Goal: Task Accomplishment & Management: Manage account settings

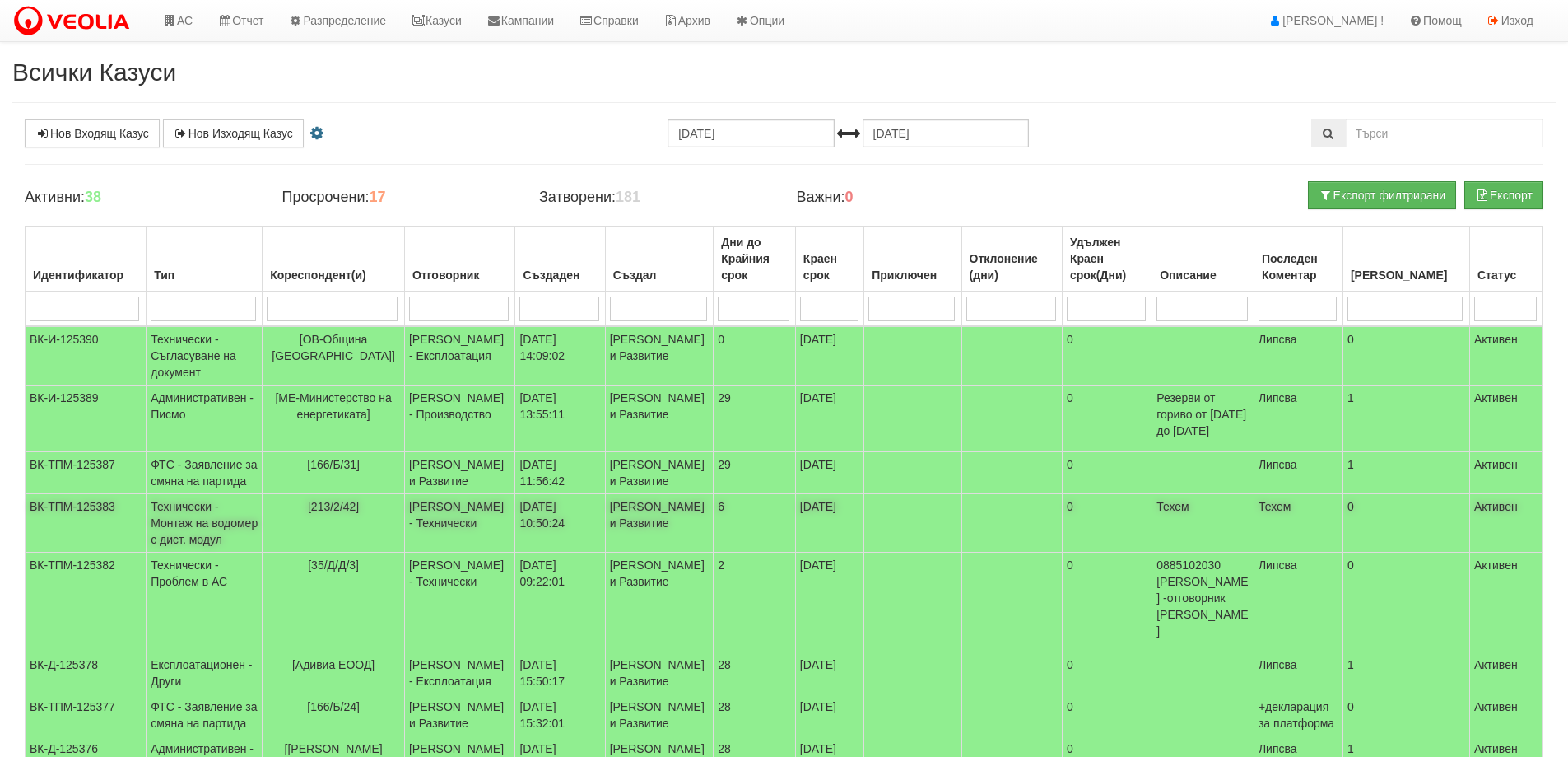
click at [336, 513] on span "[213/2/42]" at bounding box center [332, 506] width 51 height 13
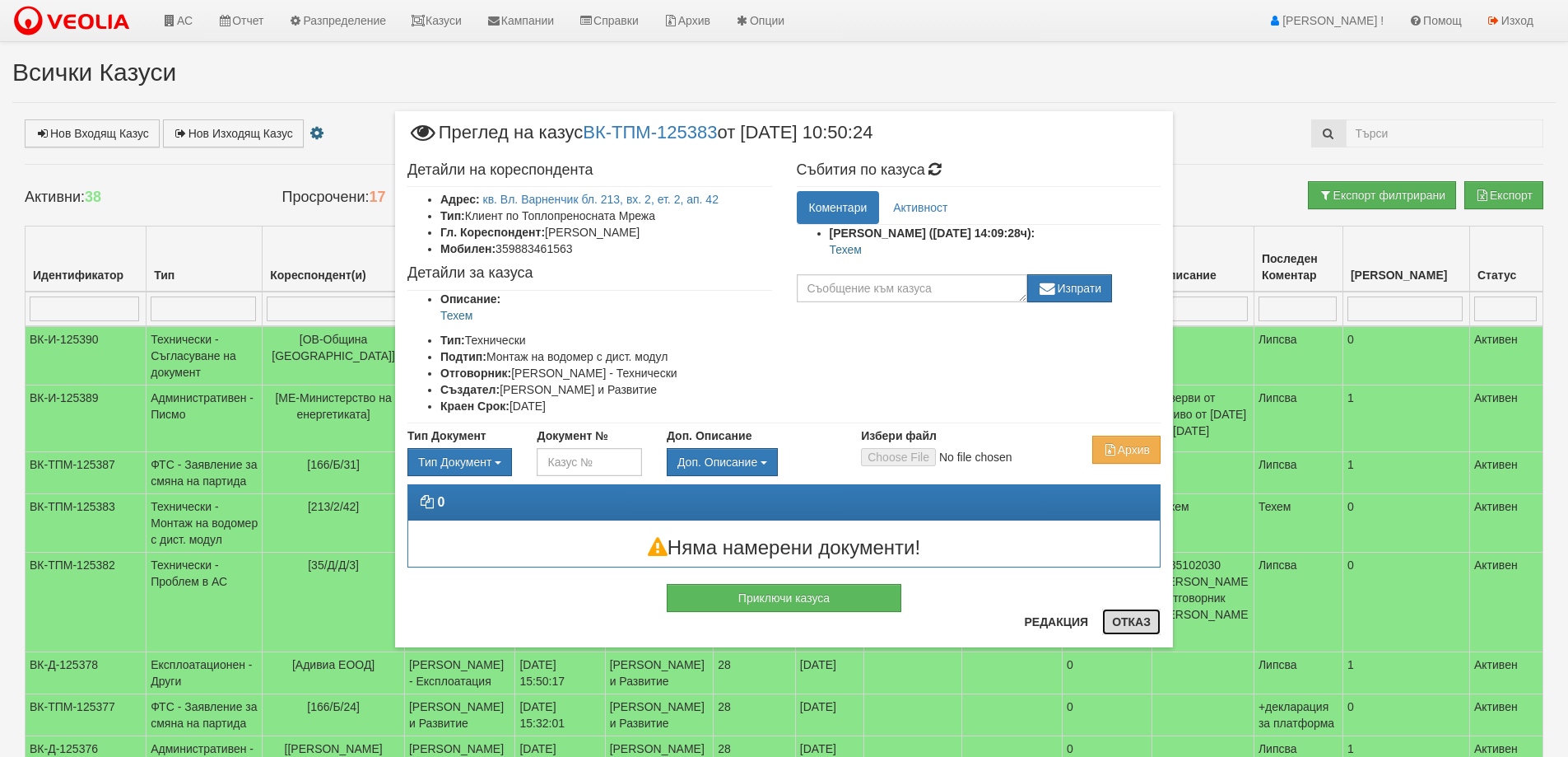
click at [1148, 621] on button "Отказ" at bounding box center [1131, 621] width 59 height 27
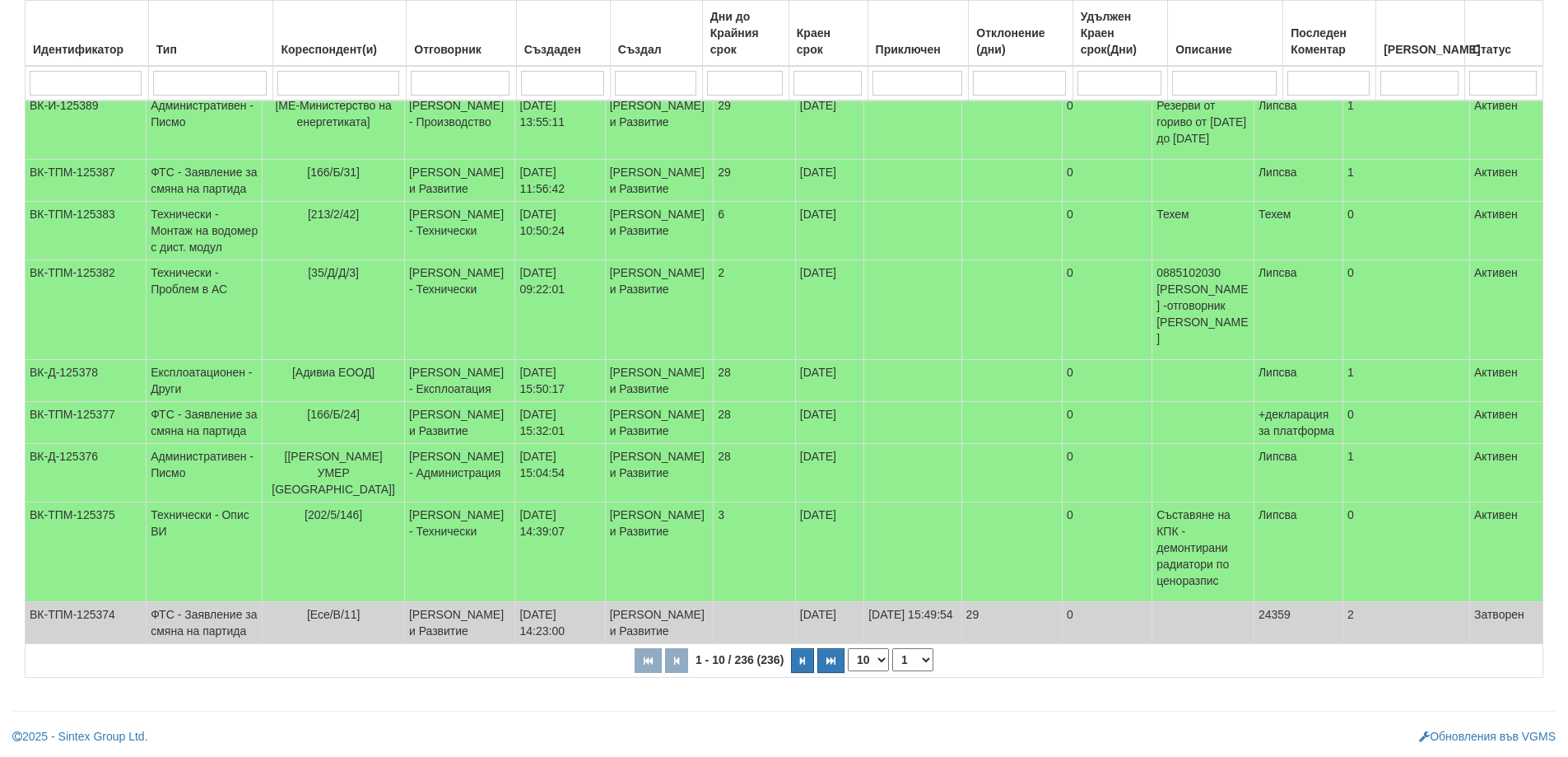
scroll to position [424, 0]
click at [798, 654] on button "button" at bounding box center [802, 661] width 23 height 25
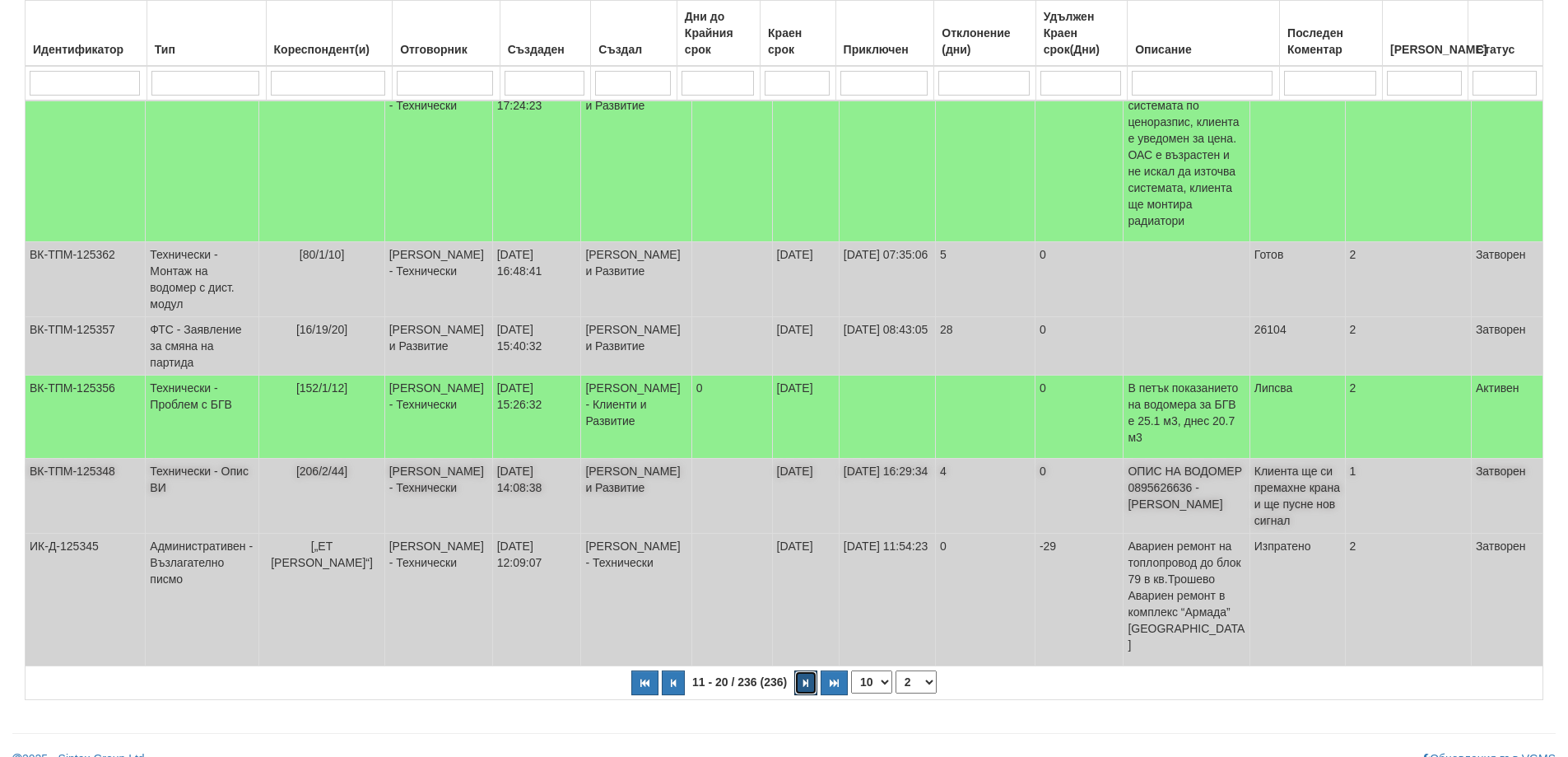
scroll to position [514, 0]
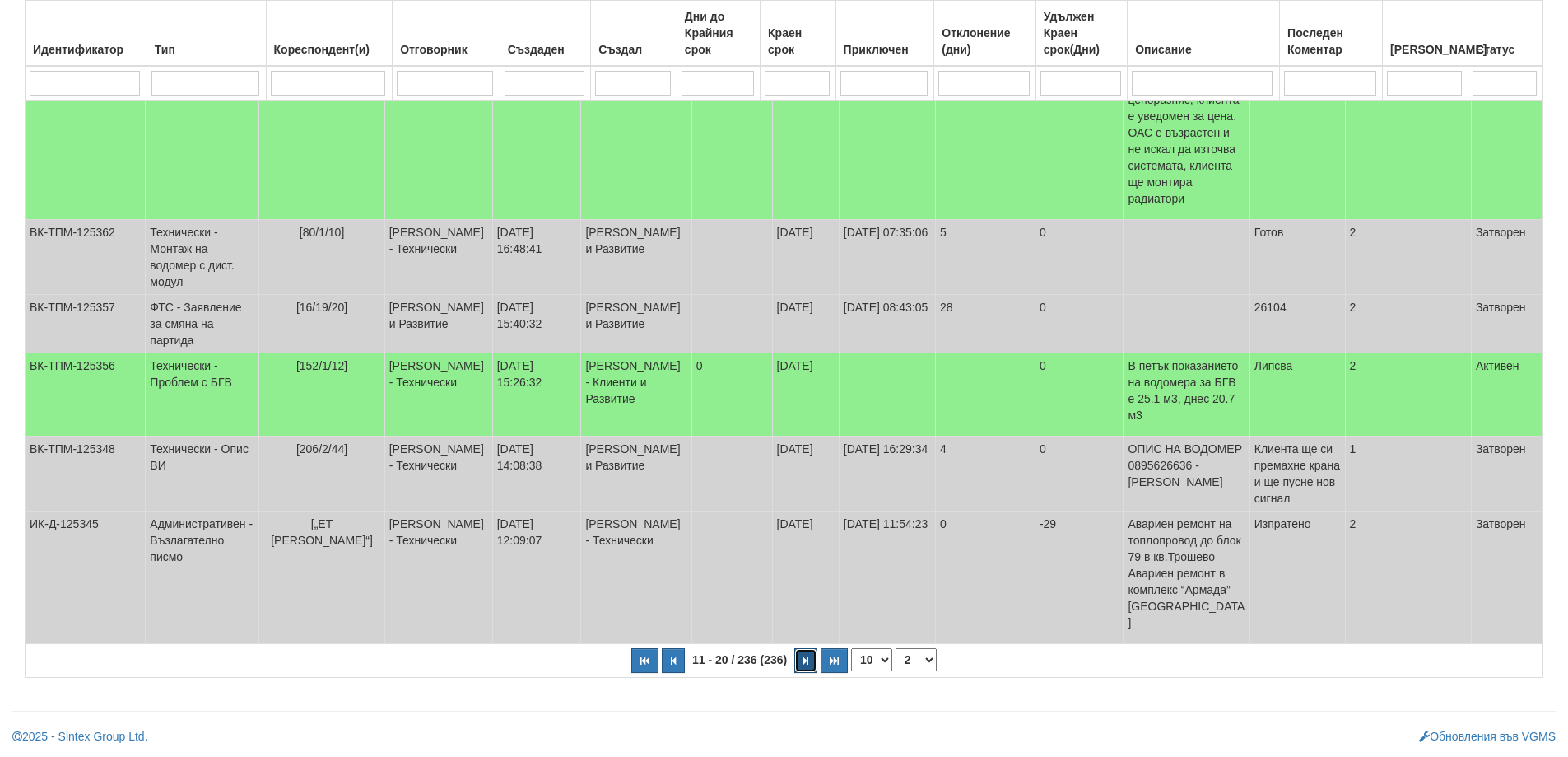
click at [799, 659] on button "button" at bounding box center [806, 661] width 23 height 25
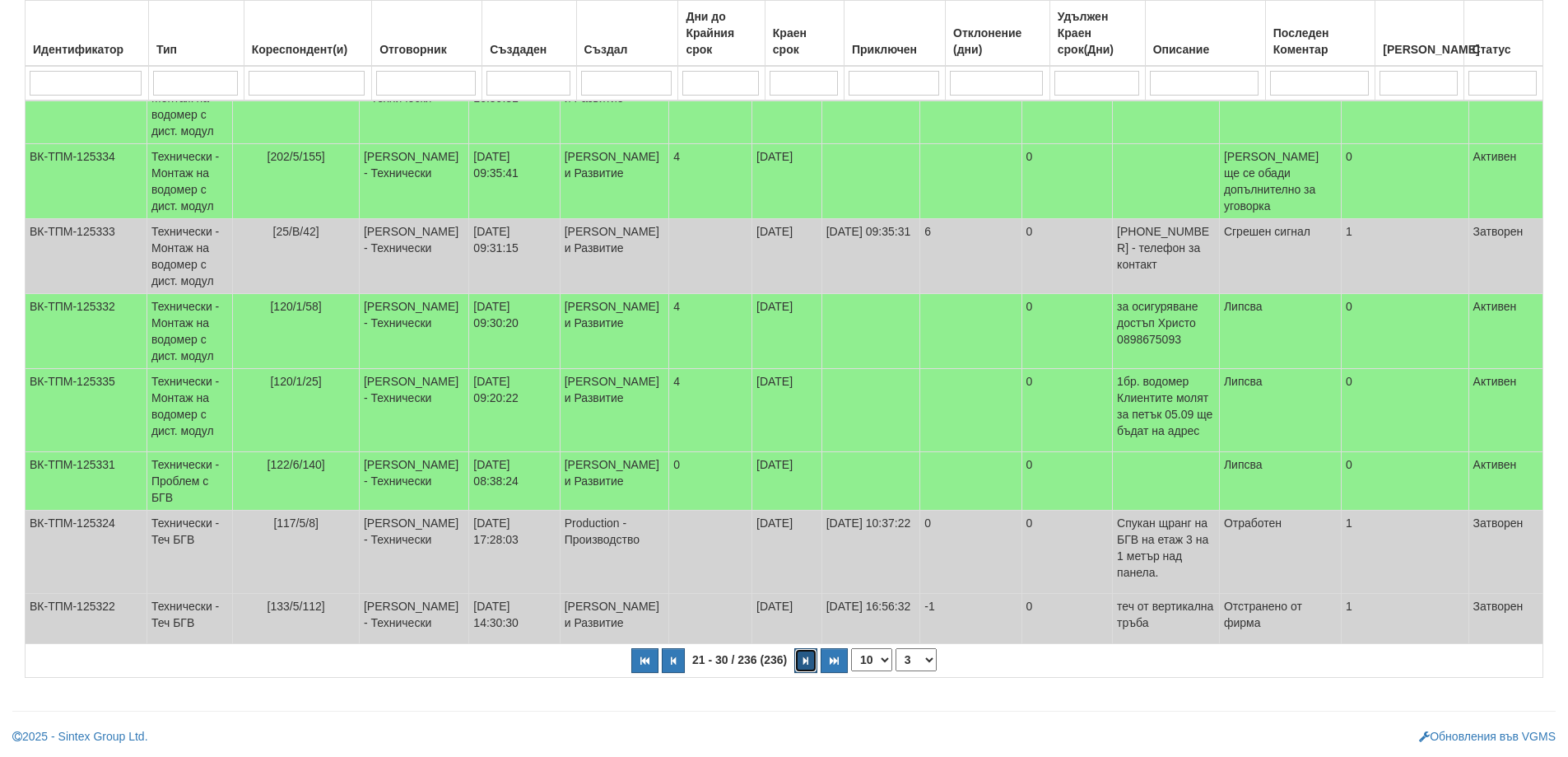
scroll to position [399, 0]
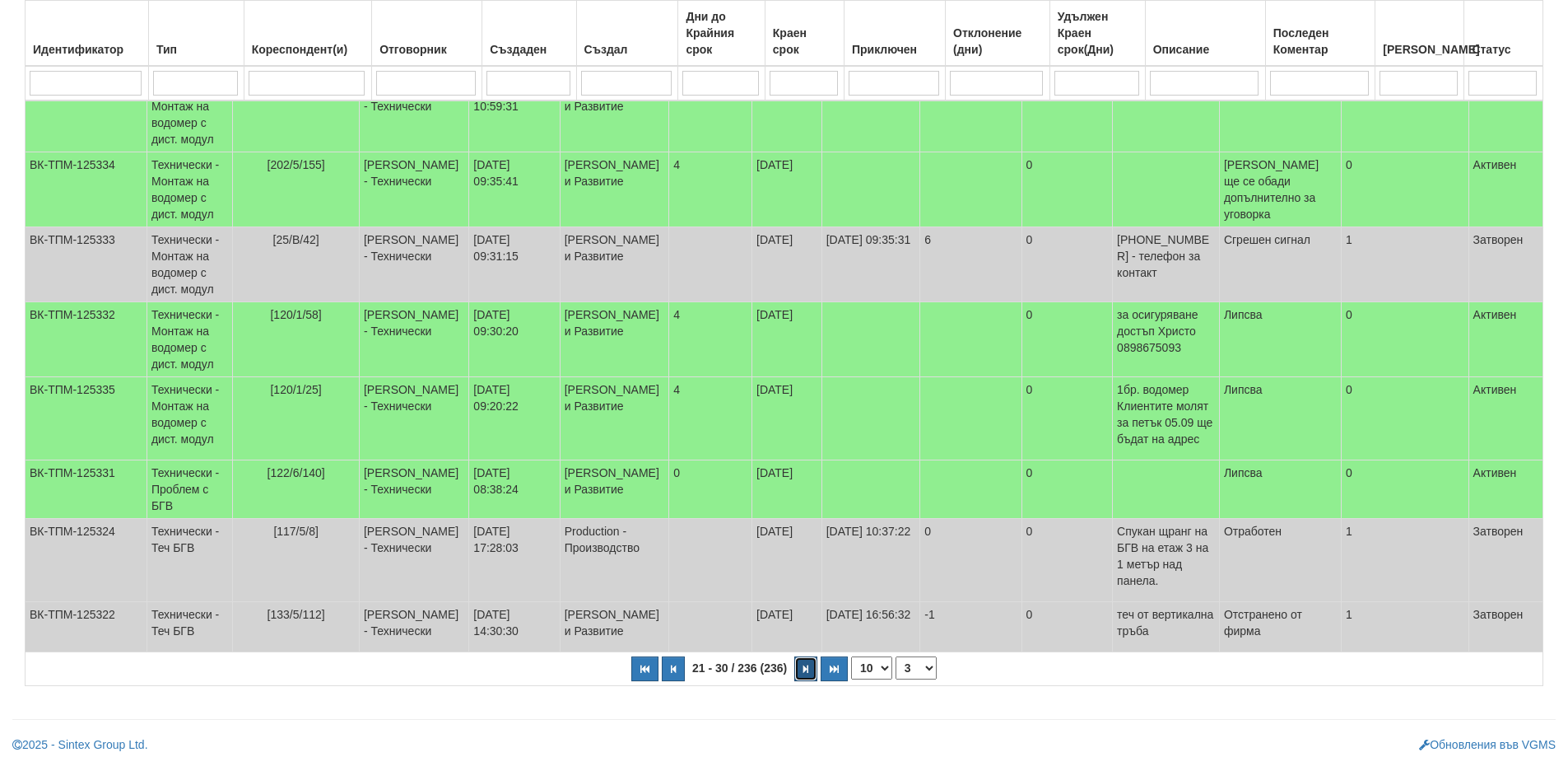
click at [810, 661] on button "button" at bounding box center [806, 669] width 23 height 25
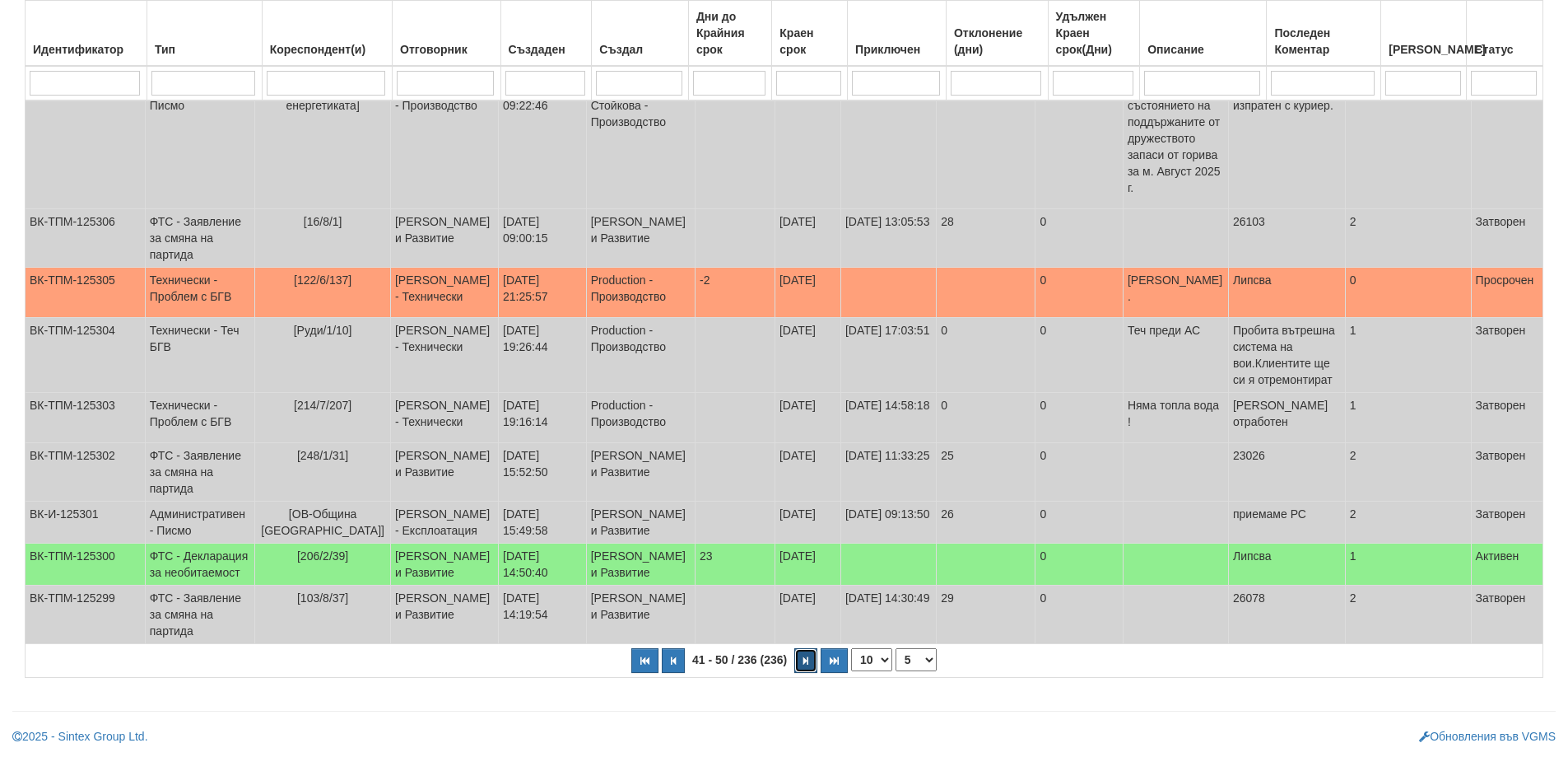
scroll to position [407, 0]
click at [806, 660] on icon "button" at bounding box center [806, 661] width 5 height 9
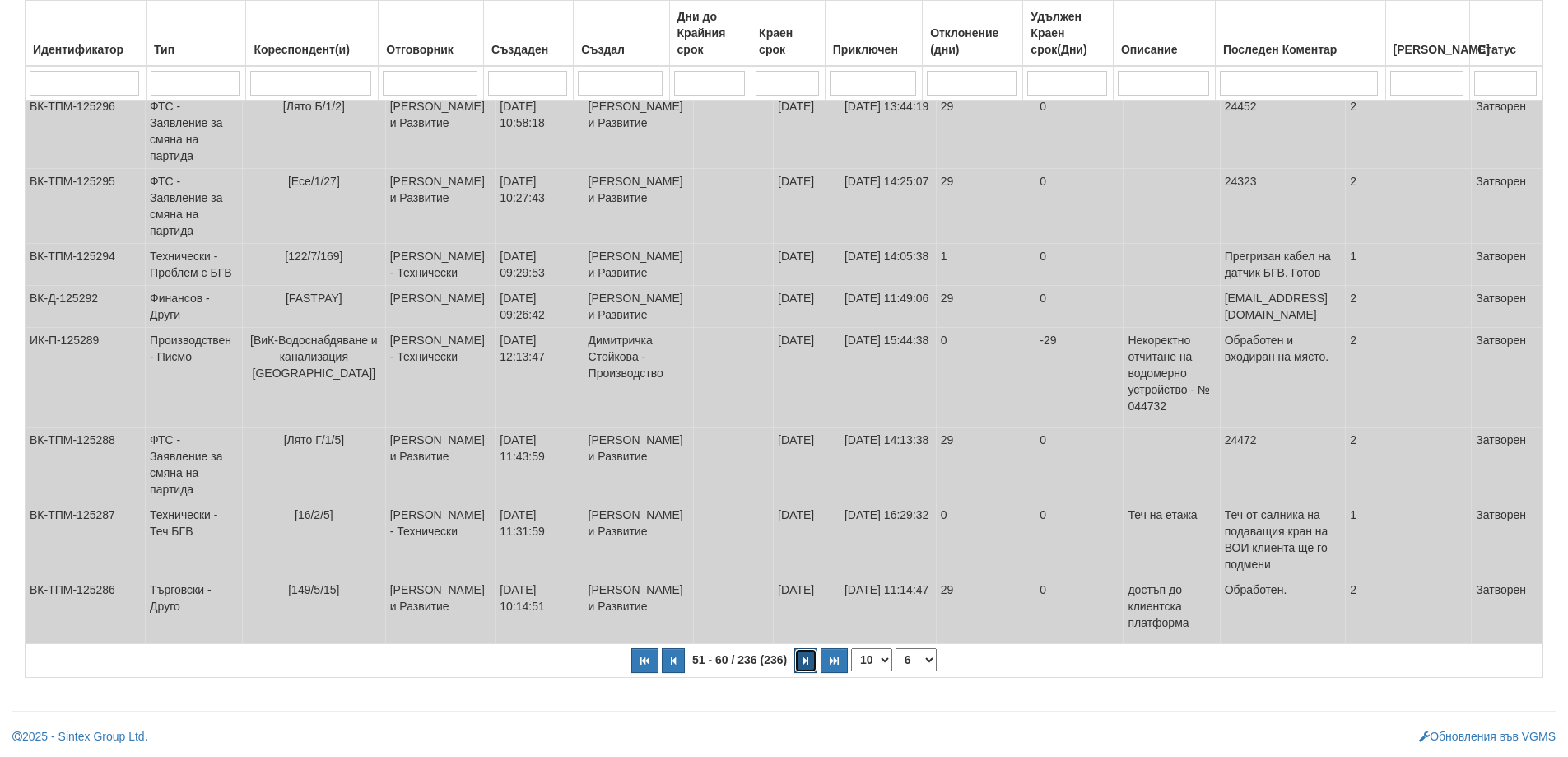
scroll to position [457, 0]
click at [804, 661] on icon "button" at bounding box center [806, 661] width 5 height 9
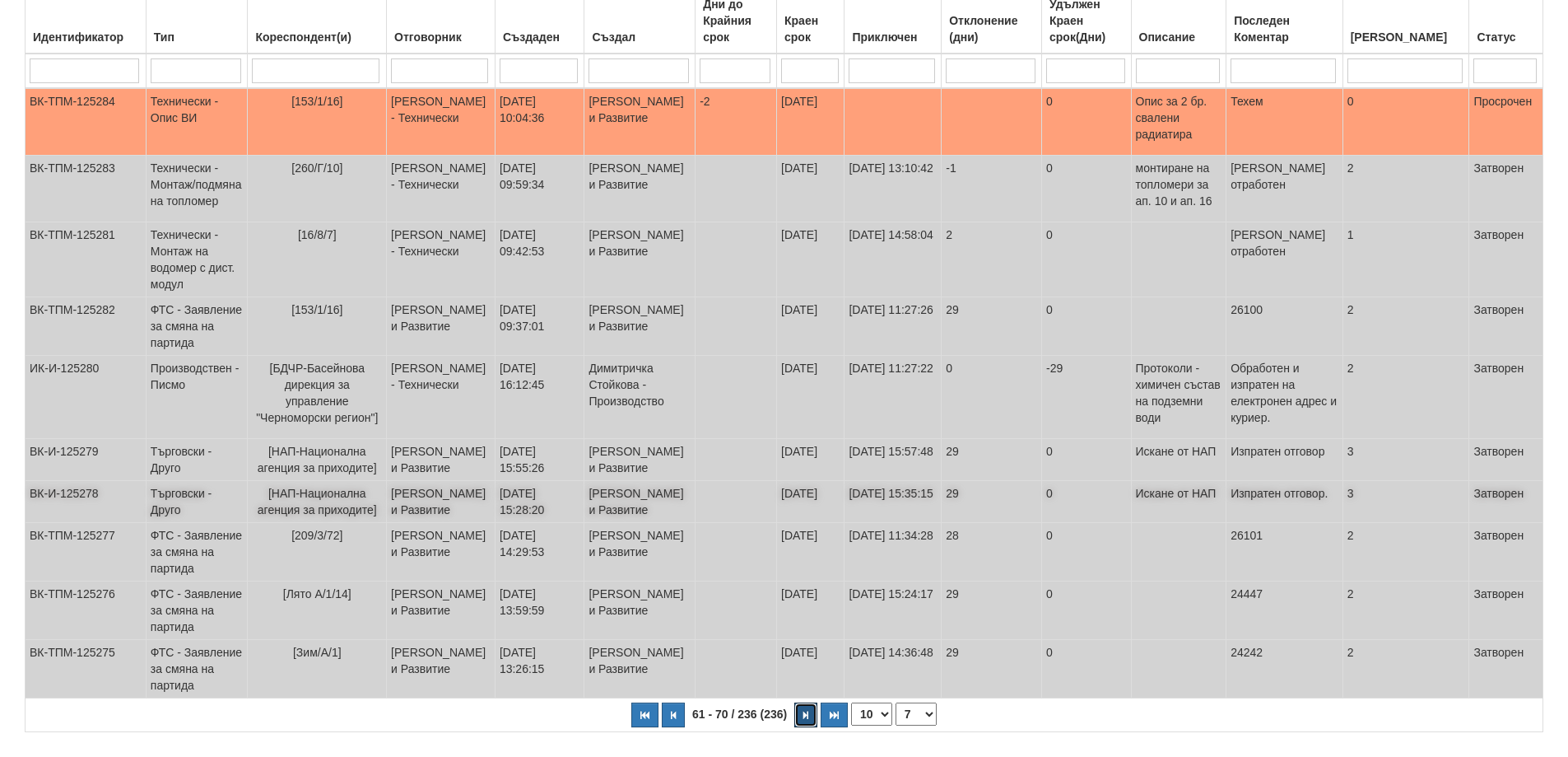
scroll to position [358, 0]
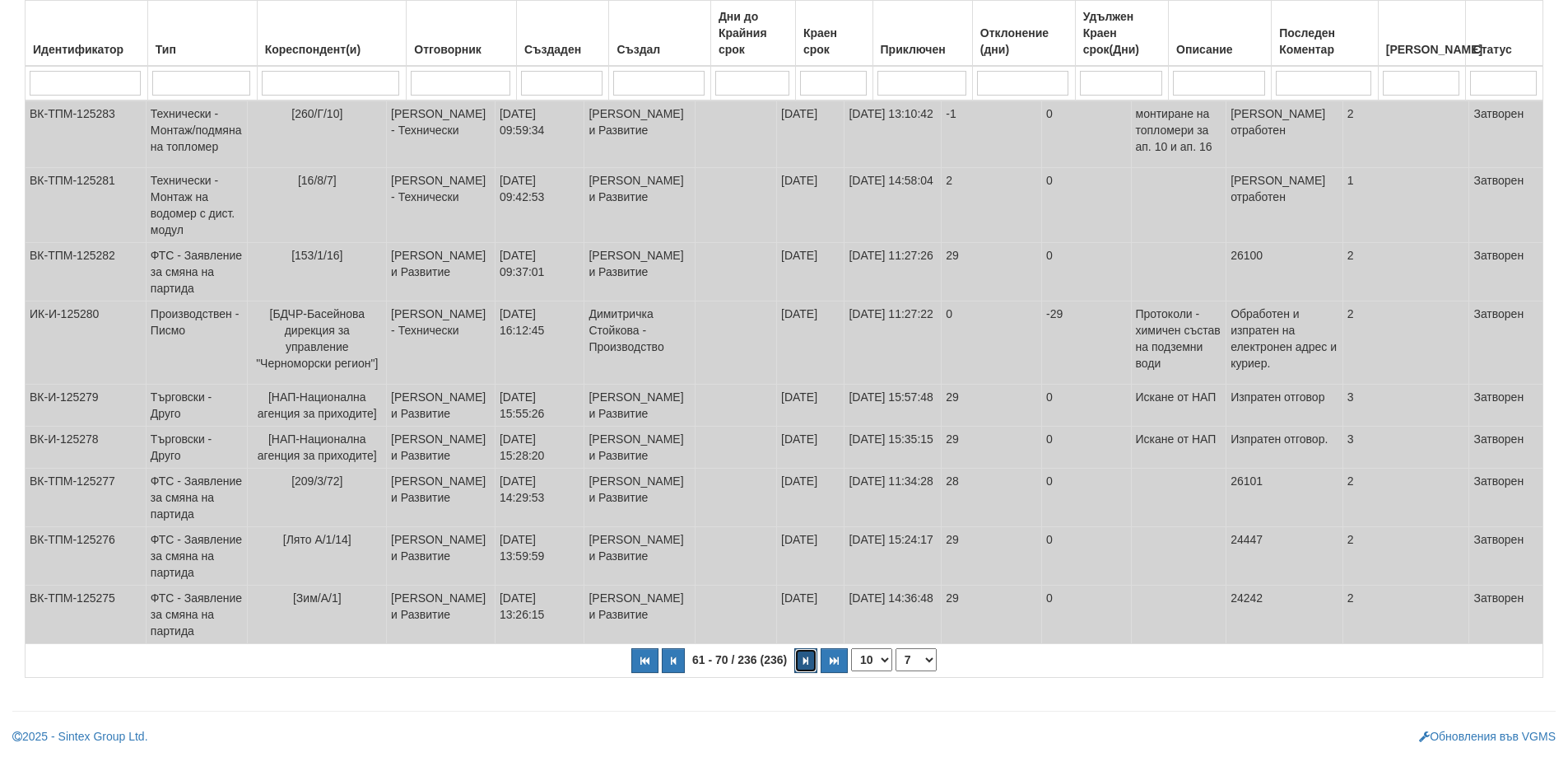
click at [805, 662] on icon "button" at bounding box center [806, 661] width 5 height 9
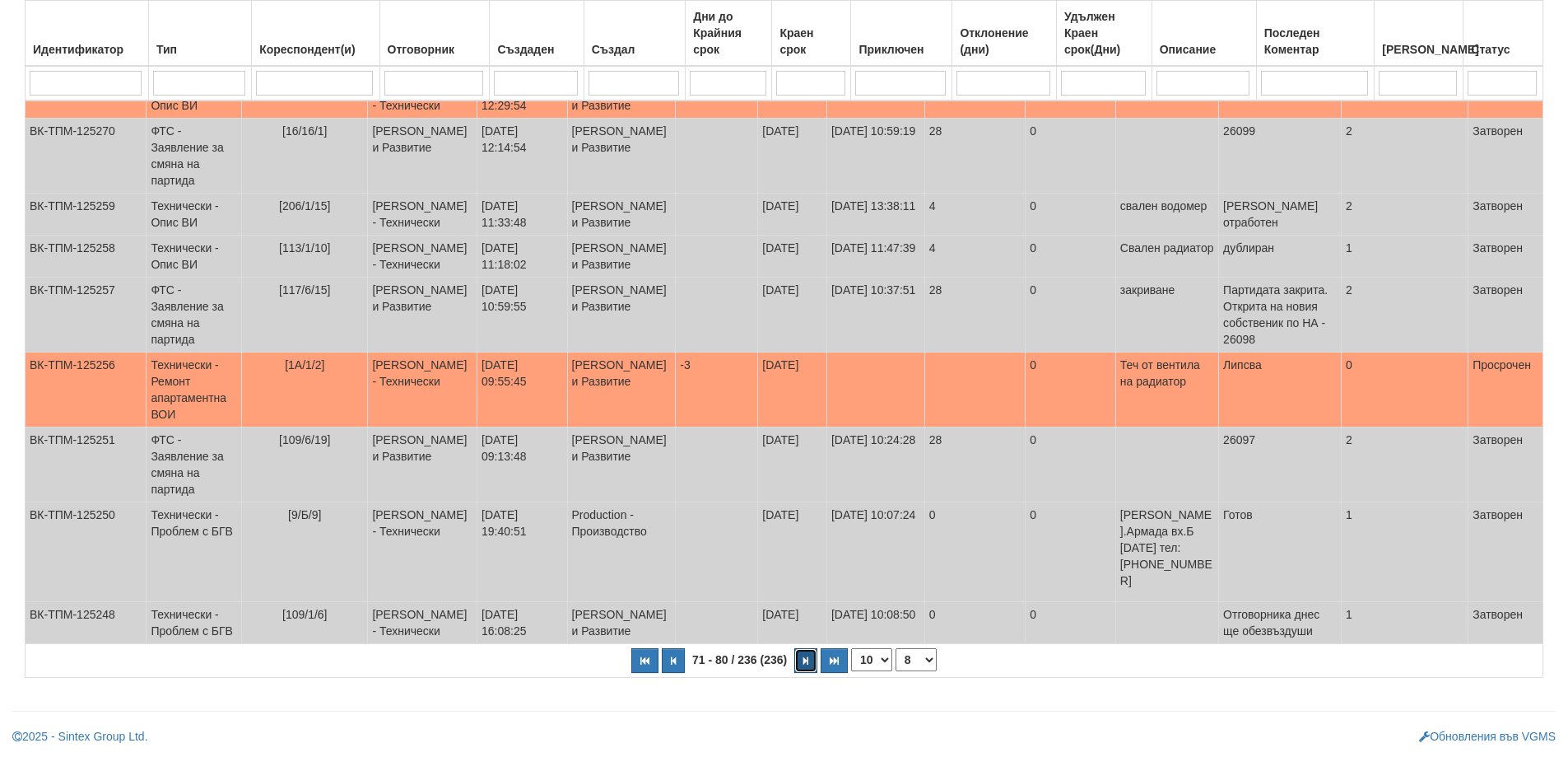
click at [805, 662] on icon "button" at bounding box center [806, 661] width 5 height 9
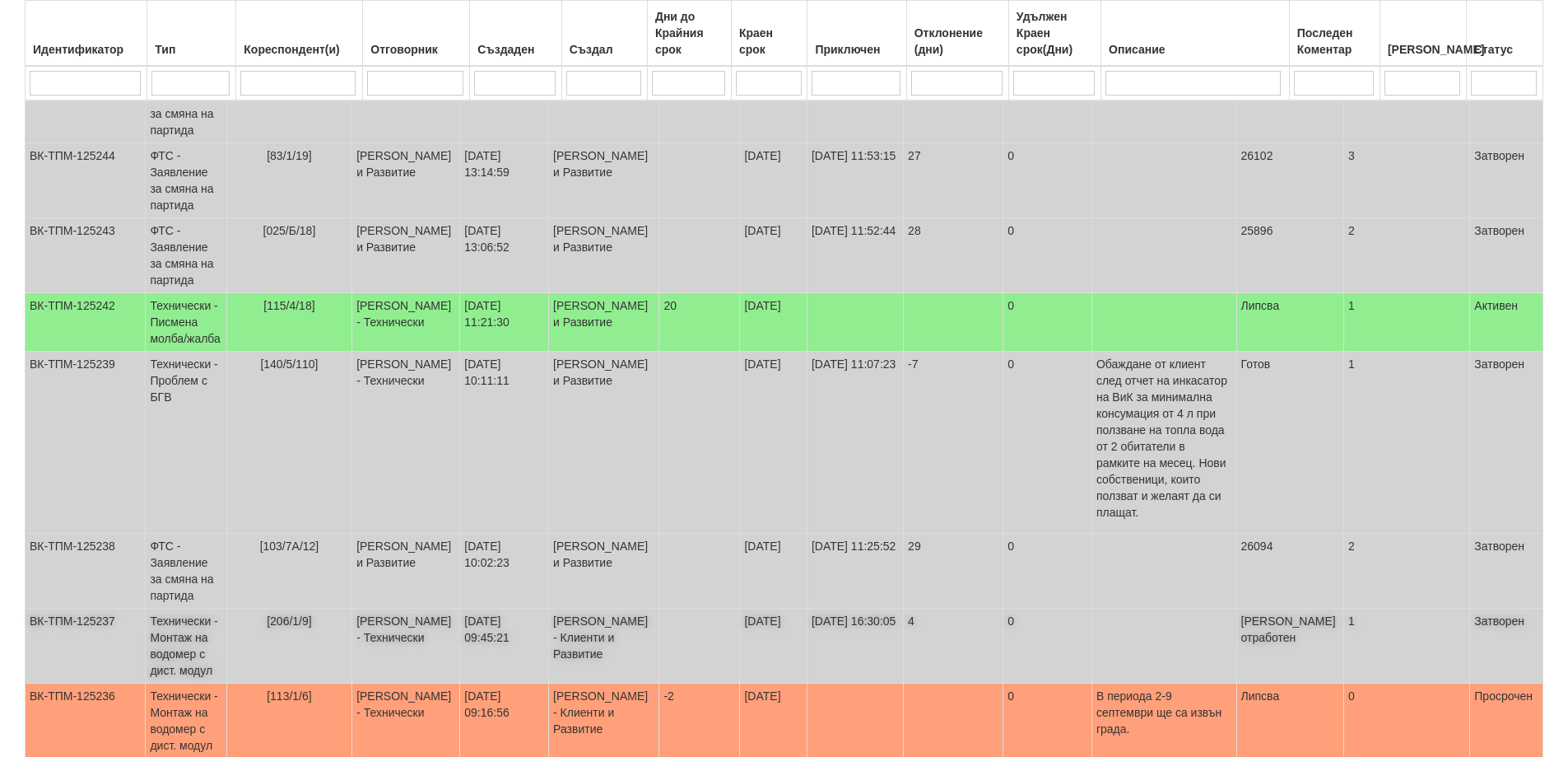
scroll to position [490, 0]
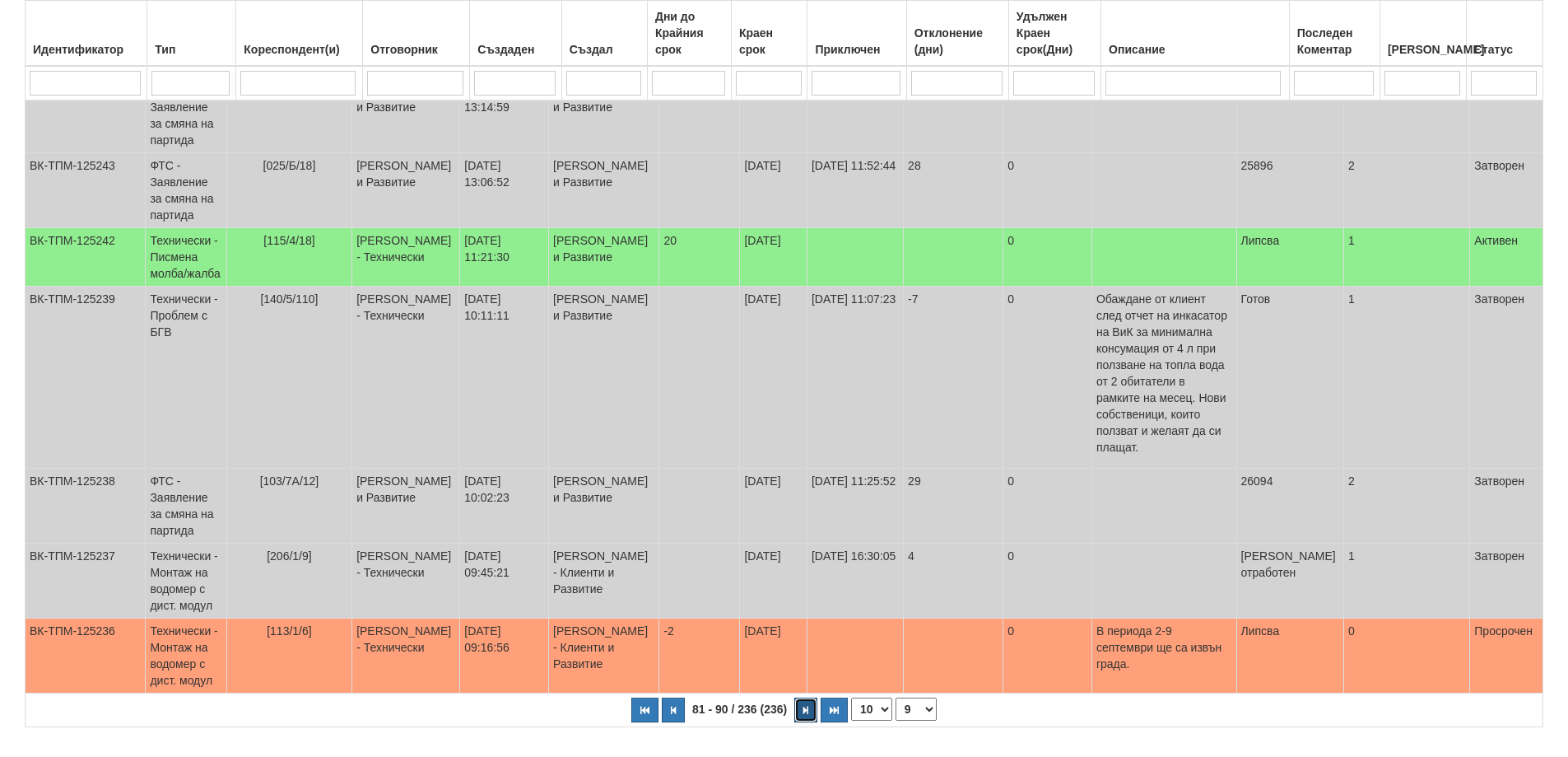
click at [811, 697] on button "button" at bounding box center [806, 710] width 23 height 25
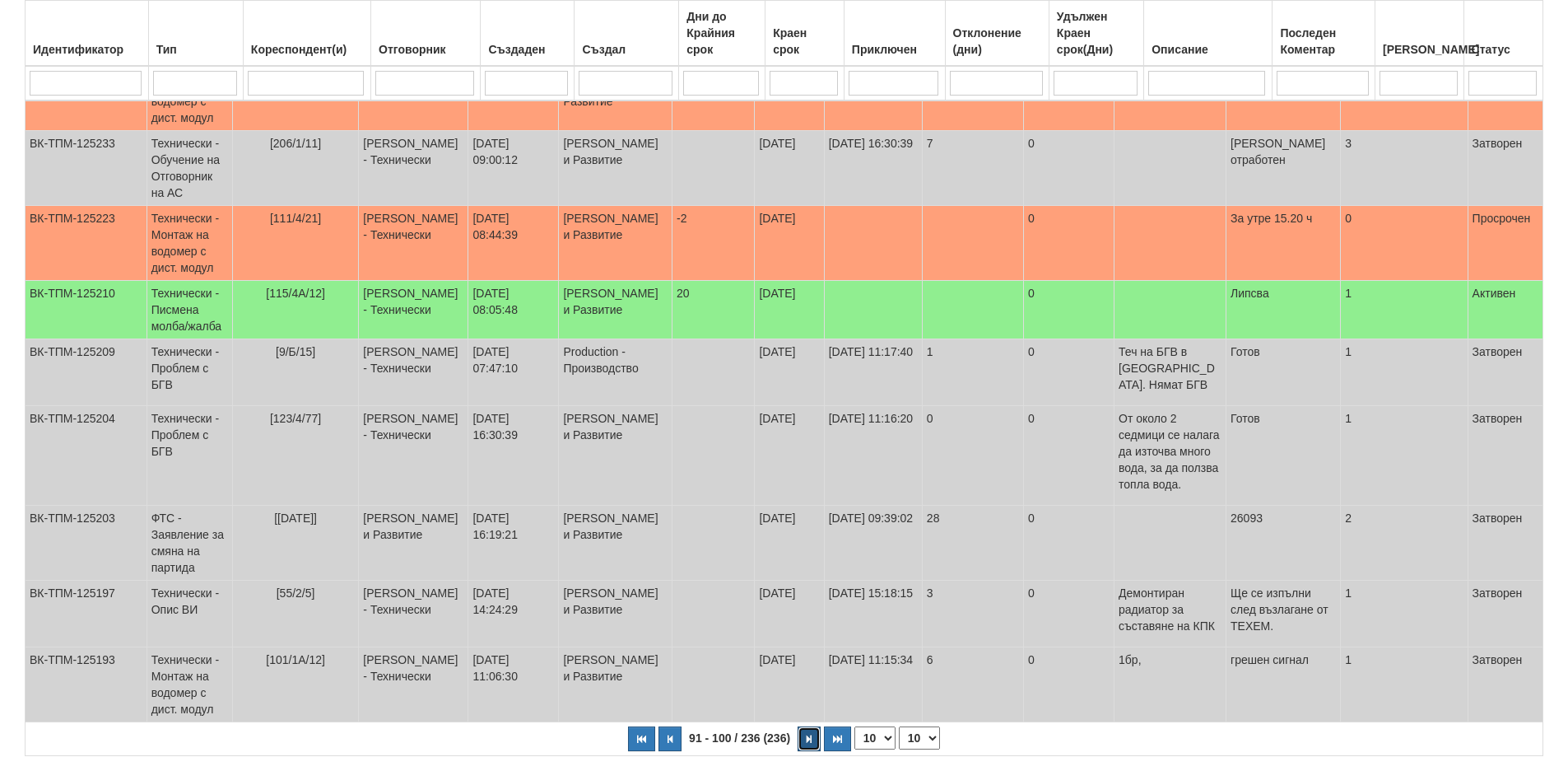
scroll to position [383, 0]
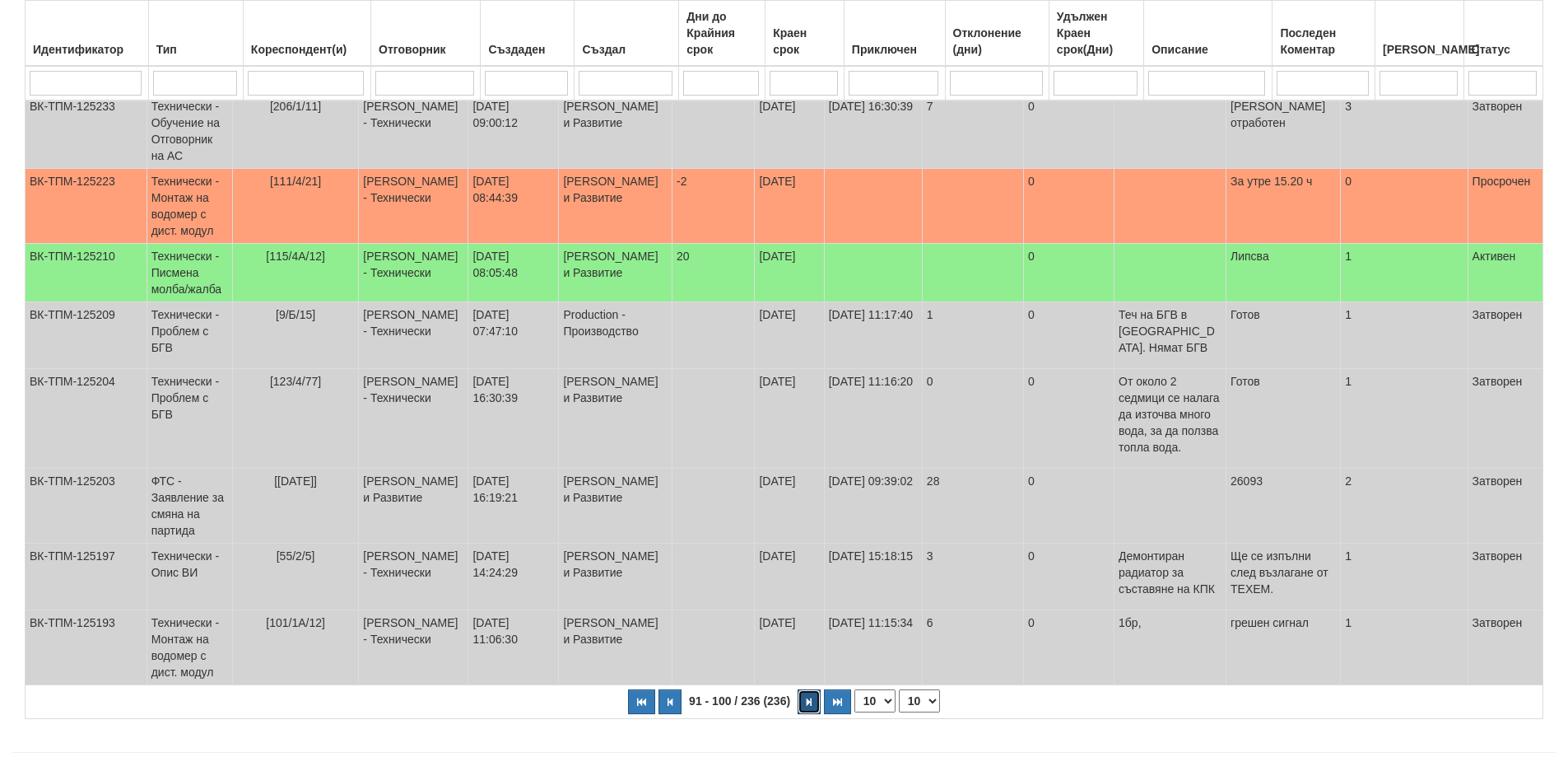
click at [814, 689] on button "button" at bounding box center [809, 702] width 23 height 25
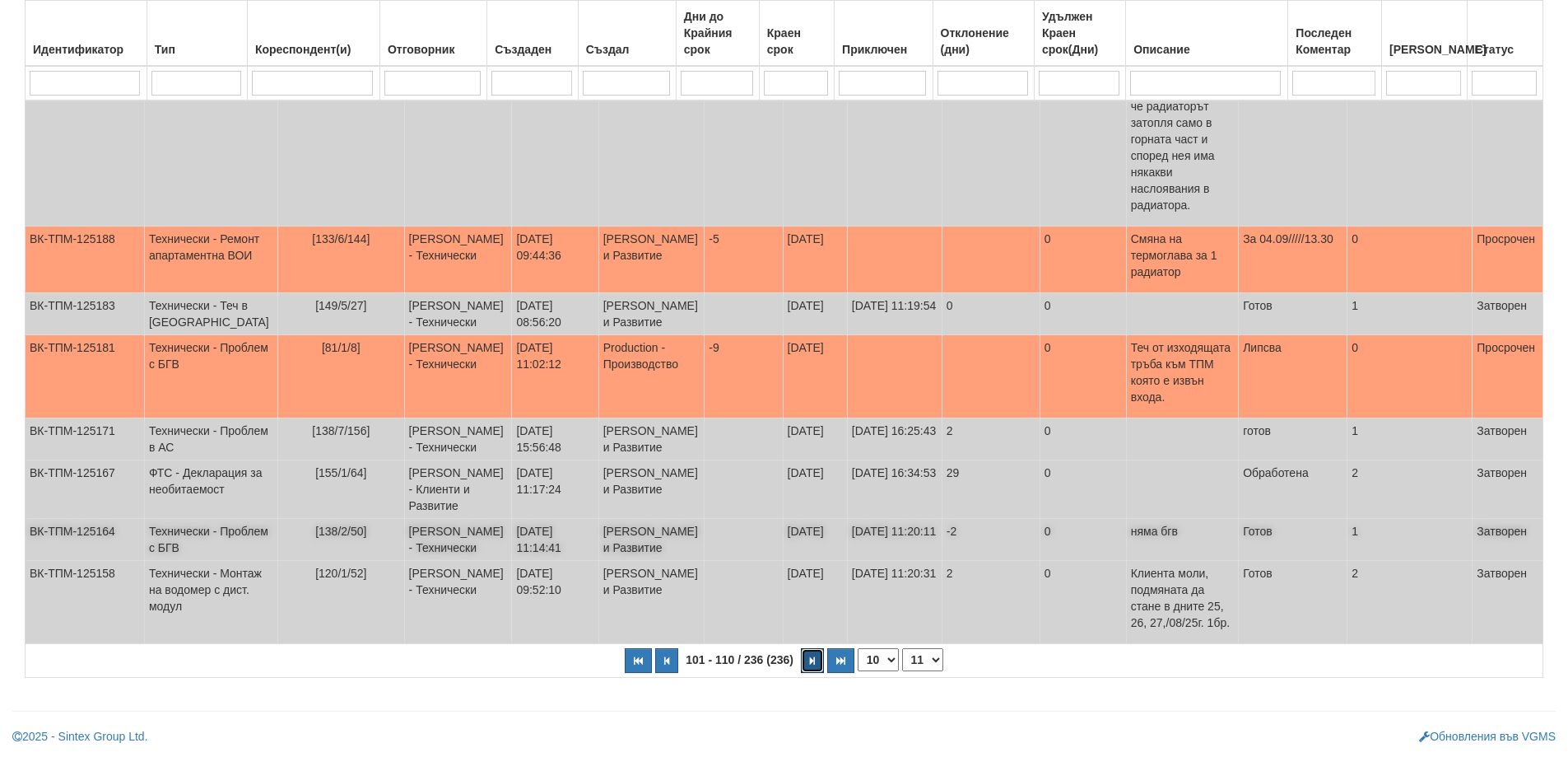
scroll to position [481, 0]
click at [815, 662] on button "button" at bounding box center [813, 661] width 23 height 25
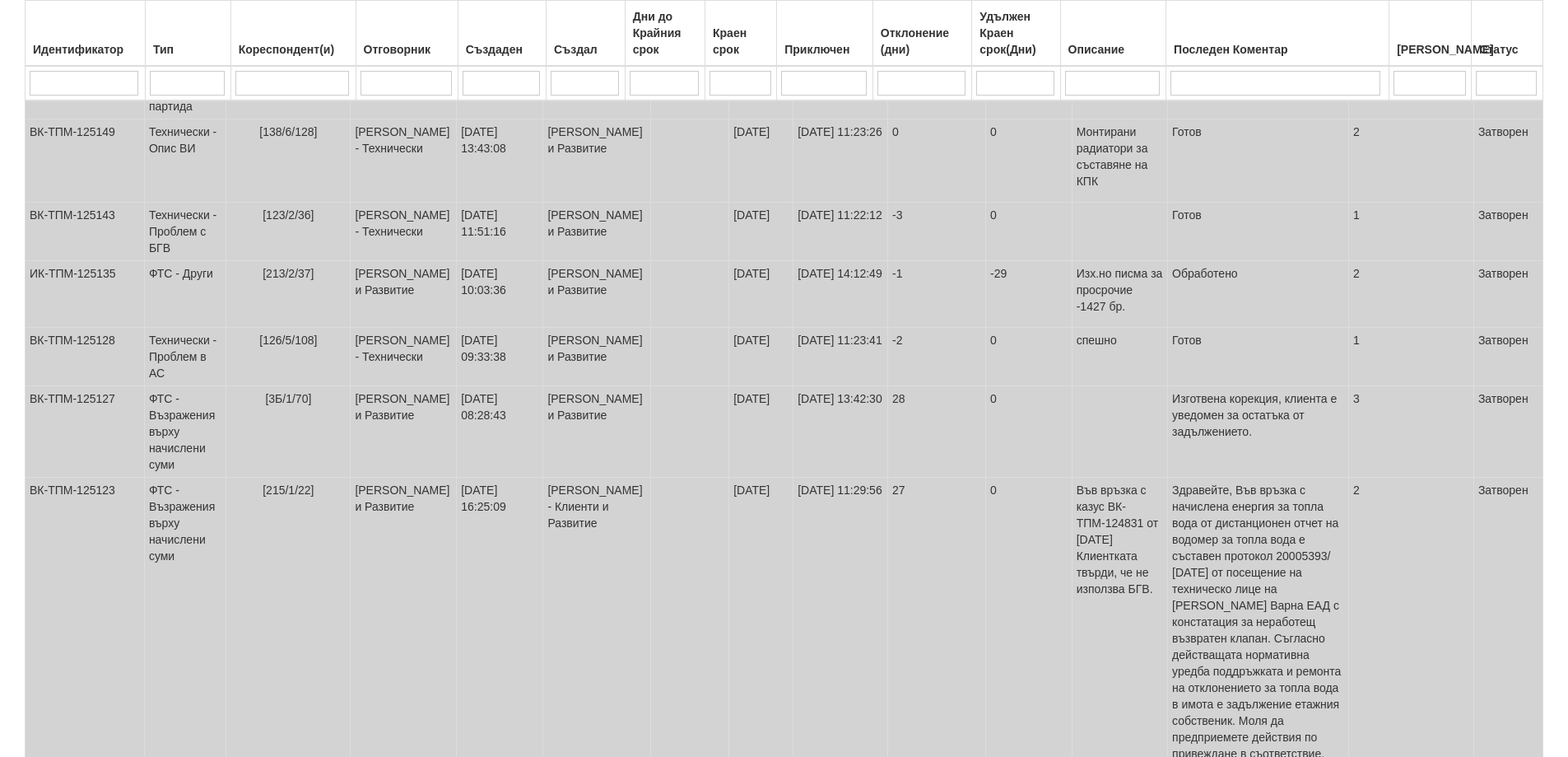
scroll to position [613, 0]
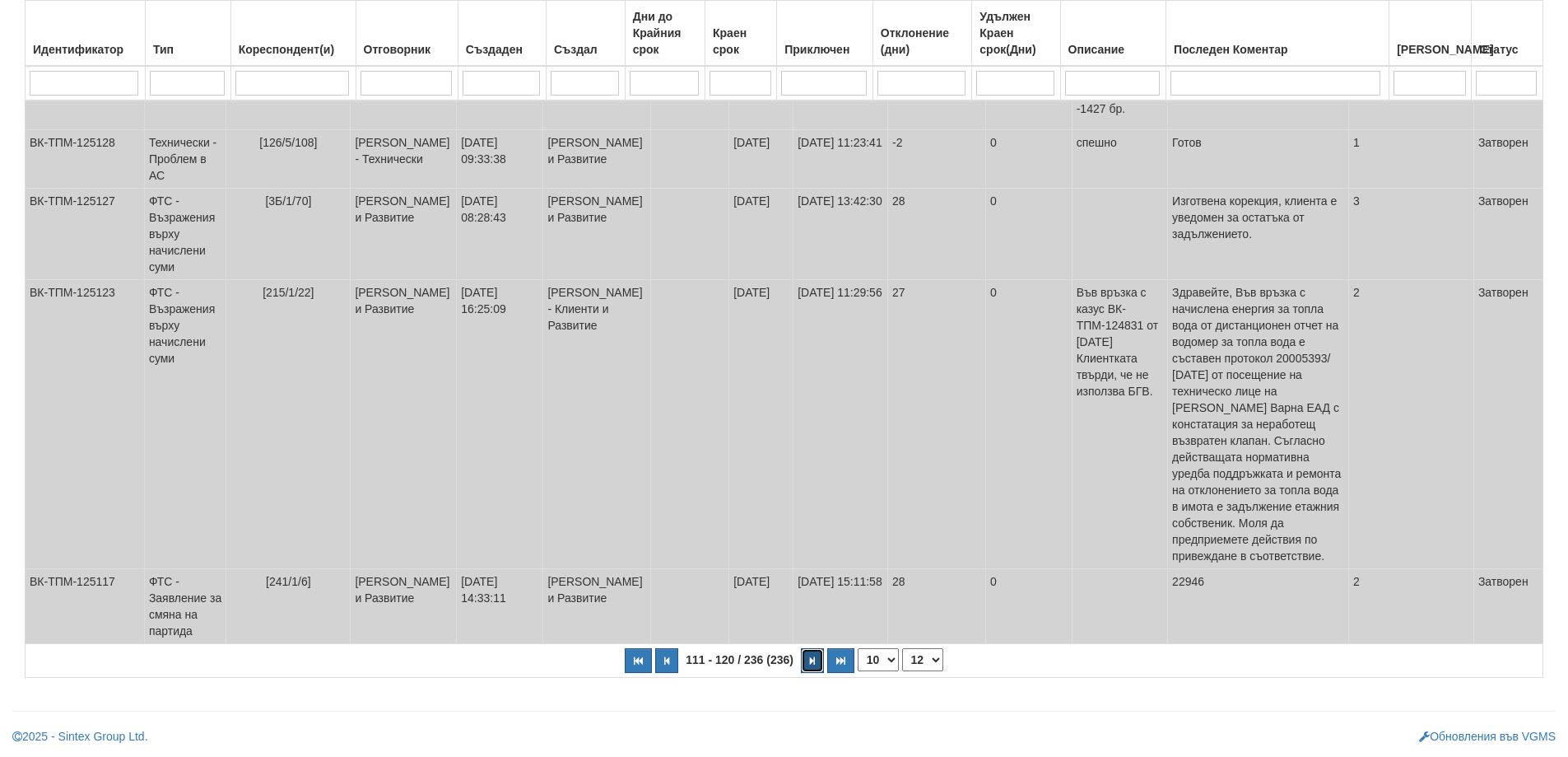
click at [810, 666] on button "button" at bounding box center [813, 661] width 23 height 25
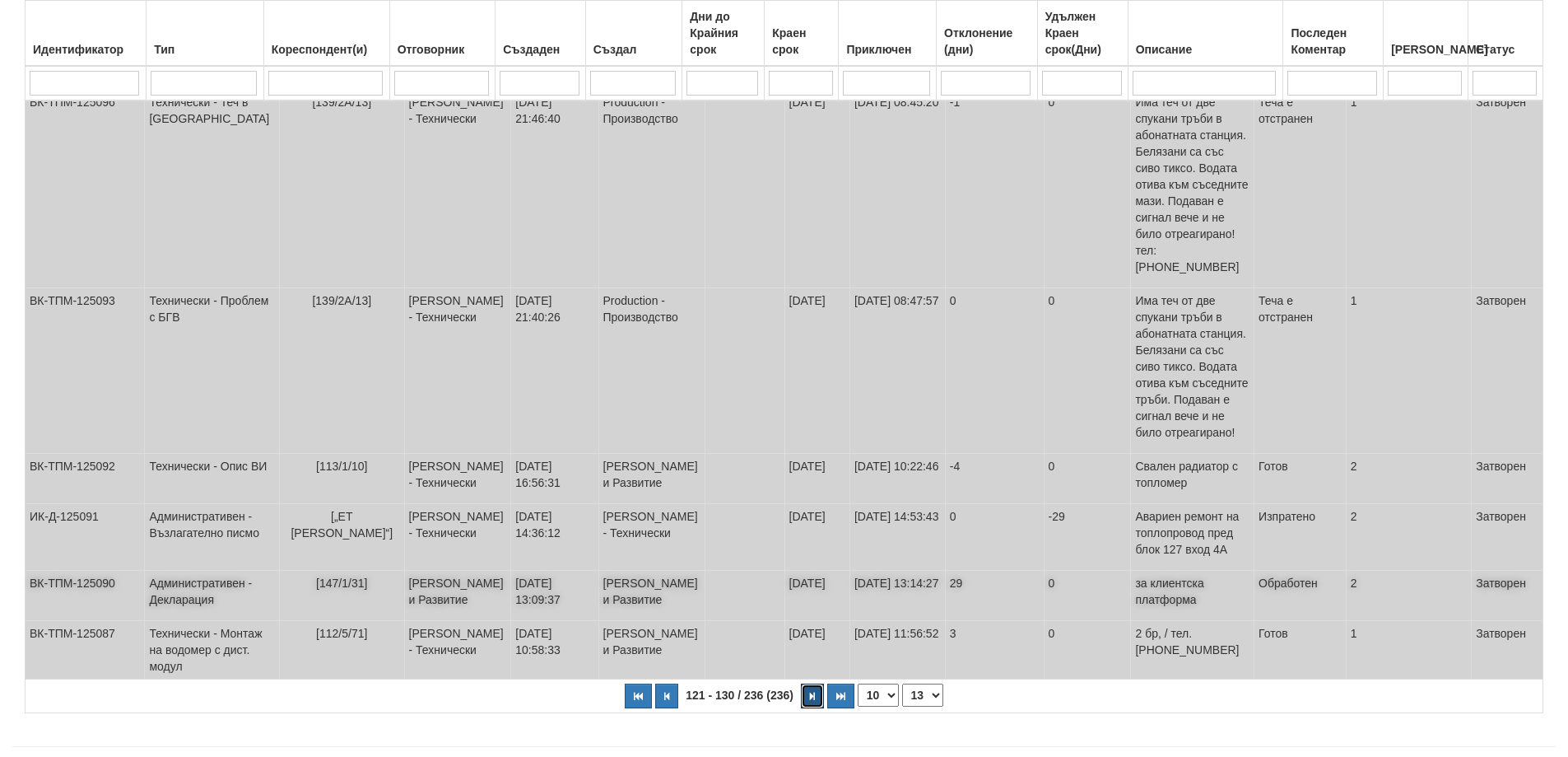
scroll to position [473, 0]
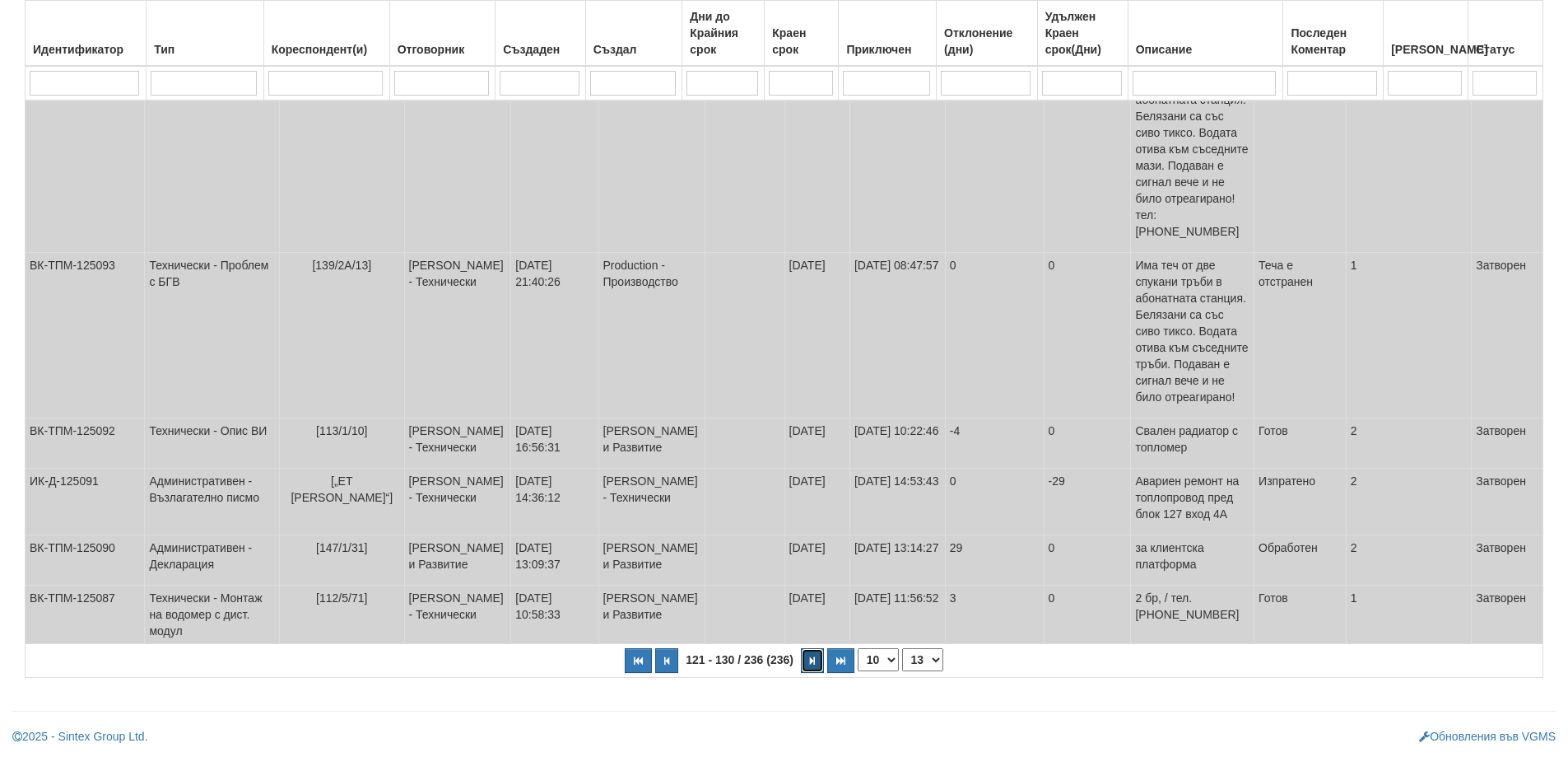
click at [812, 653] on button "button" at bounding box center [813, 661] width 23 height 25
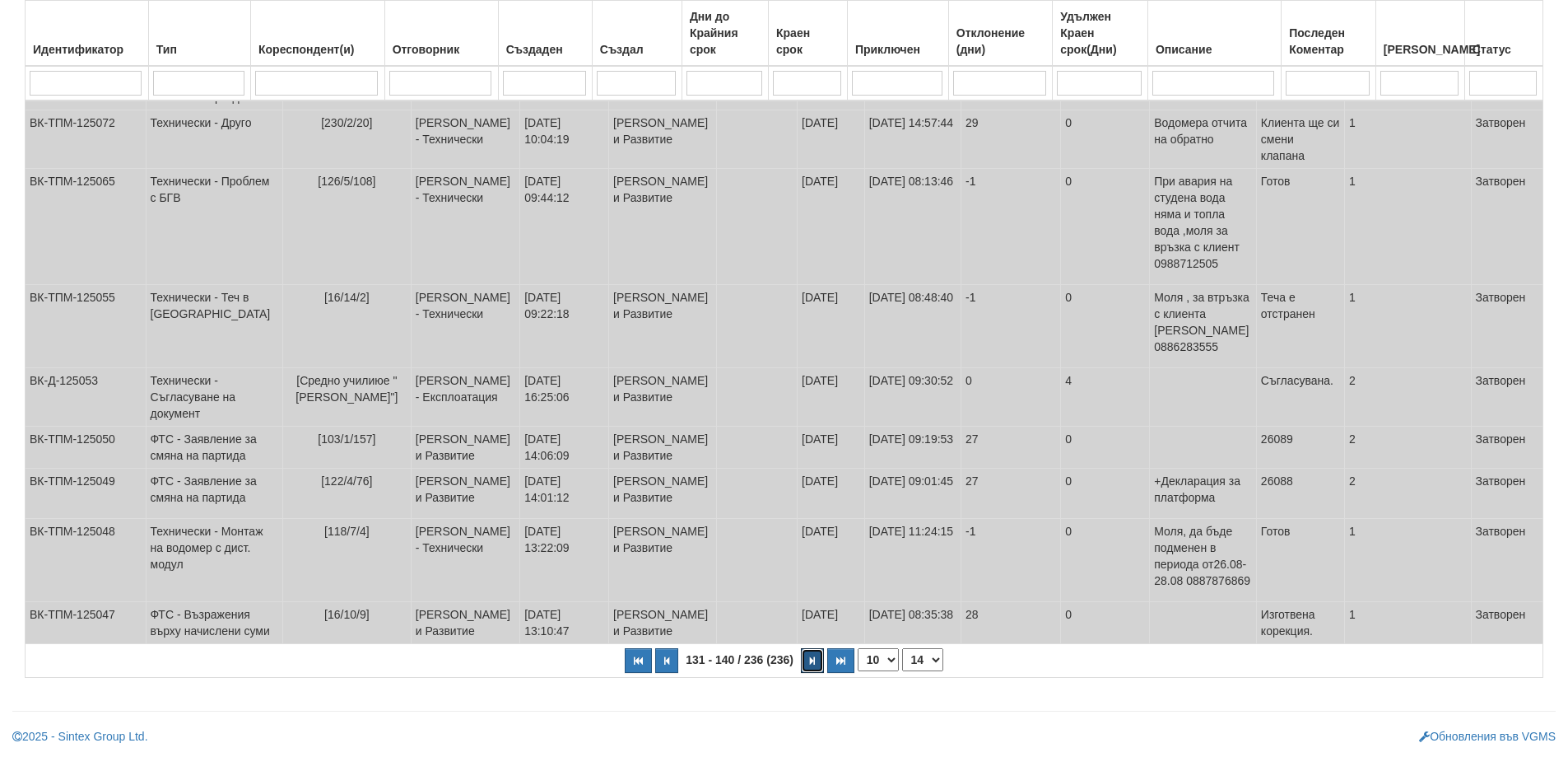
scroll to position [448, 0]
click at [809, 666] on button "button" at bounding box center [813, 661] width 23 height 25
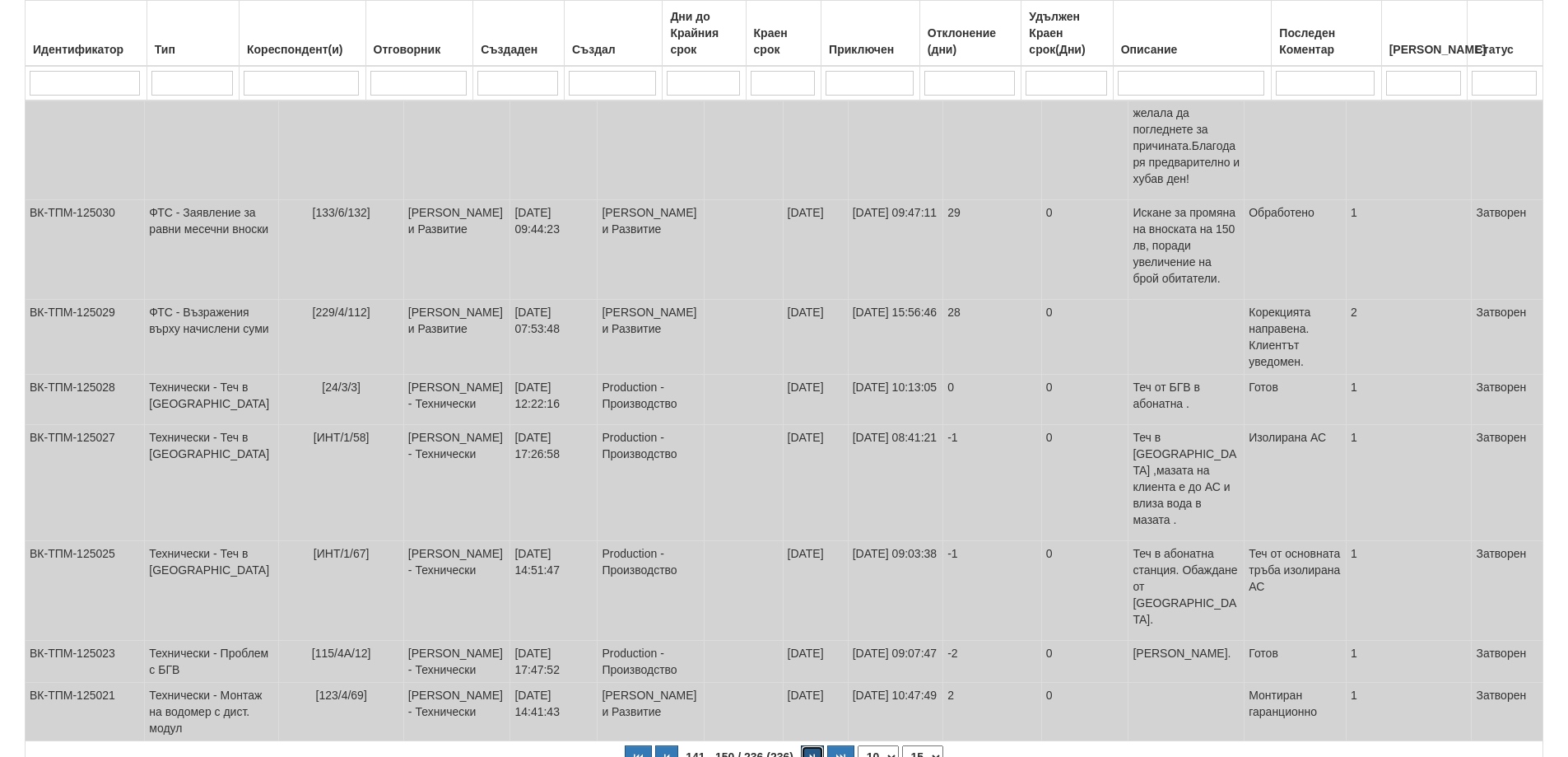
scroll to position [440, 0]
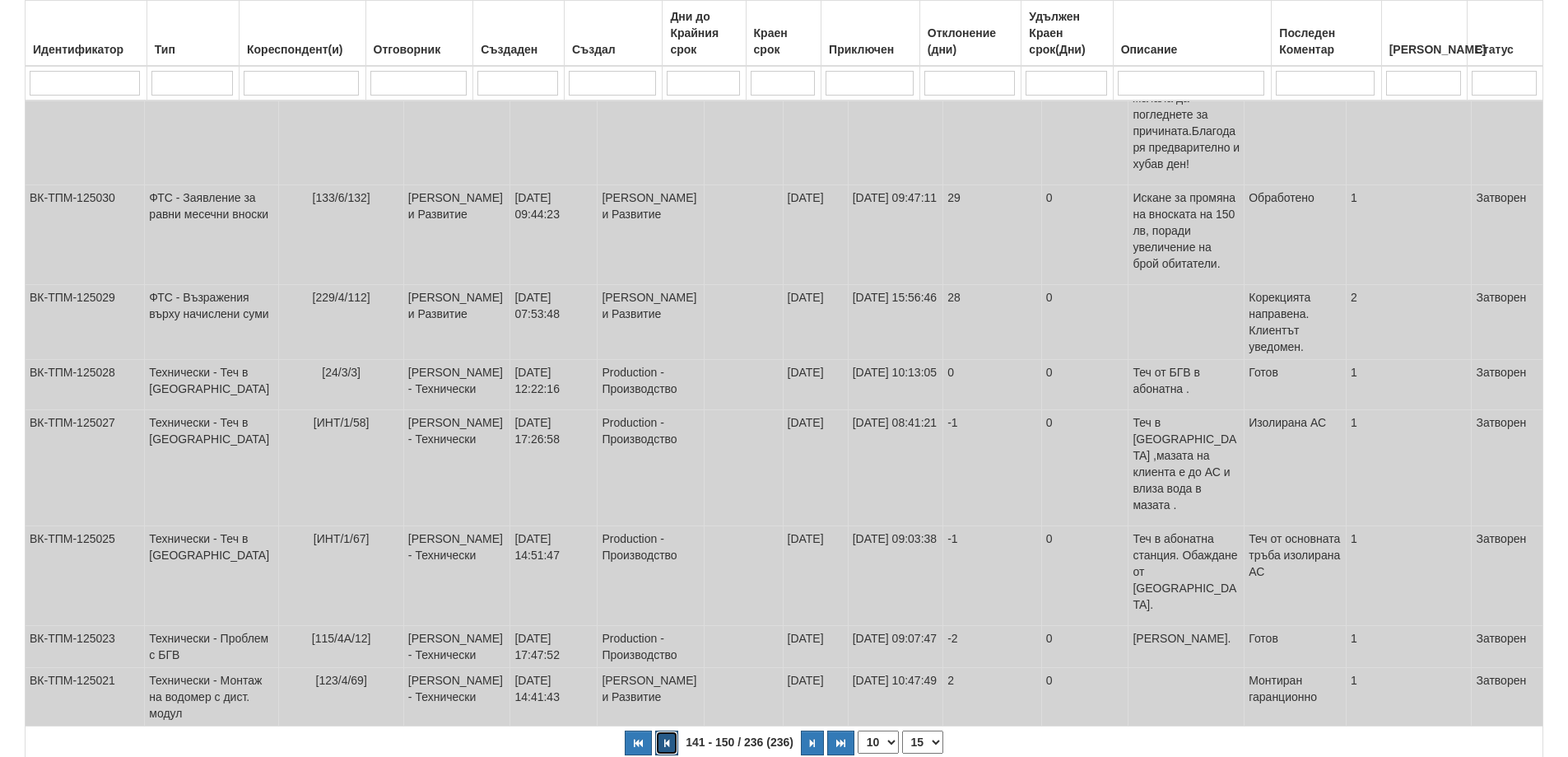
click at [672, 730] on button "button" at bounding box center [667, 743] width 23 height 25
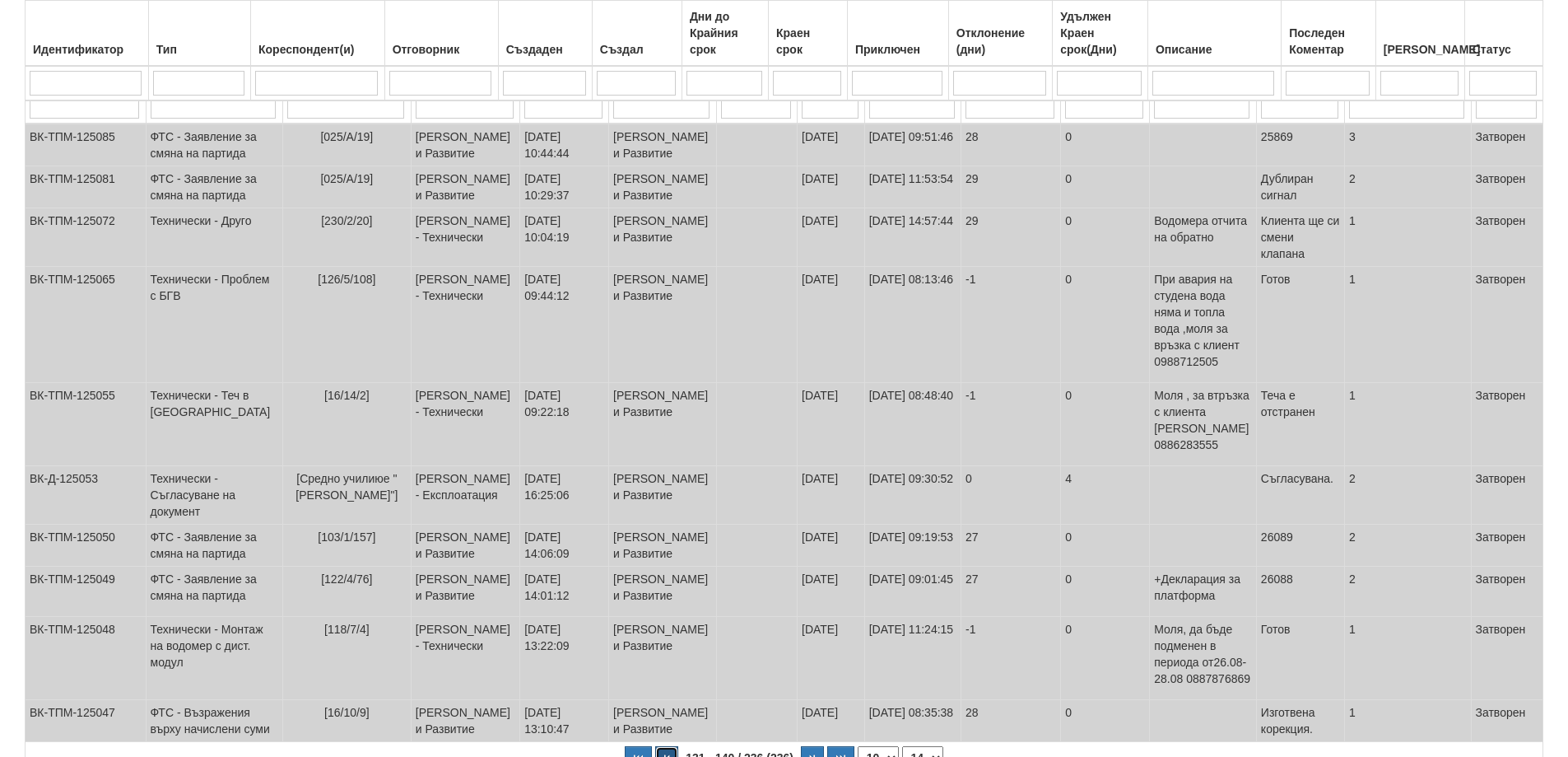
scroll to position [358, 0]
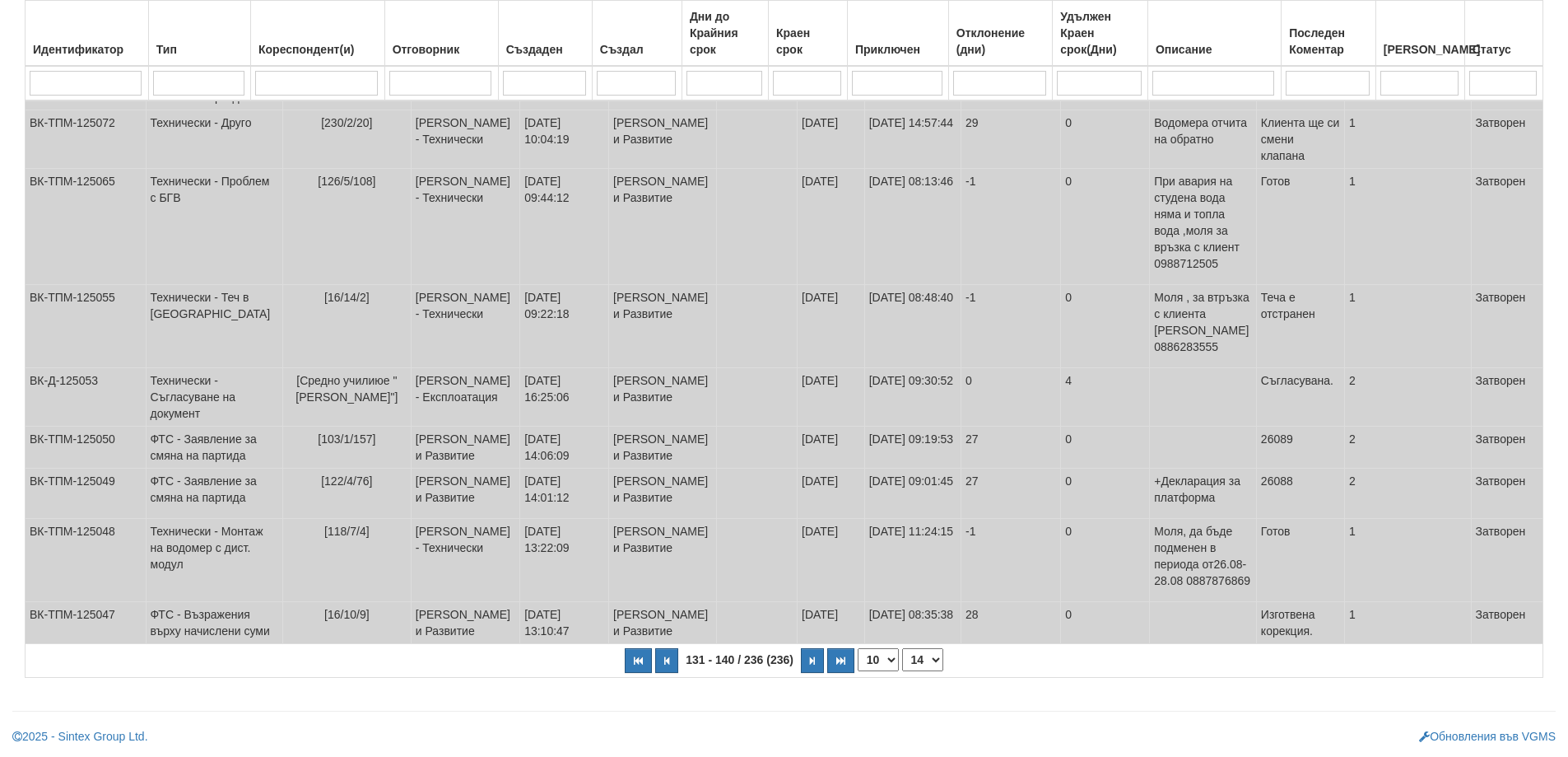
click at [666, 678] on th "131 - 140 / 236 (236) 10 20 30 40 1 5 9 10 11 12 13 14 15 16 17 18 19 20 24" at bounding box center [784, 661] width 1518 height 34
click at [669, 672] on button "button" at bounding box center [667, 661] width 23 height 25
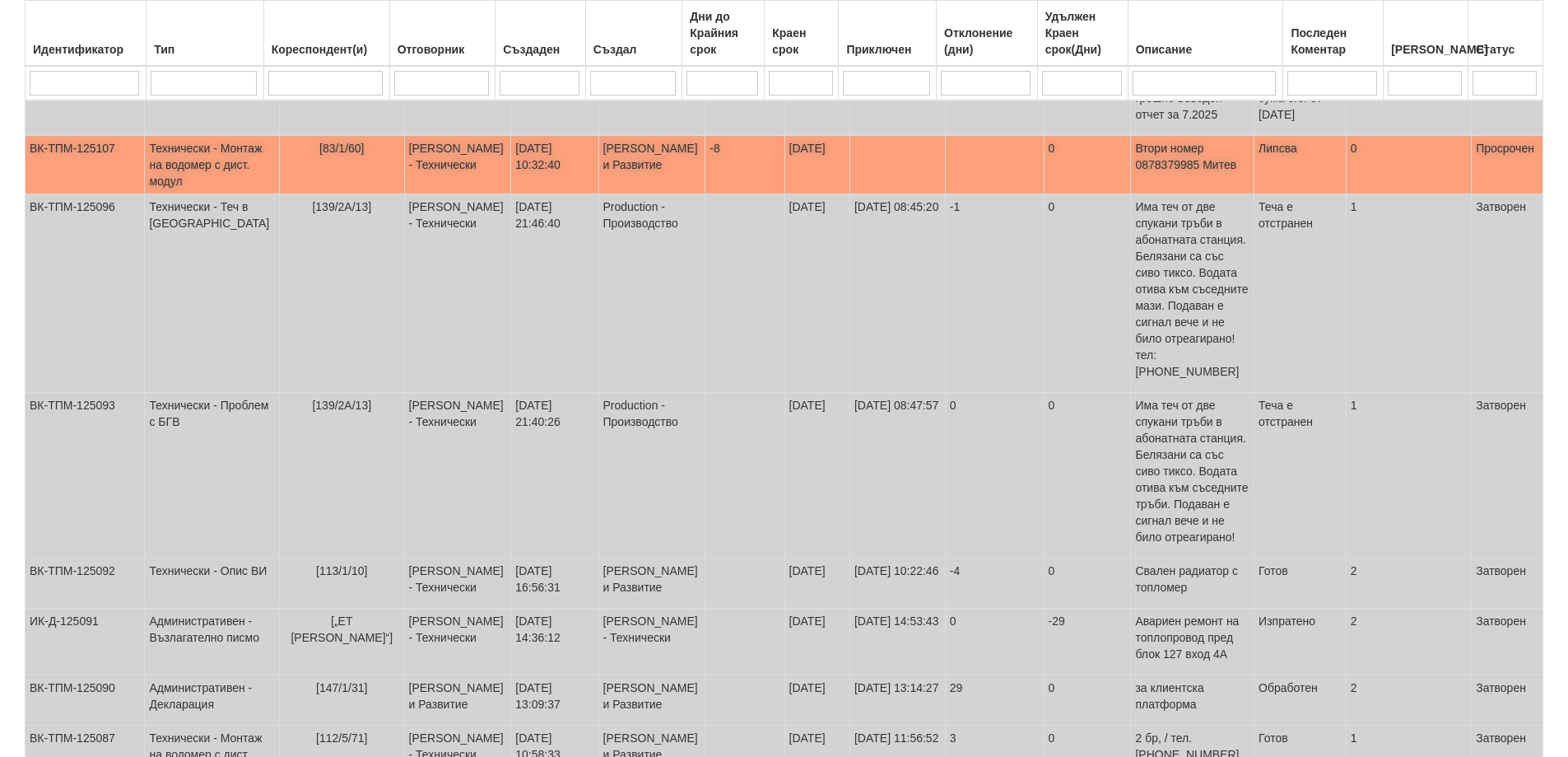
click at [324, 155] on span "[83/1/60]" at bounding box center [341, 148] width 45 height 13
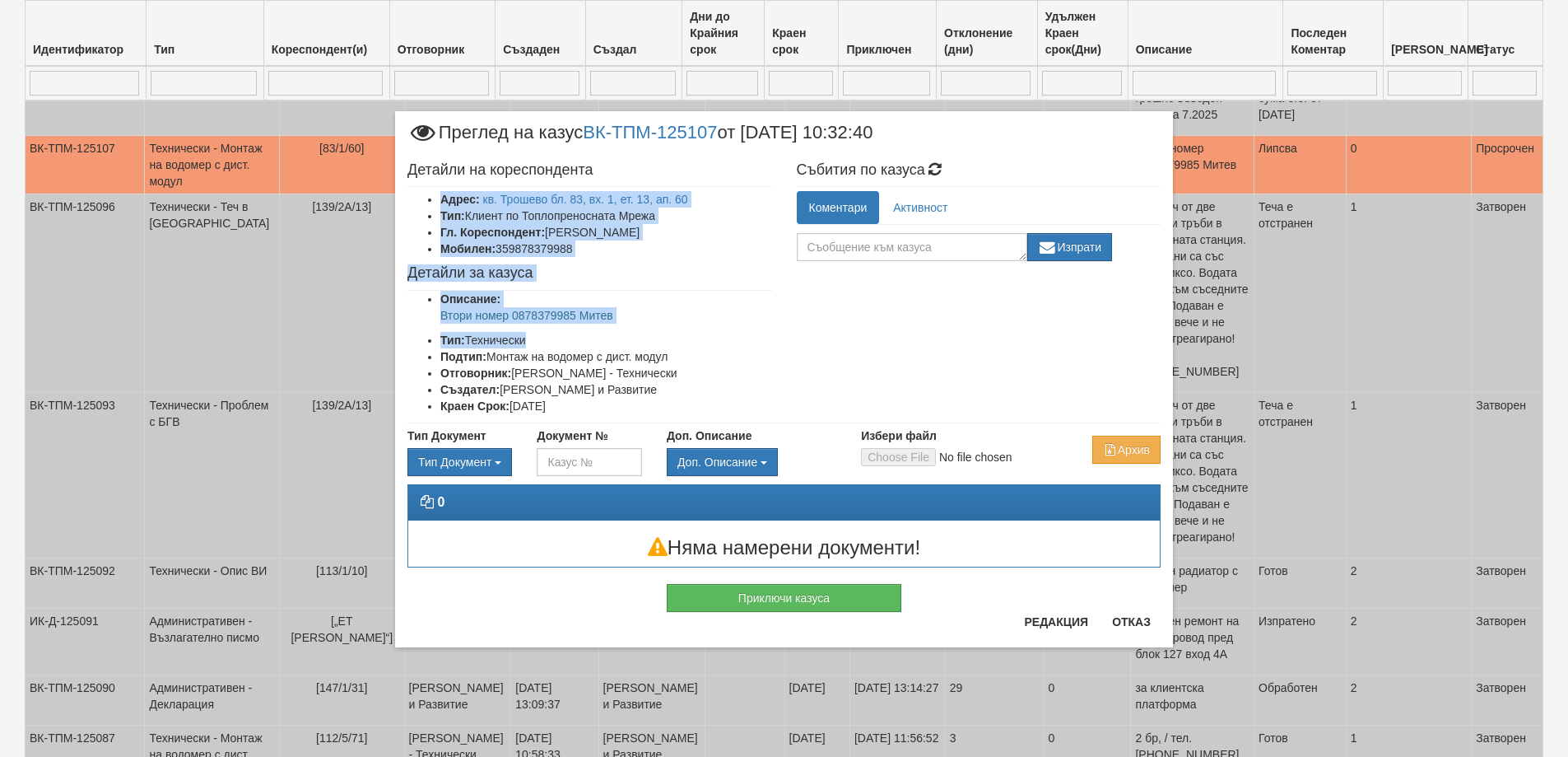
drag, startPoint x: 431, startPoint y: 198, endPoint x: 649, endPoint y: 325, distance: 252.3
click at [649, 325] on div "Детайли на кореспондента Адрес: кв. Трошево бл. 83, вх. 1, ет. 13, ап. 60 Тип: …" at bounding box center [589, 289] width 390 height 269
copy div "Адрес: кв. Трошево бл. 83, вх. 1, ет. 13, ап. 60 Тип: Клиент по Топлопреносната…"
click at [1137, 621] on button "Отказ" at bounding box center [1131, 621] width 59 height 27
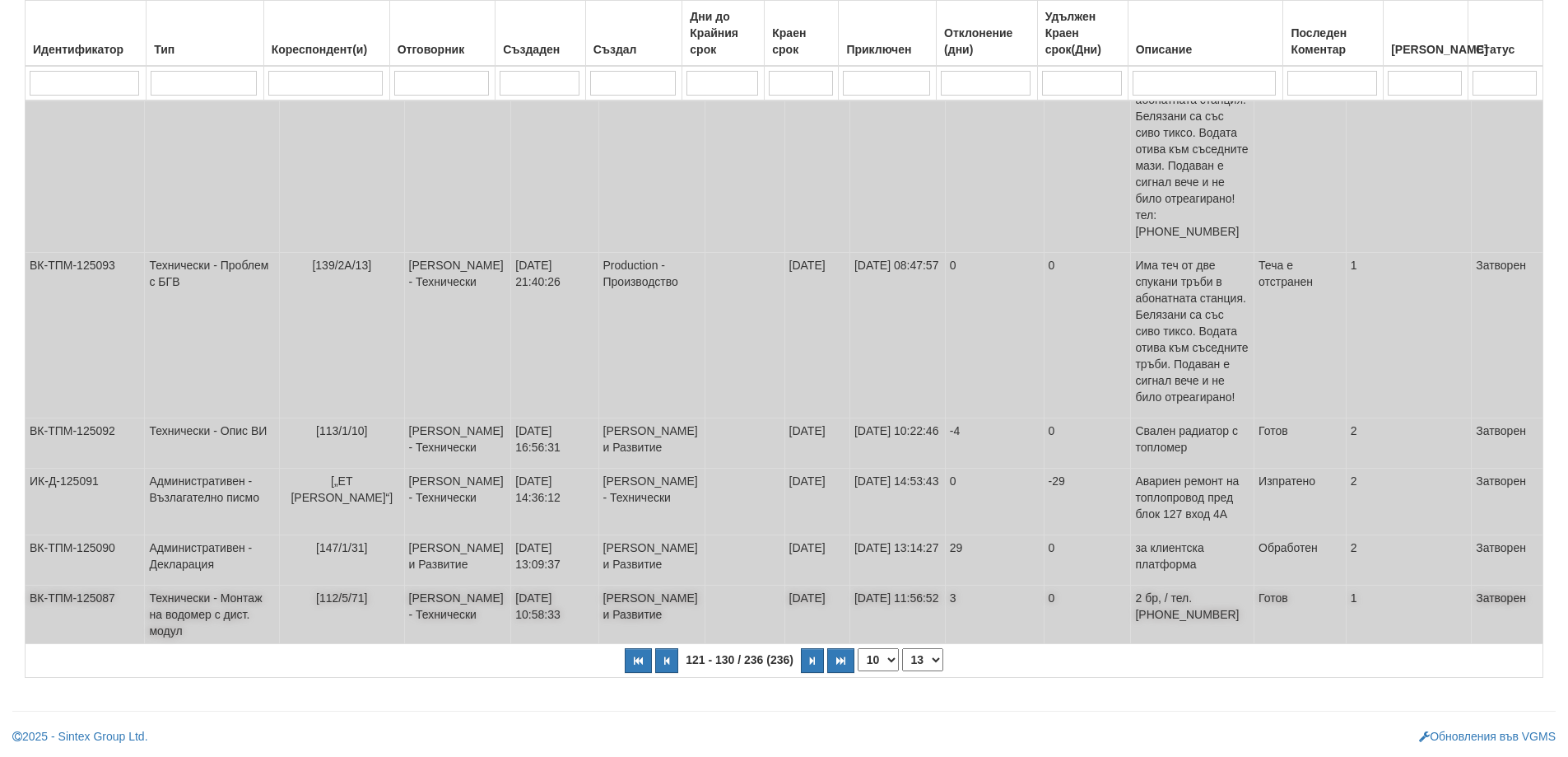
scroll to position [555, 0]
click at [665, 668] on button "button" at bounding box center [667, 661] width 23 height 25
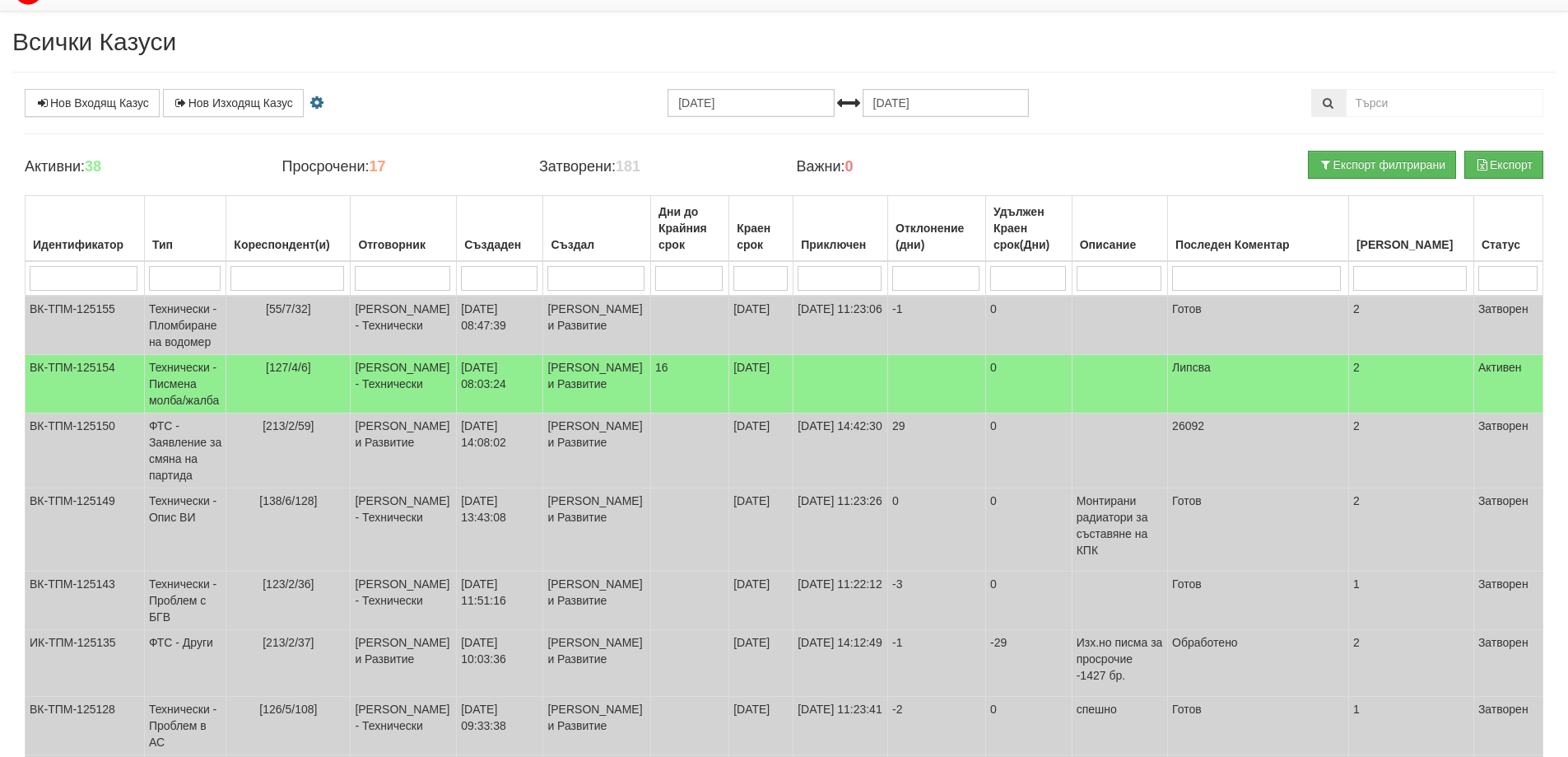
scroll to position [0, 0]
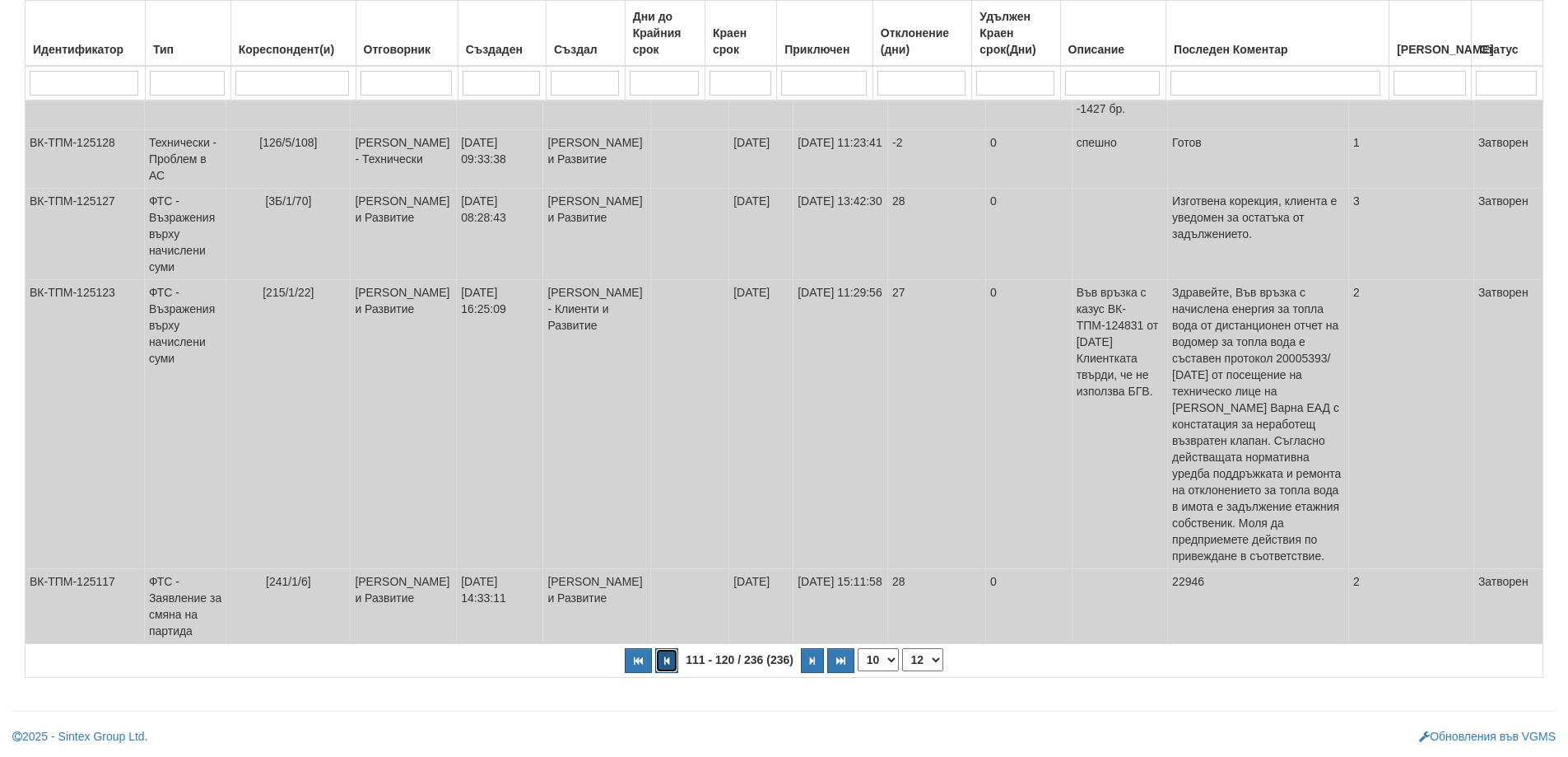
click at [673, 657] on button "button" at bounding box center [667, 661] width 23 height 25
select select "11"
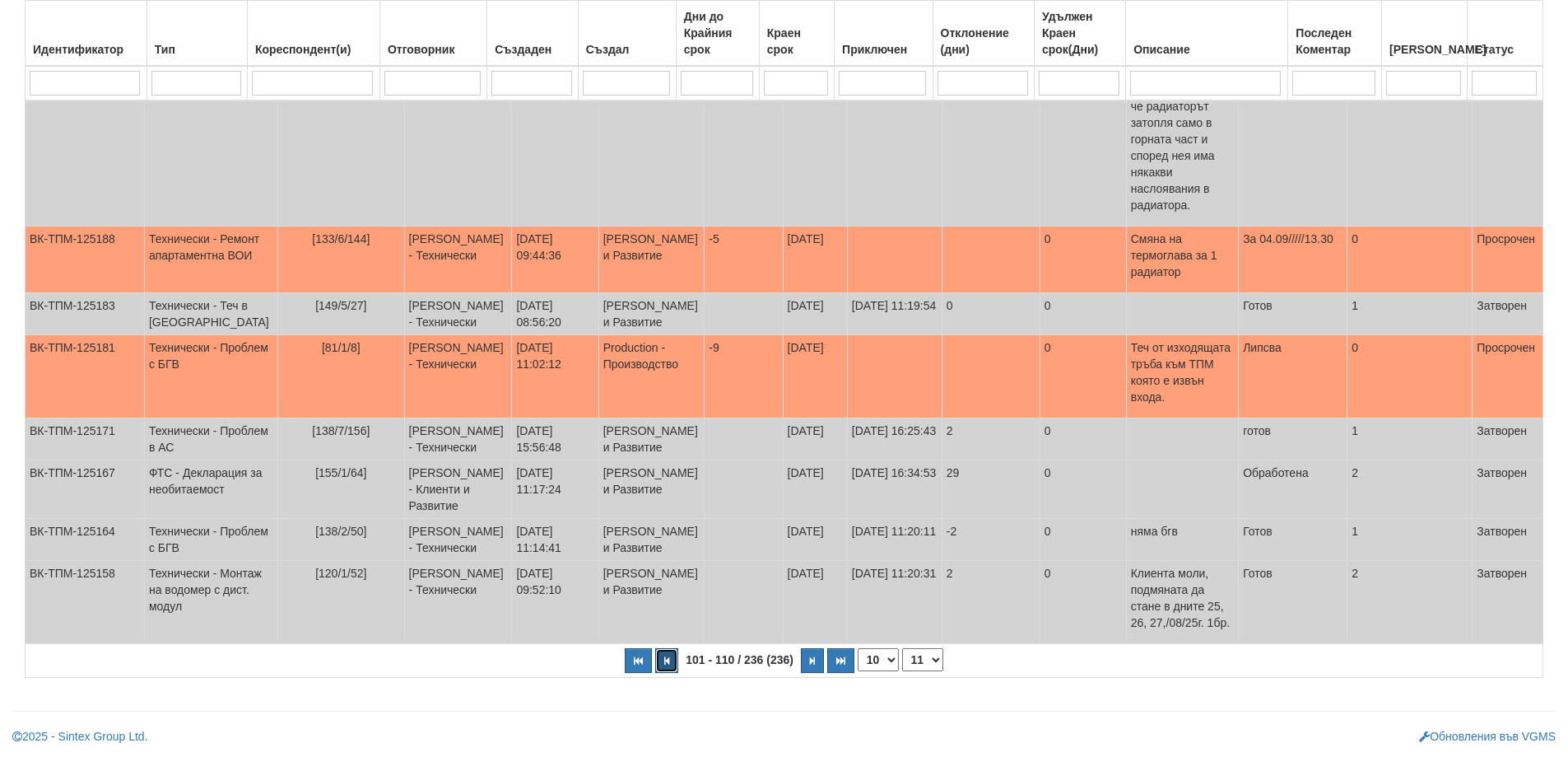
scroll to position [481, 0]
click at [322, 341] on span "[81/1/8]" at bounding box center [341, 347] width 38 height 13
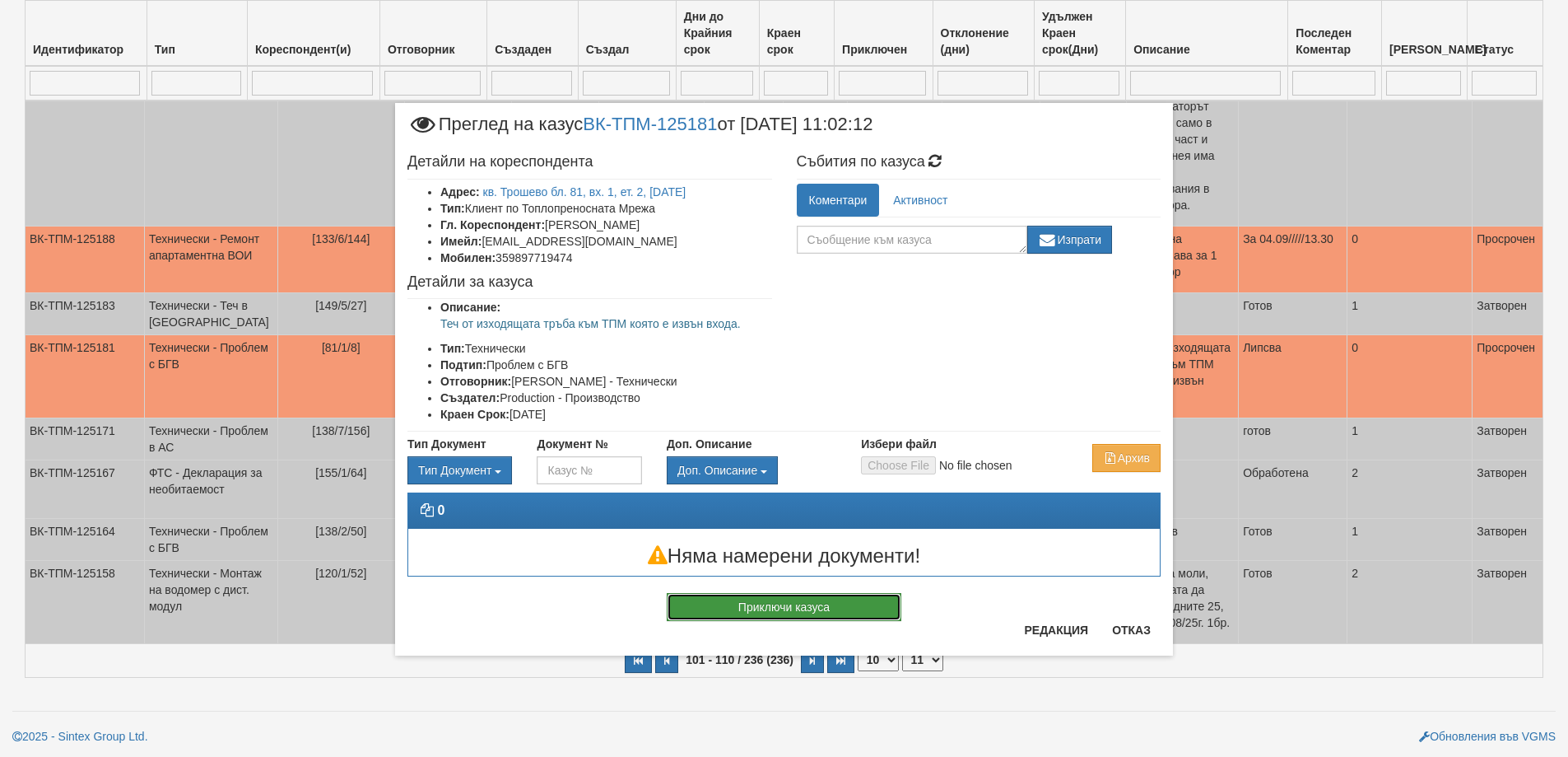
click at [861, 613] on button "Приключи казуса" at bounding box center [784, 606] width 234 height 28
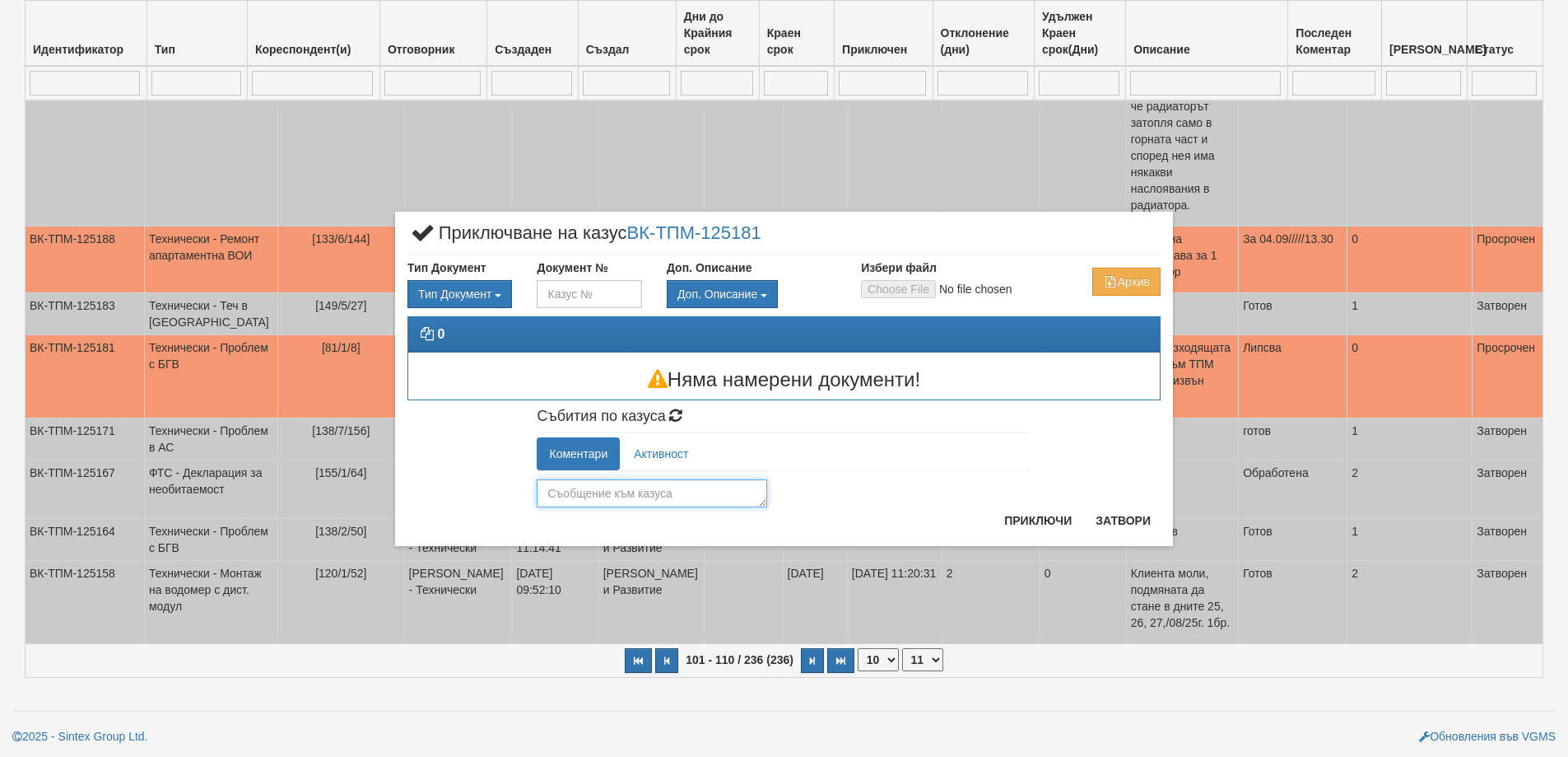
click at [661, 506] on textarea at bounding box center [652, 492] width 231 height 28
type textarea "Отремонтирано"
click at [1035, 519] on button "Приключи" at bounding box center [1038, 521] width 87 height 27
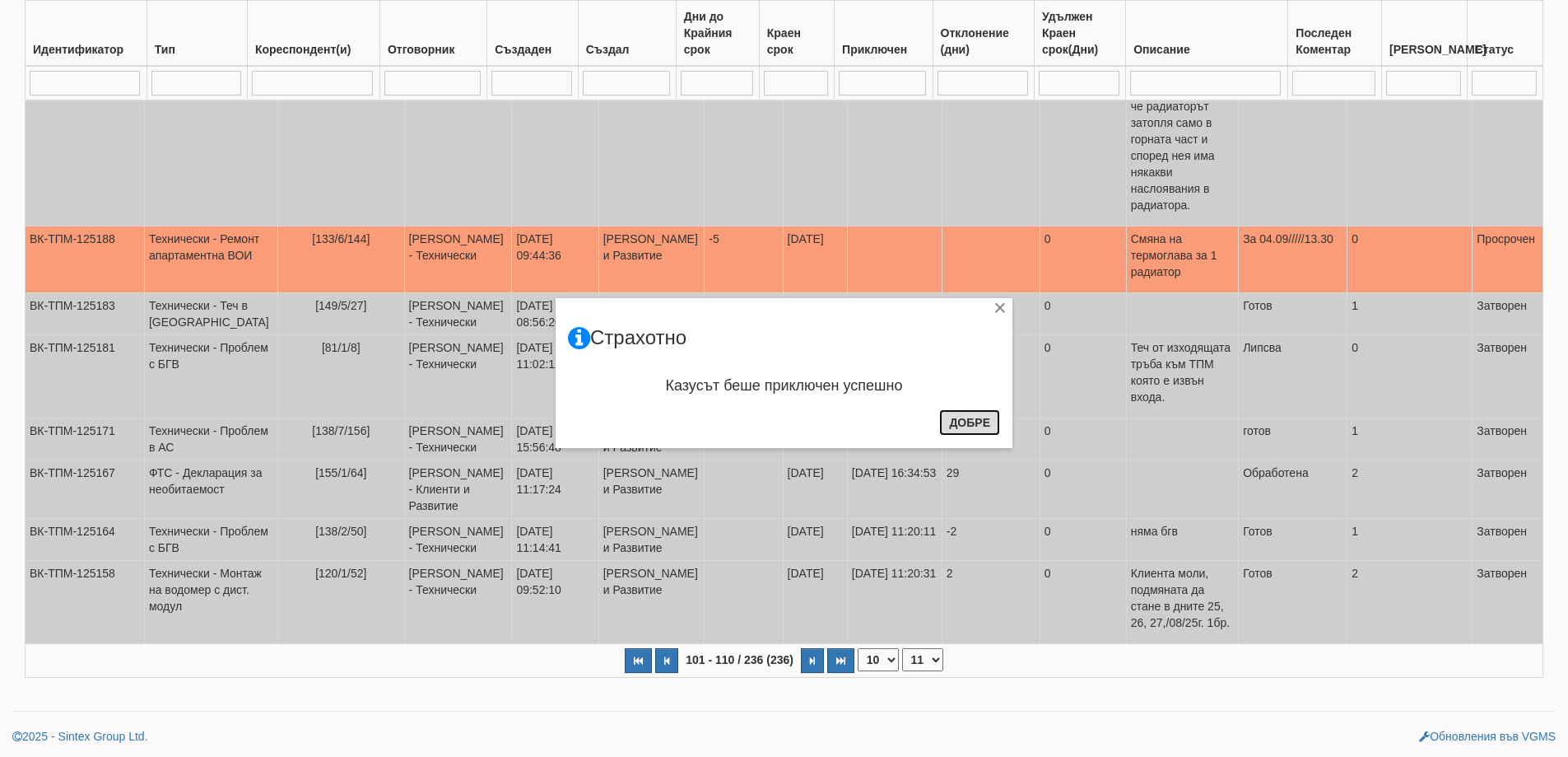
click at [953, 416] on button "Добре" at bounding box center [970, 423] width 61 height 27
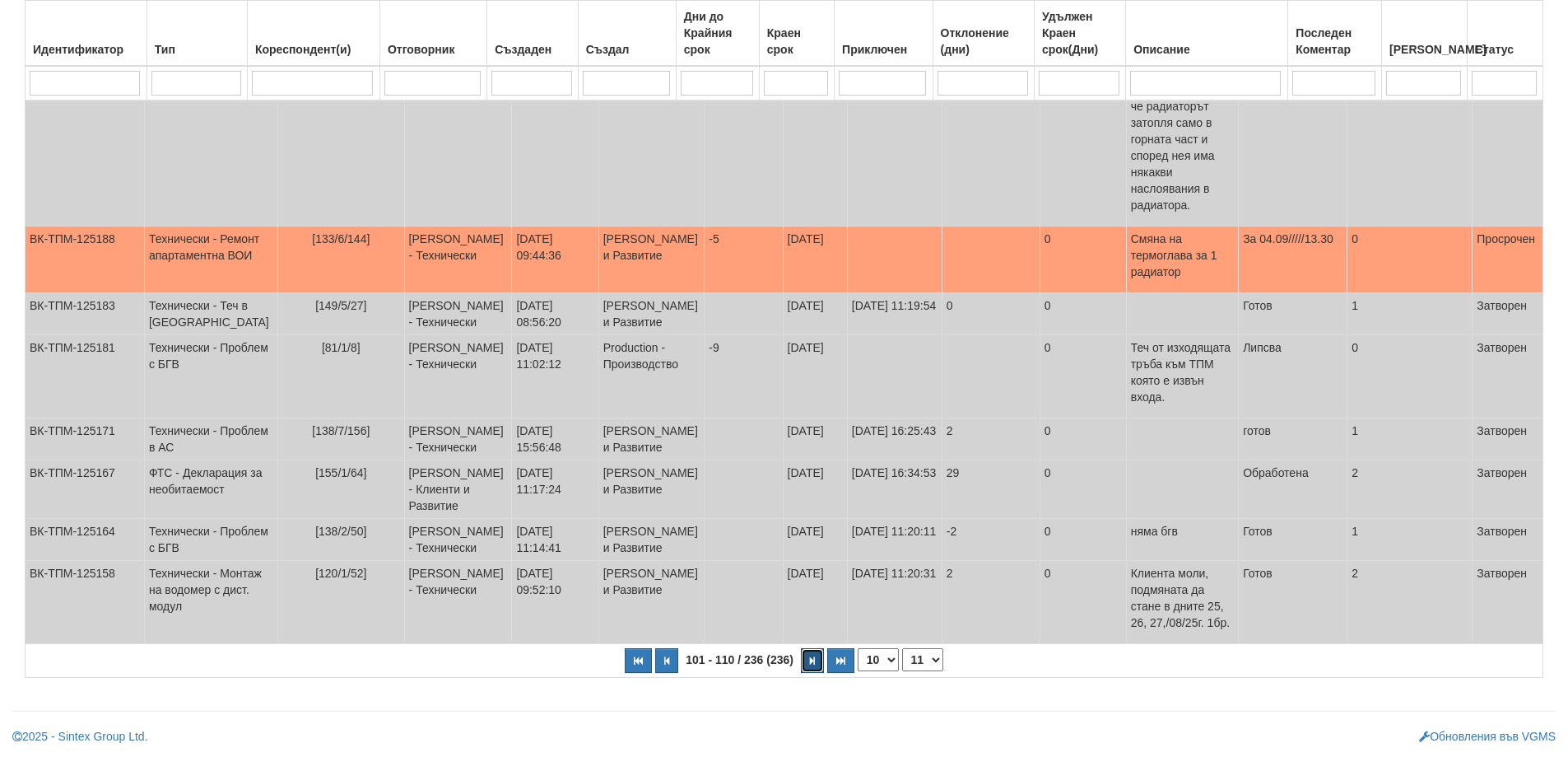
click at [817, 658] on button "button" at bounding box center [813, 661] width 23 height 25
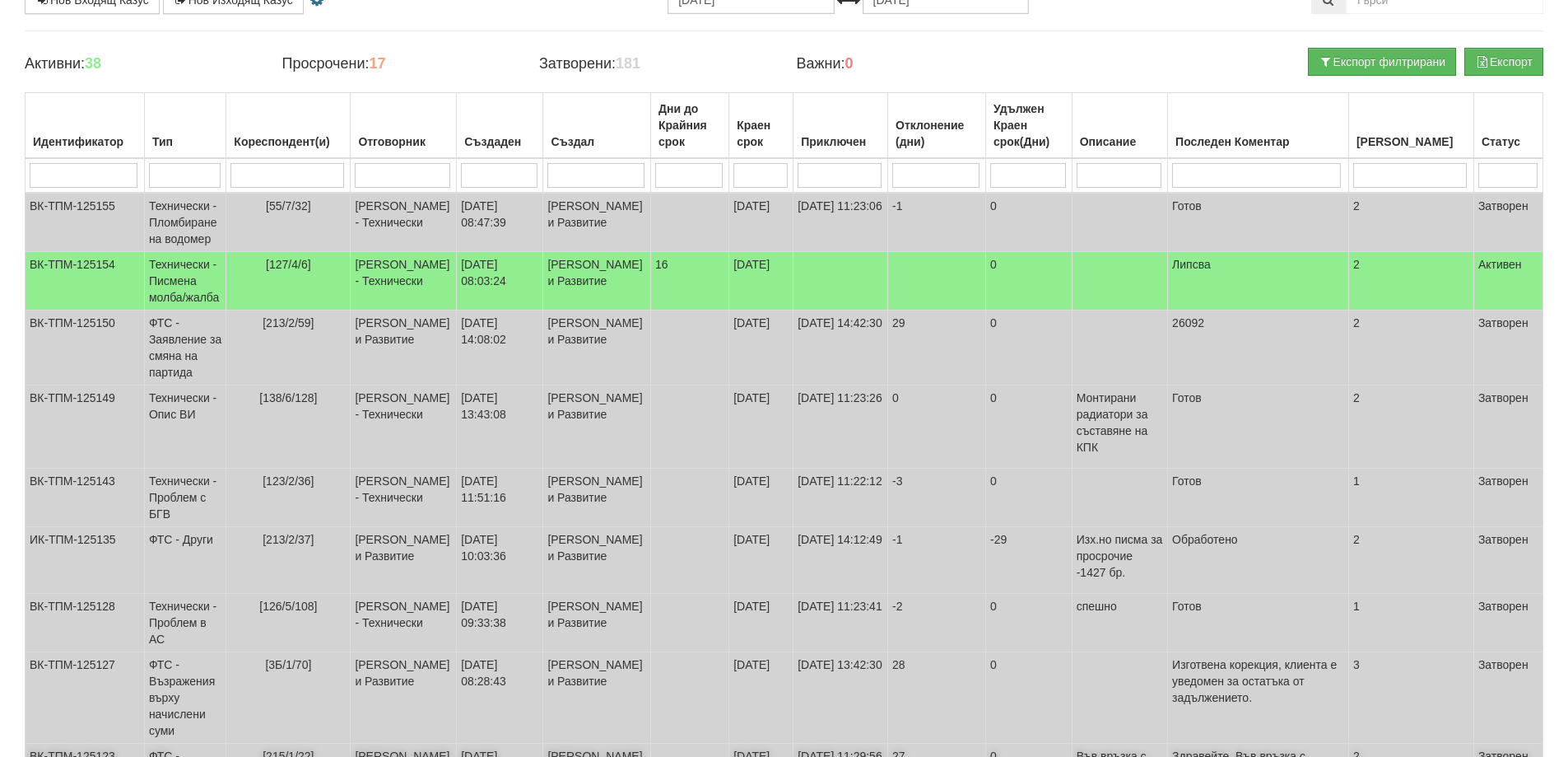
scroll to position [70, 0]
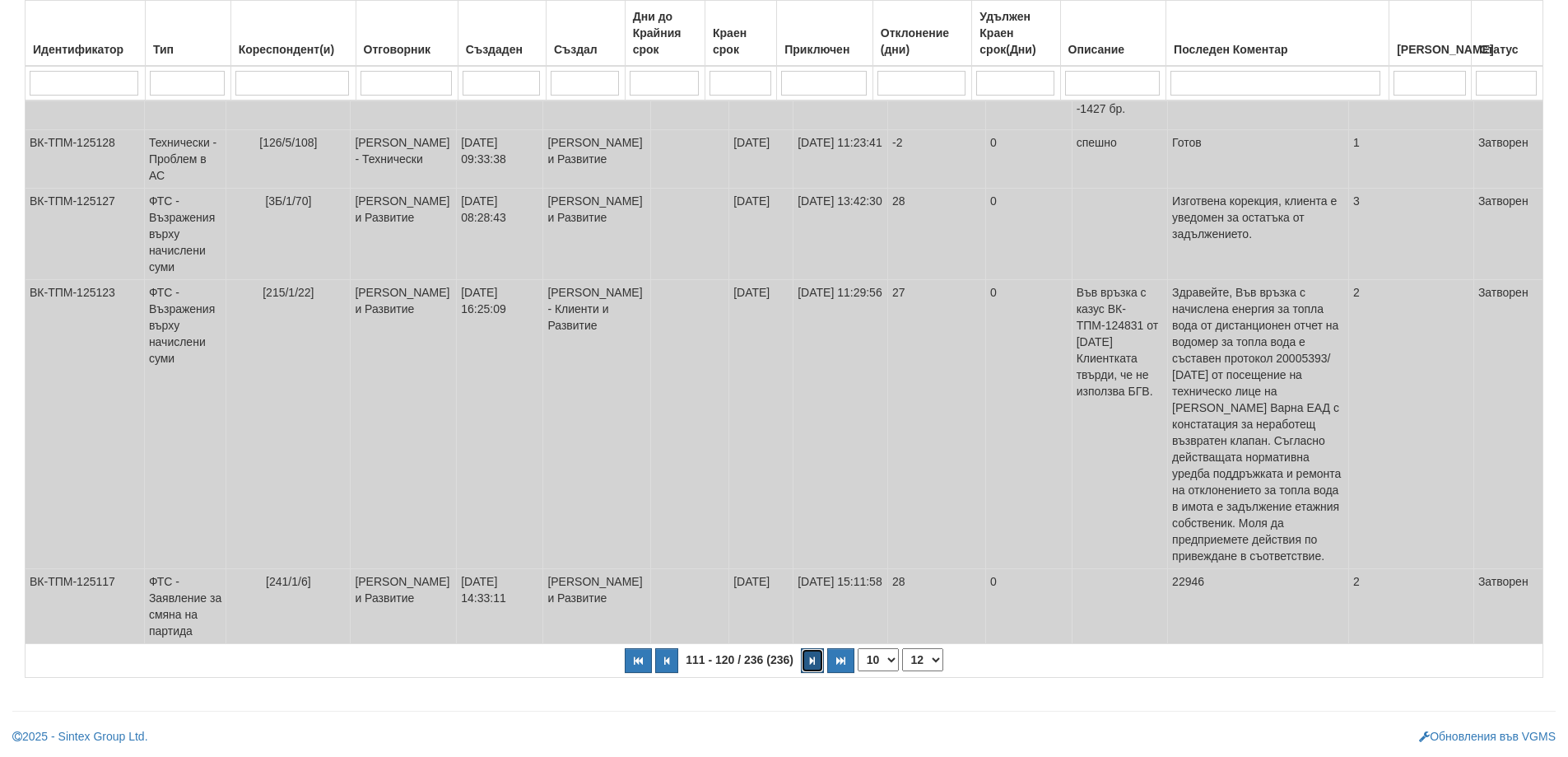
click at [807, 664] on button "button" at bounding box center [813, 661] width 23 height 25
select select "13"
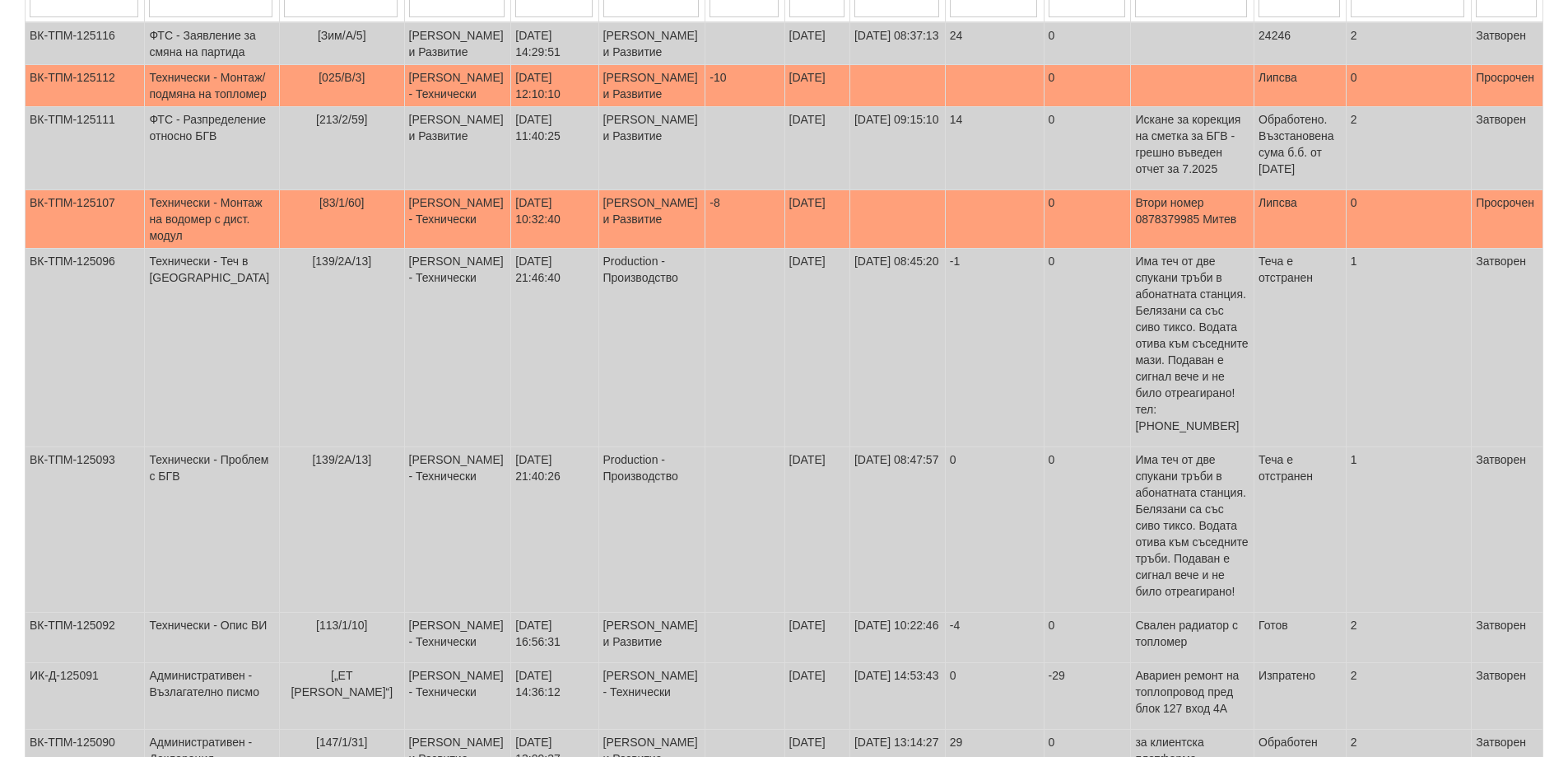
scroll to position [144, 0]
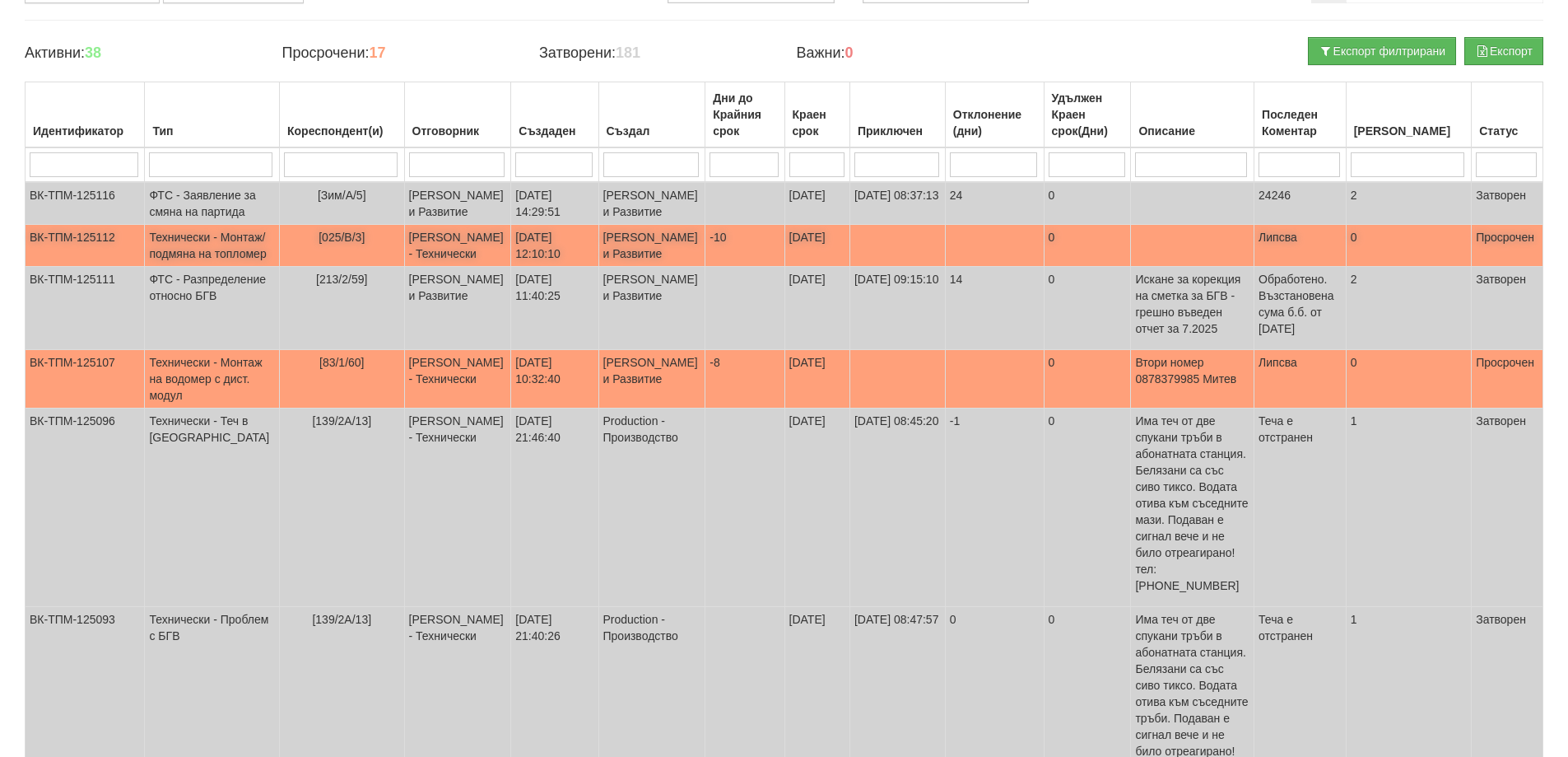
click at [318, 243] on span "[025/В/3]" at bounding box center [341, 237] width 46 height 13
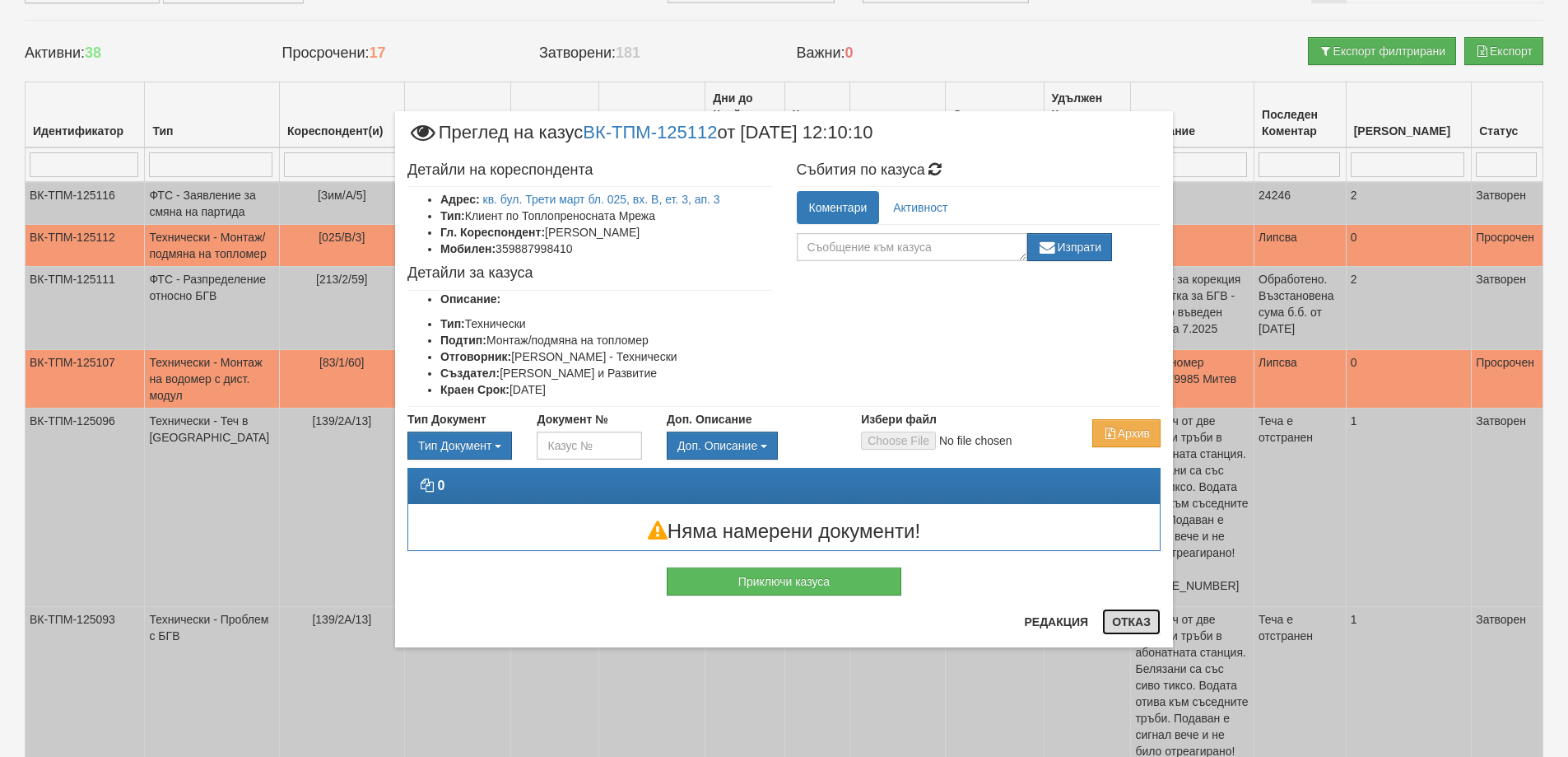
click at [1124, 614] on button "Отказ" at bounding box center [1131, 621] width 59 height 27
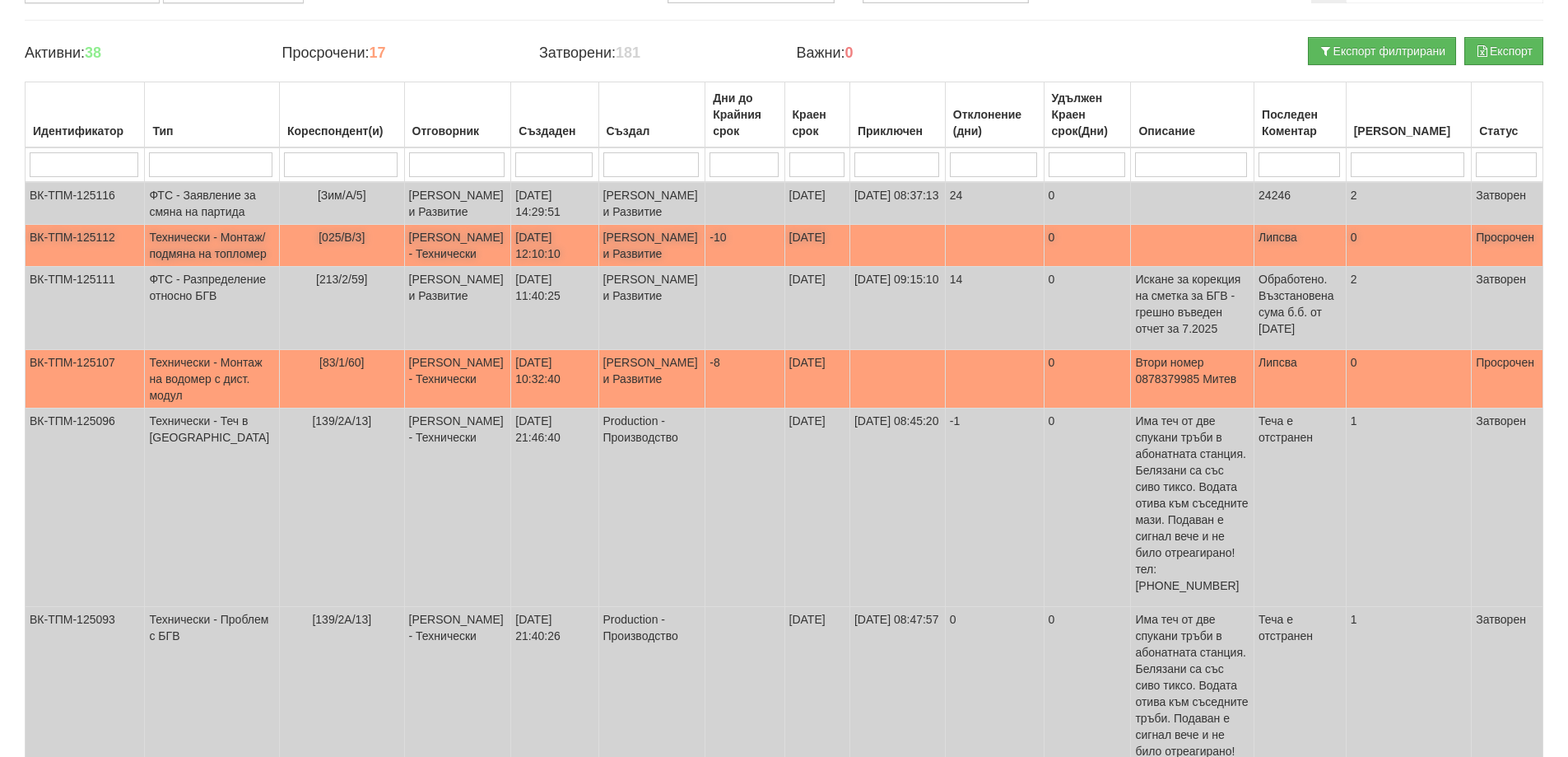
click at [319, 243] on span "[025/В/3]" at bounding box center [341, 237] width 46 height 13
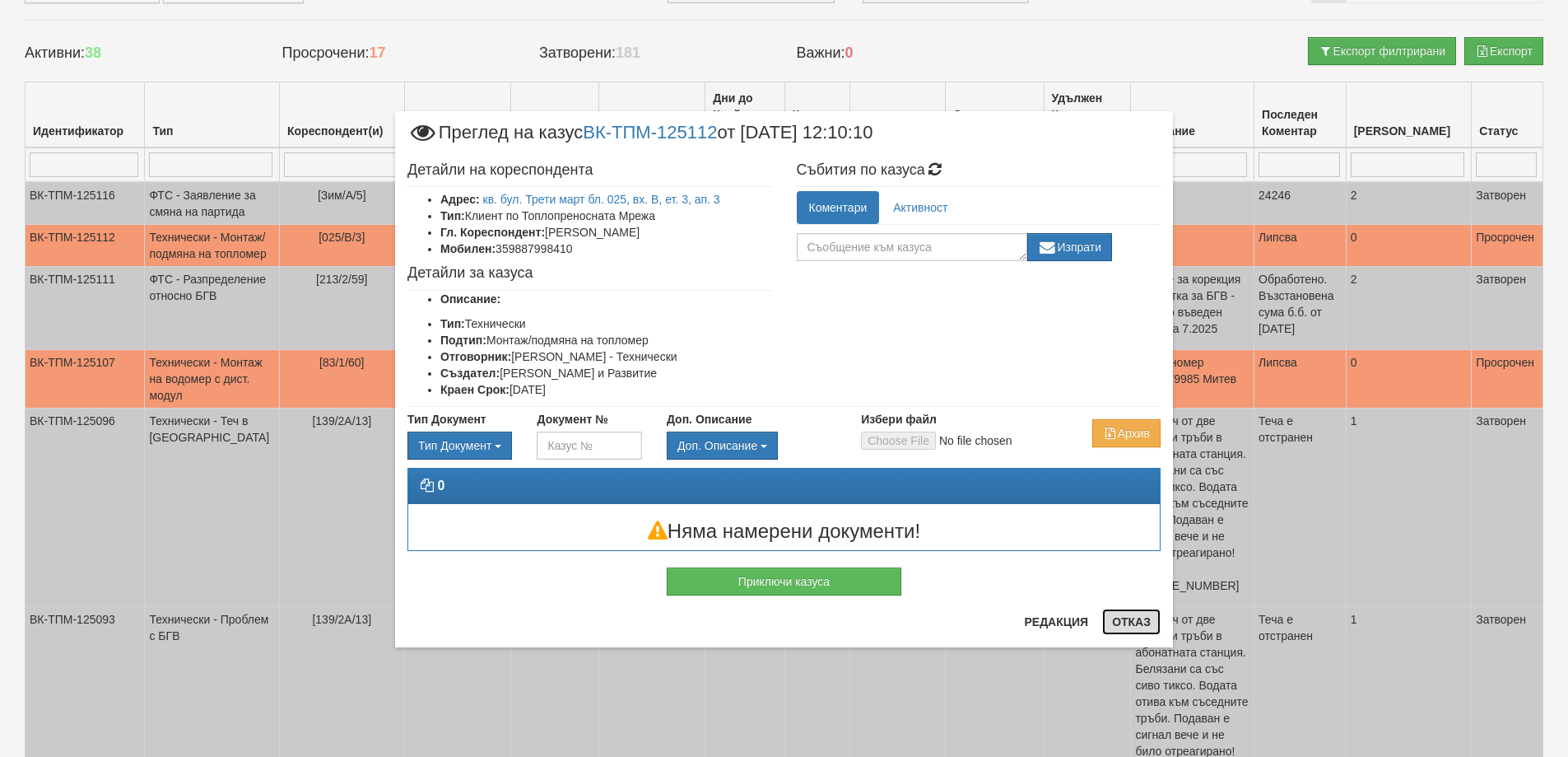
click at [1136, 624] on button "Отказ" at bounding box center [1131, 621] width 59 height 27
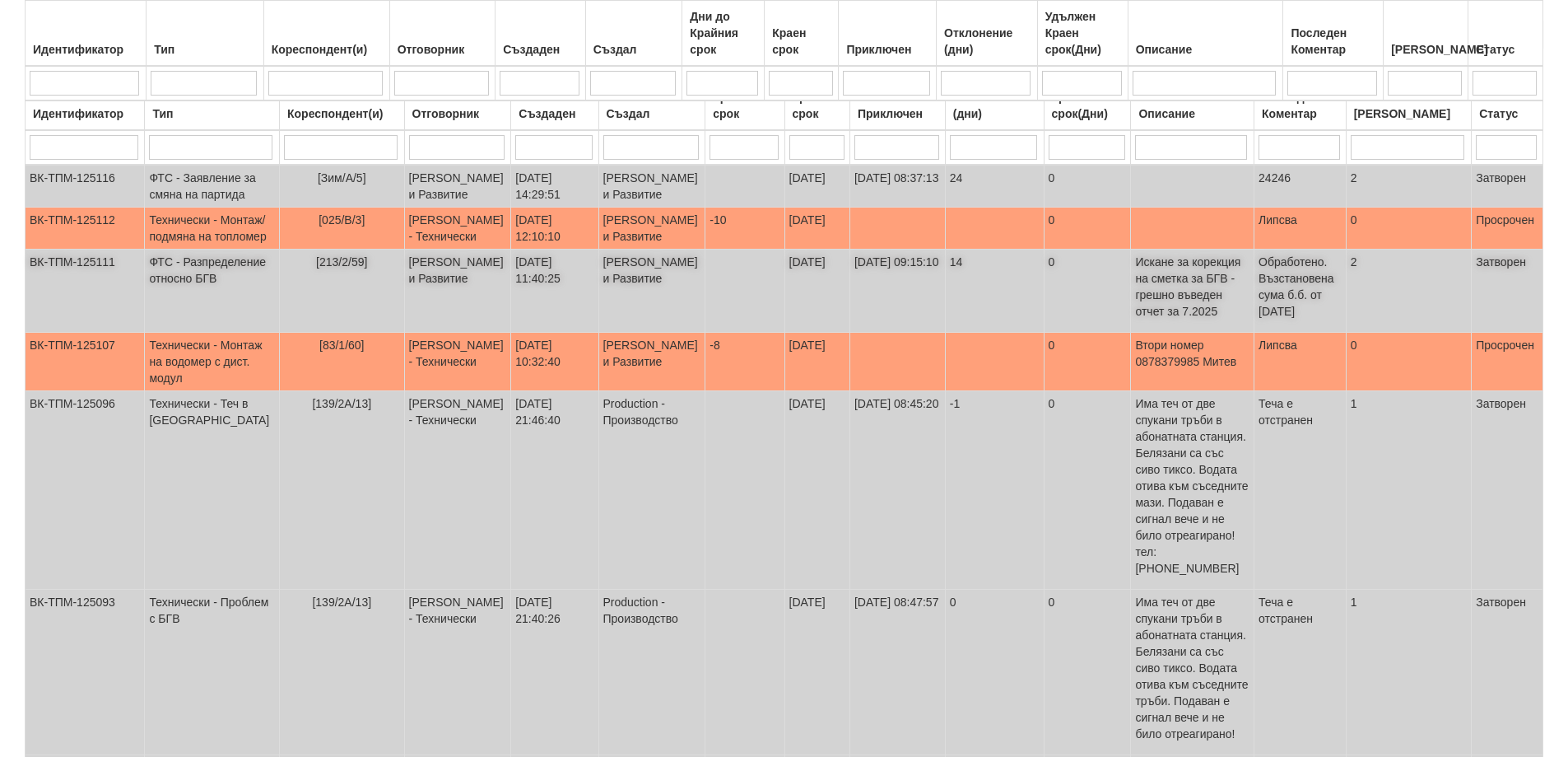
scroll to position [0, 0]
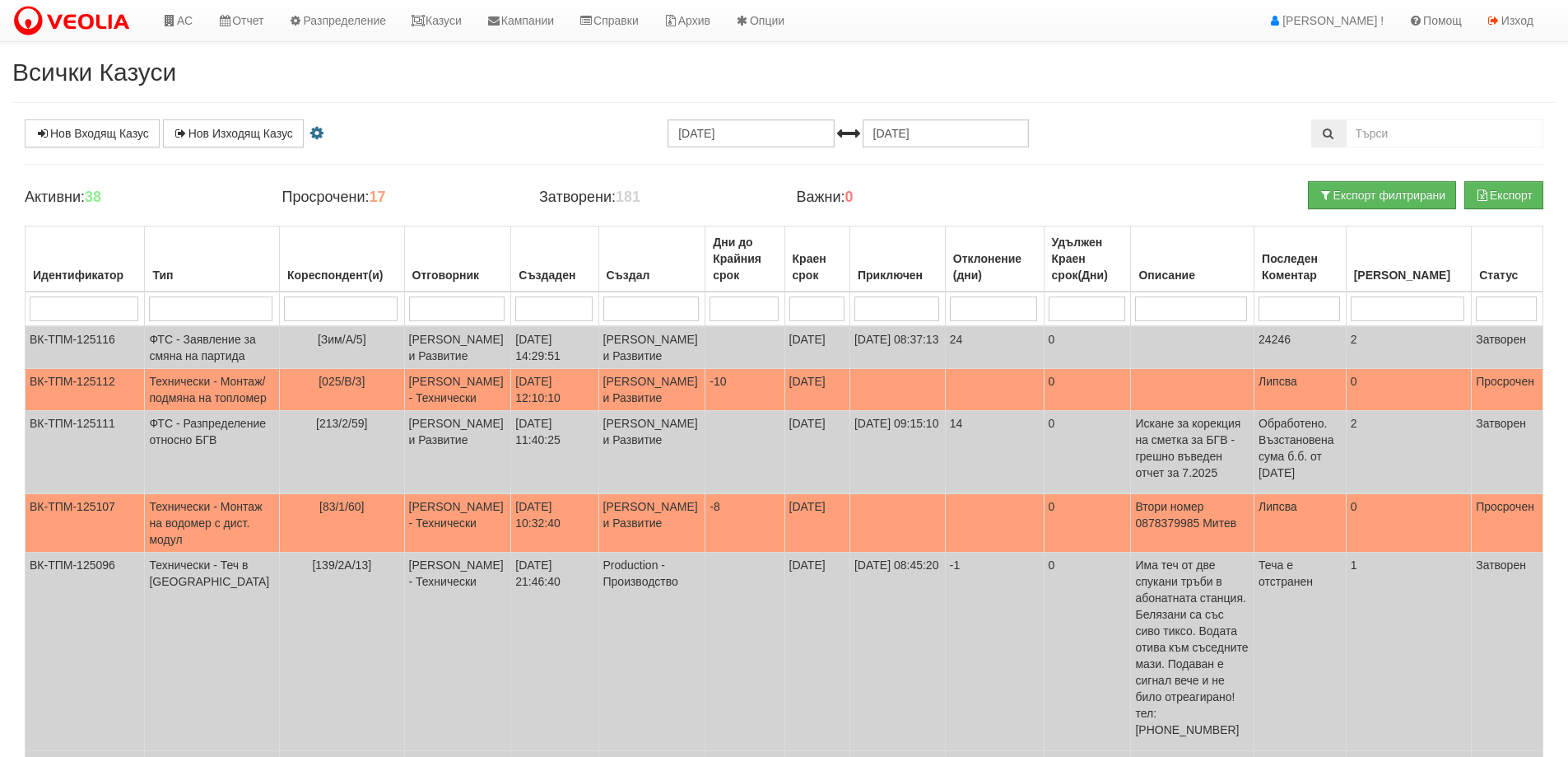
click at [325, 307] on input "search" at bounding box center [341, 309] width 113 height 25
type input "025"
select select "1"
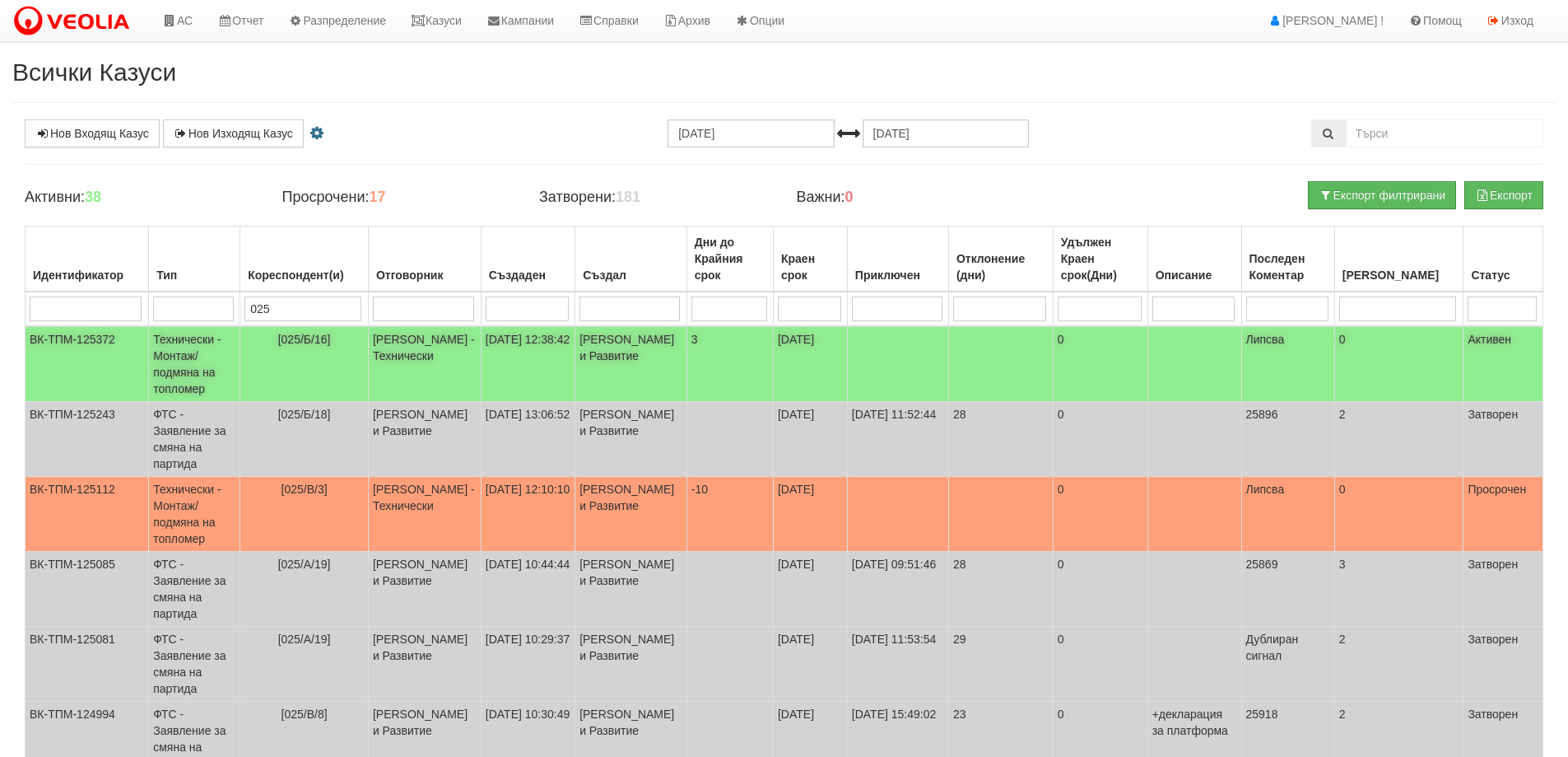
type input "025"
click at [316, 338] on span "[025/Б/16]" at bounding box center [304, 339] width 53 height 13
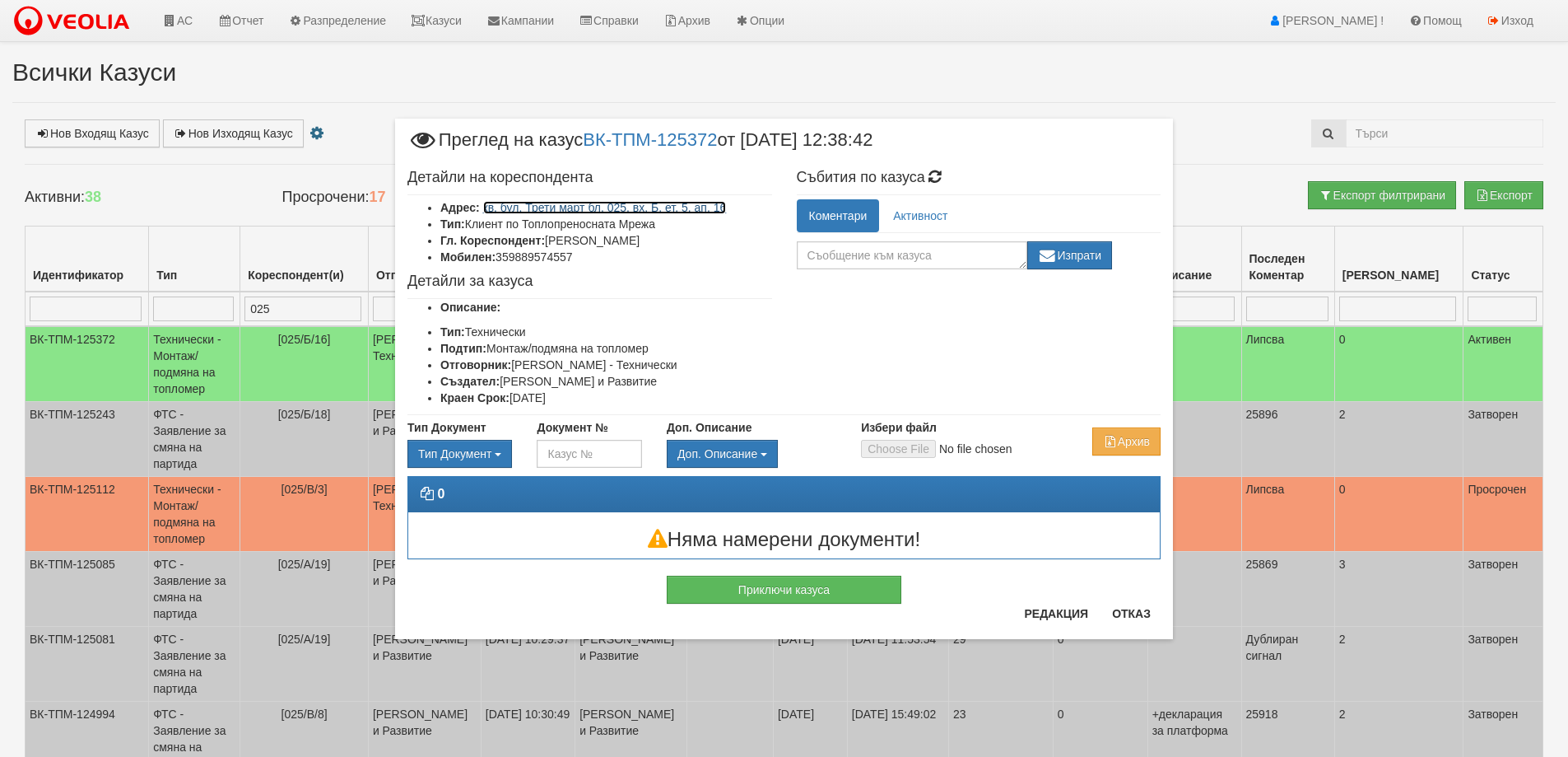
click at [640, 204] on link "кв. бул. Трети март бл. 025, вх. Б, ет. 5, ап. 16" at bounding box center [604, 207] width 243 height 13
click at [882, 268] on textarea at bounding box center [912, 255] width 231 height 28
type textarea "ч"
type textarea "!"
type textarea "ч"
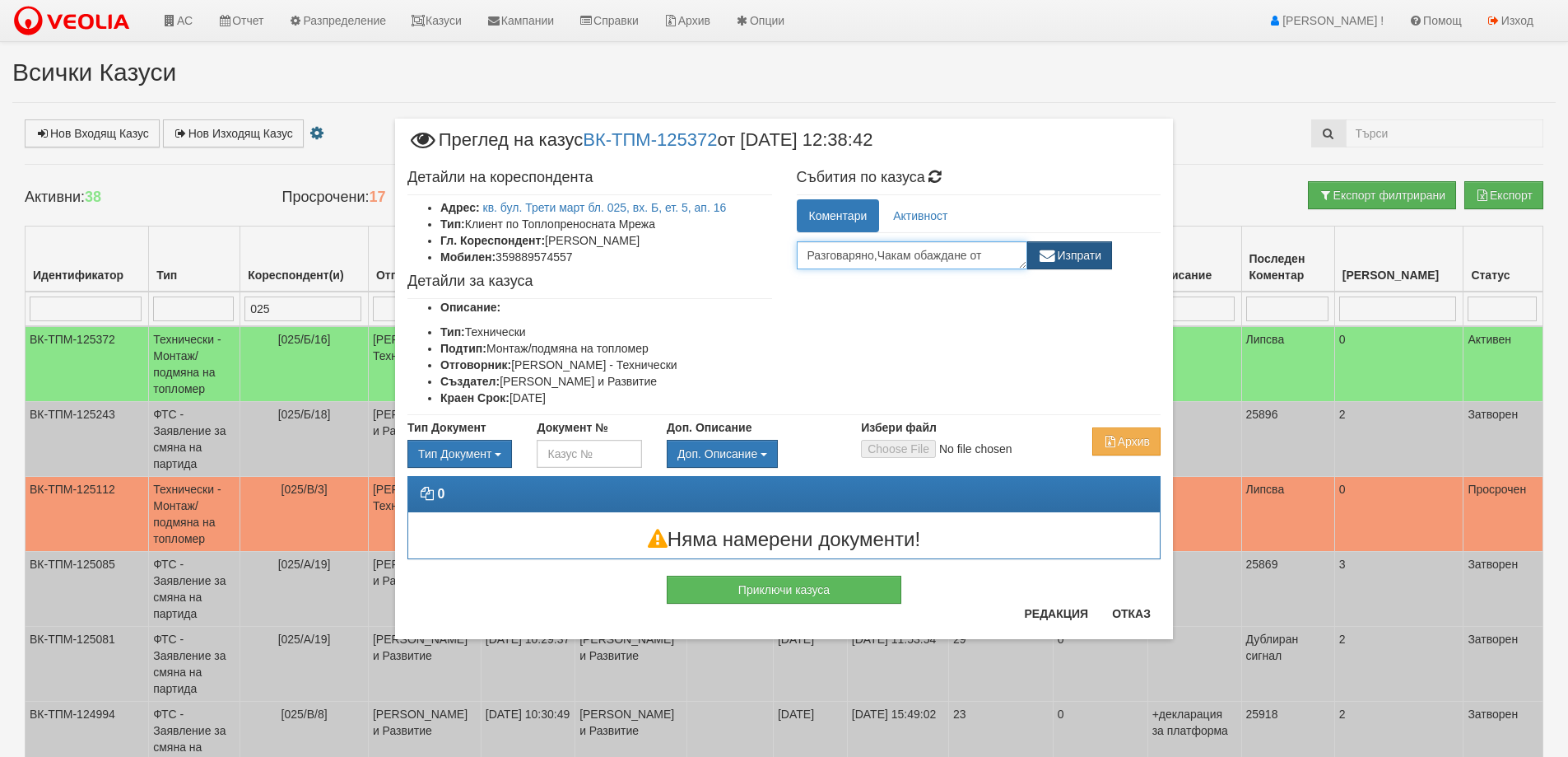
type textarea "Разговаряно,Чакам обаждане от клиента"
click at [1060, 259] on button "Изпрати" at bounding box center [1070, 255] width 86 height 28
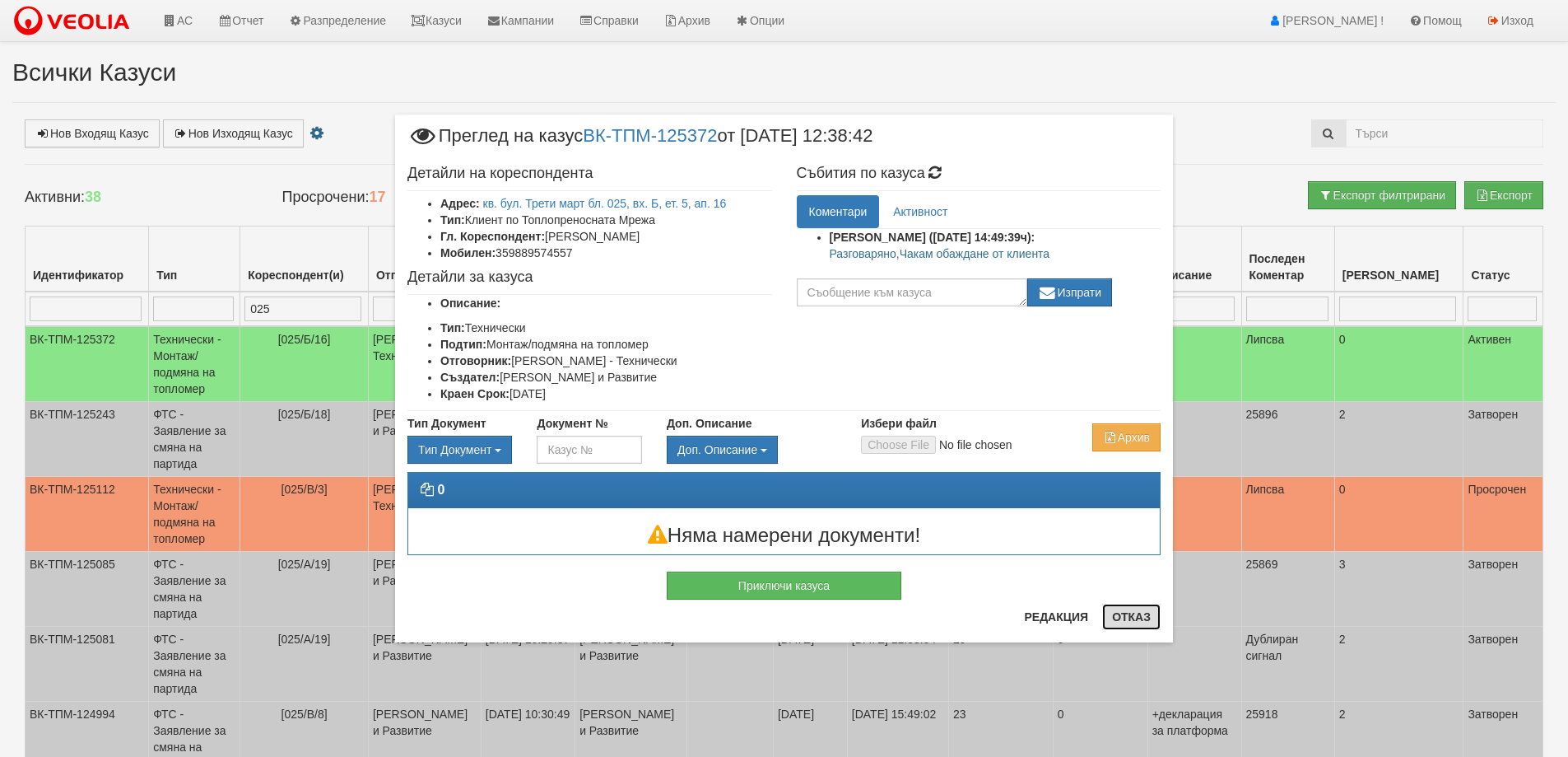
click at [1129, 616] on button "Отказ" at bounding box center [1131, 617] width 59 height 27
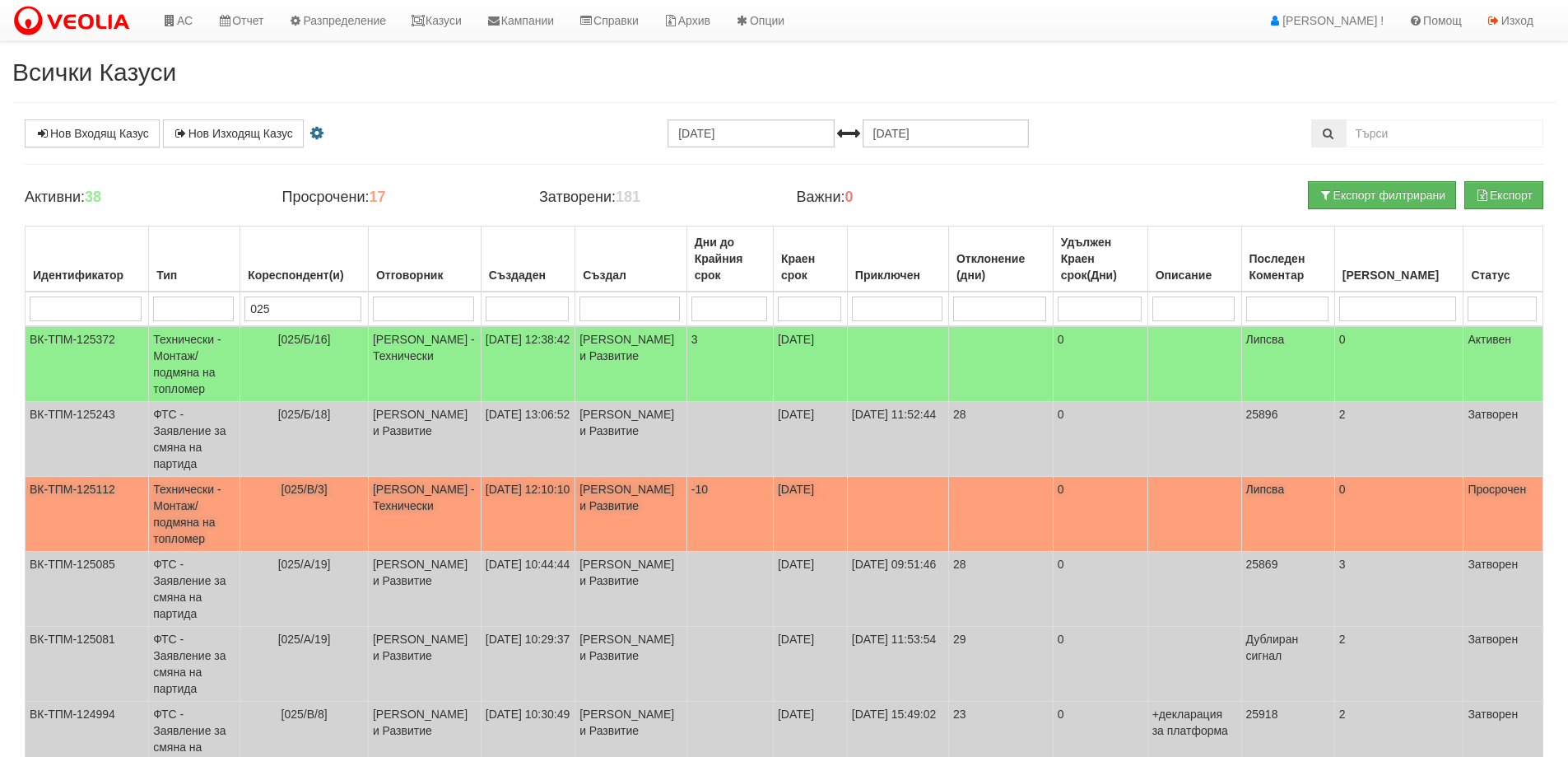
click at [316, 482] on span "[025/В/3]" at bounding box center [305, 489] width 46 height 13
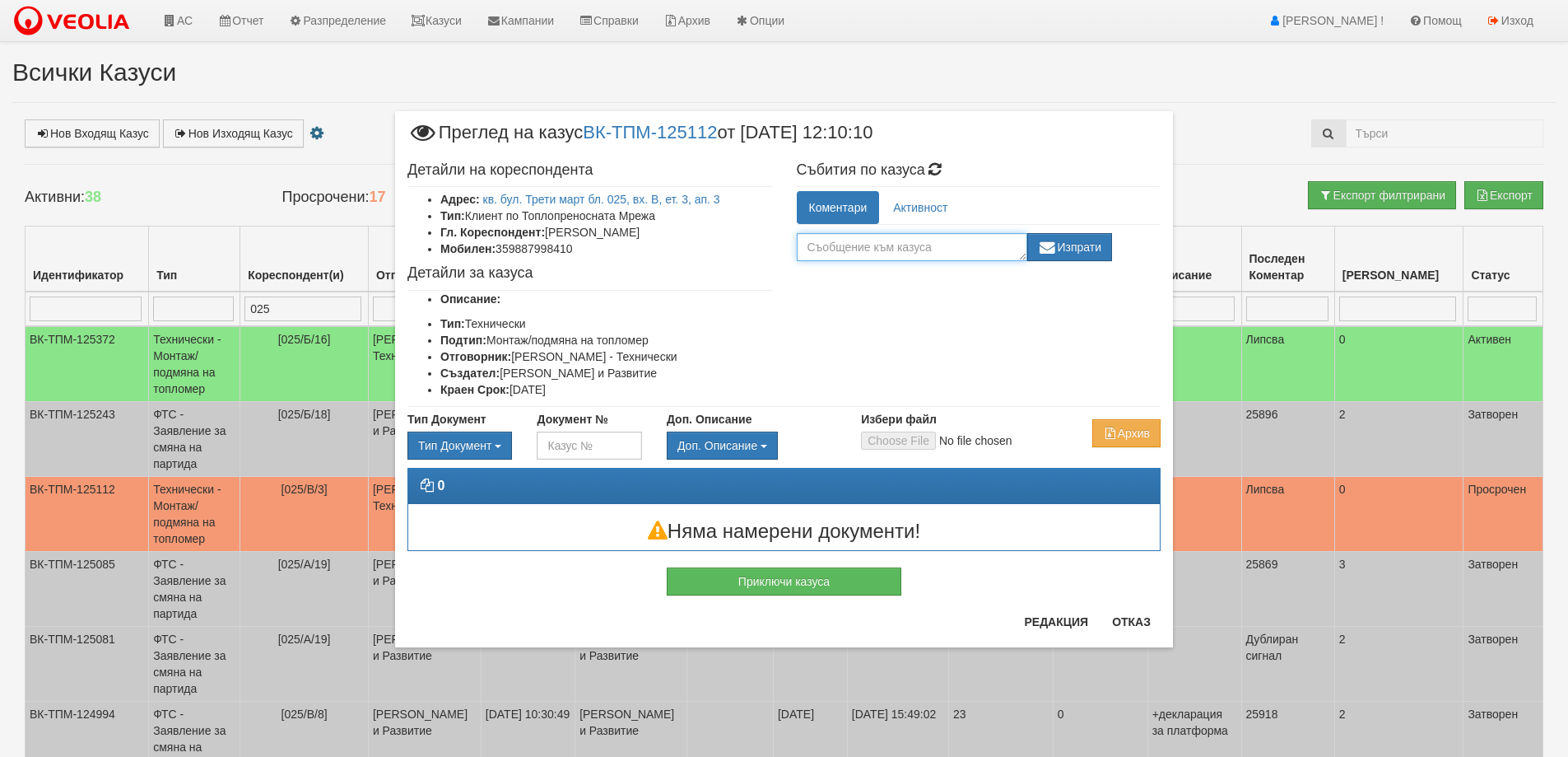
click at [865, 239] on textarea at bounding box center [912, 246] width 231 height 28
type textarea "Разговаряно.Чакам обаждане от клиента"
click at [1054, 247] on icon "button" at bounding box center [1047, 247] width 20 height 12
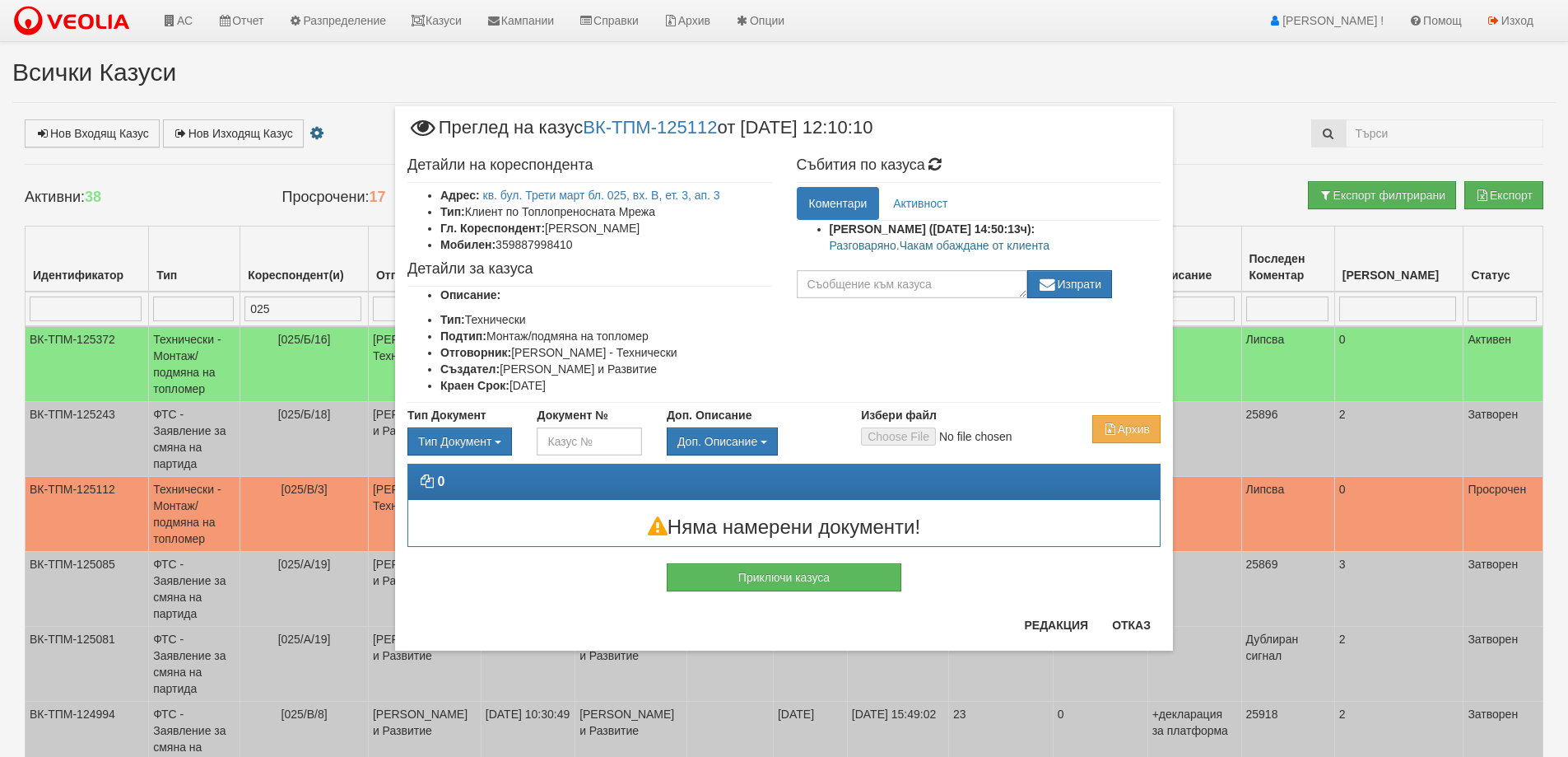
drag, startPoint x: 1016, startPoint y: 358, endPoint x: 1072, endPoint y: 473, distance: 127.9
click at [1015, 357] on div "Детайли на кореспондента Адрес: кв. бул. Трети март бл. 025, вх. В, ет. 3, ап. …" at bounding box center [784, 275] width 778 height 252
click at [1130, 618] on button "Отказ" at bounding box center [1131, 625] width 59 height 27
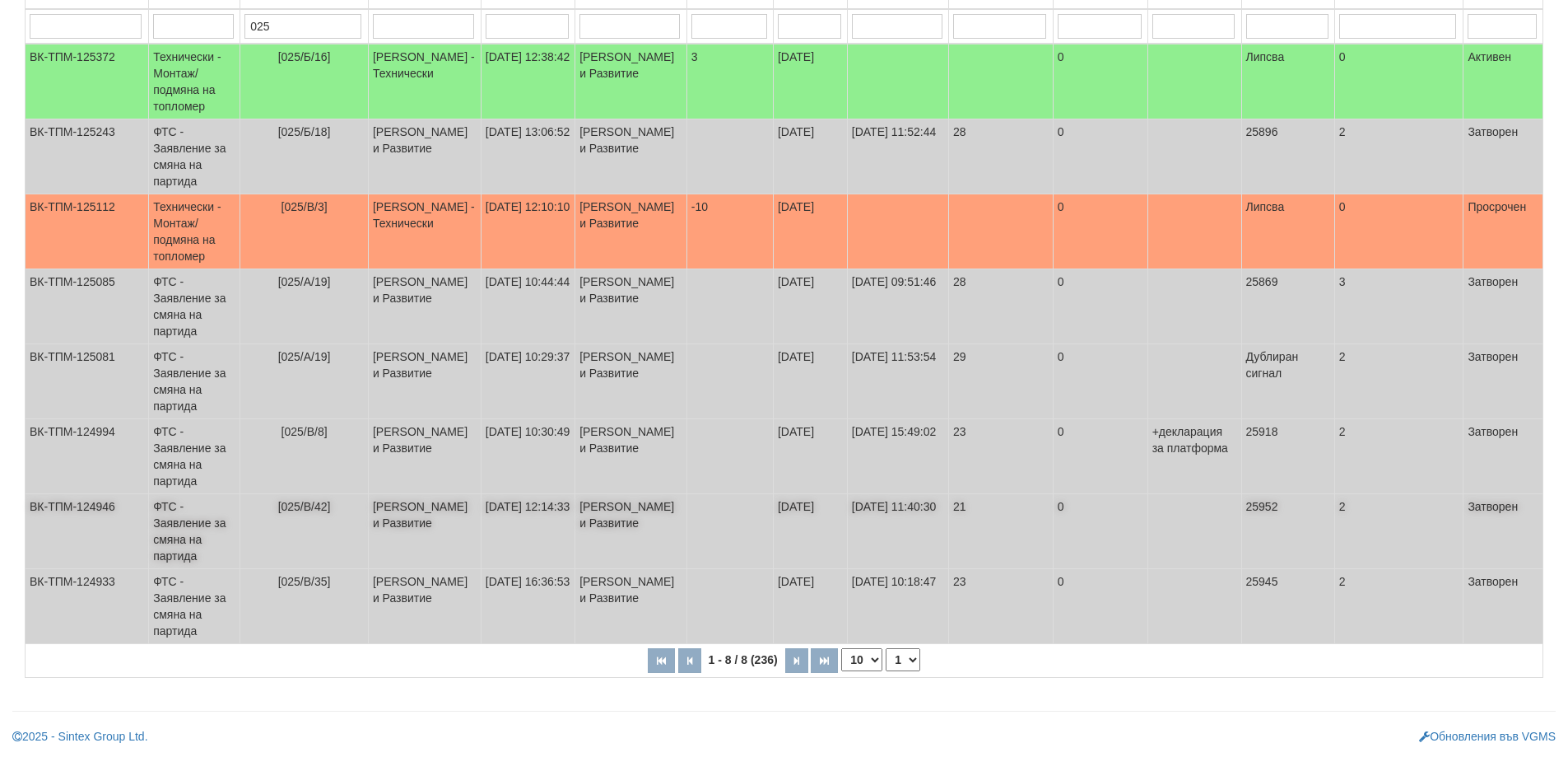
scroll to position [0, 0]
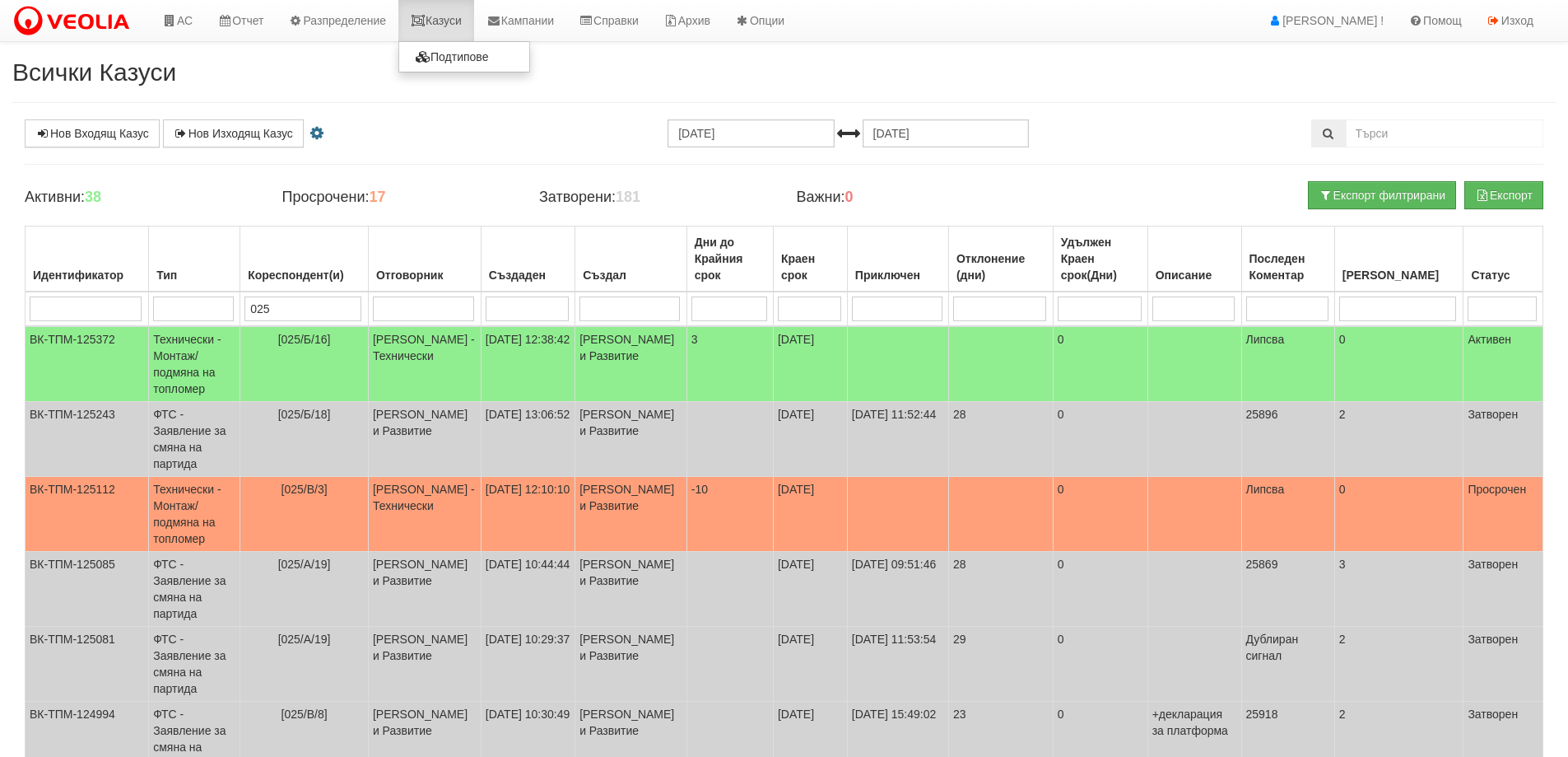
click at [458, 21] on link "Казуси" at bounding box center [436, 21] width 76 height 41
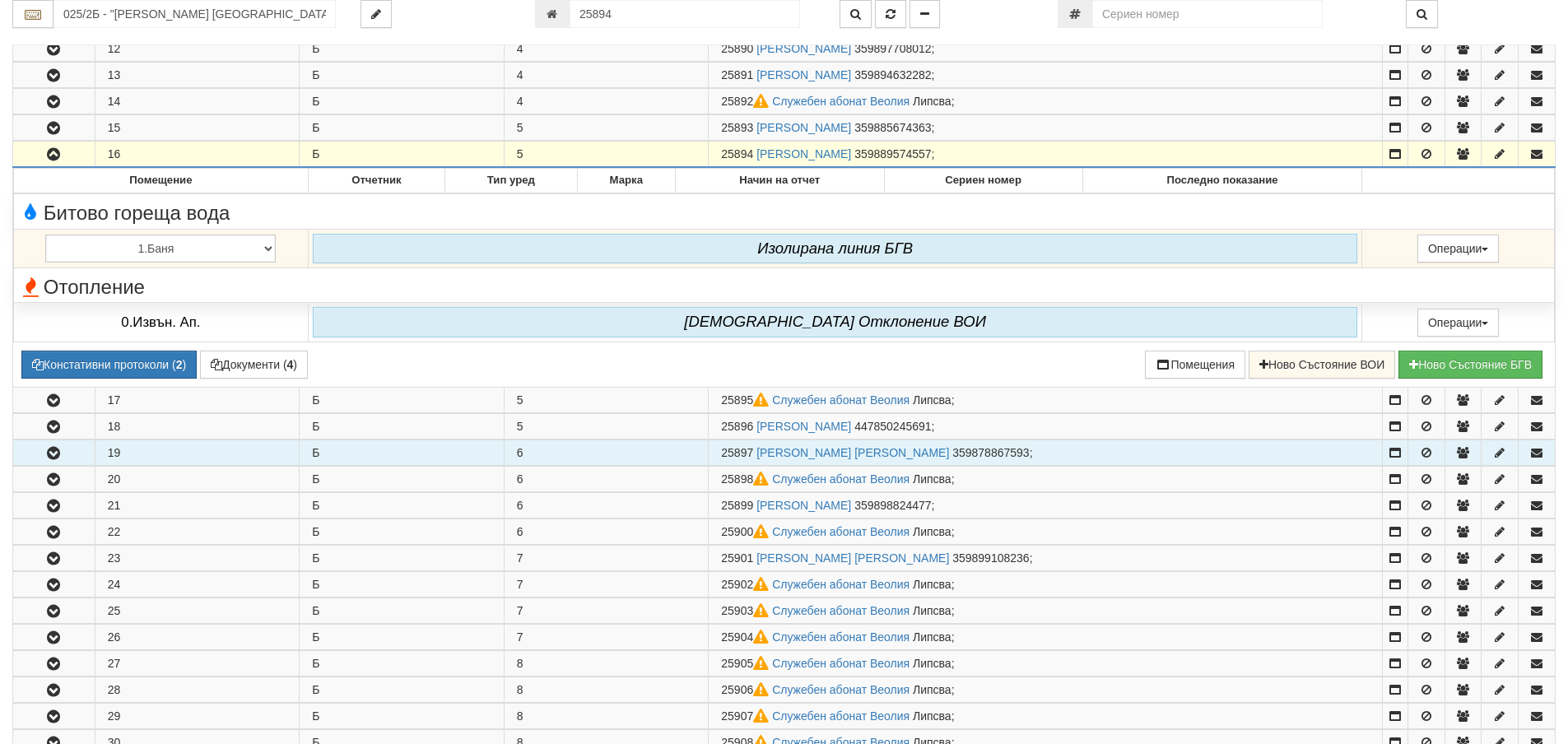
scroll to position [555, 0]
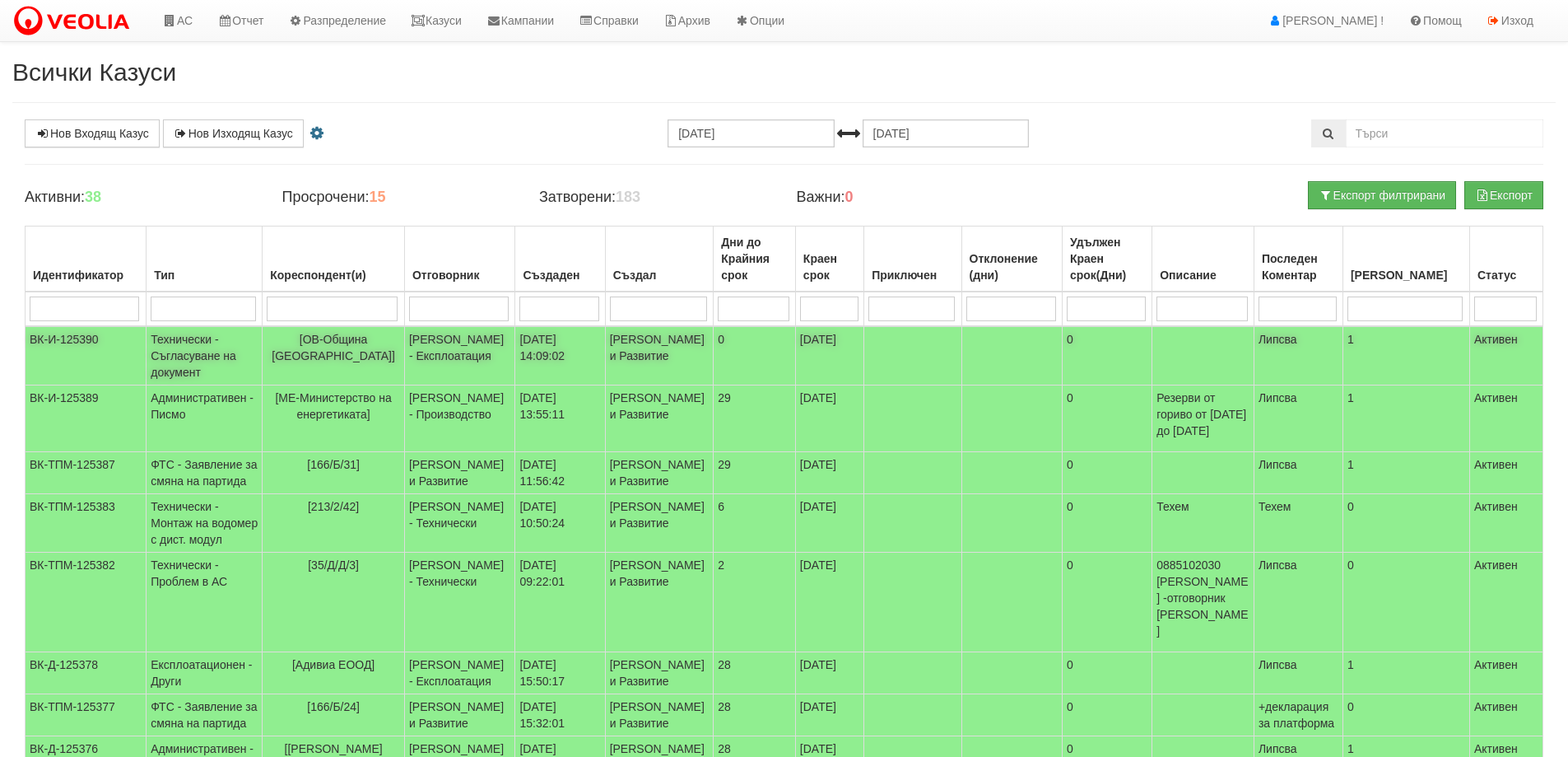
click at [349, 340] on span "[ОВ-Община [GEOGRAPHIC_DATA]]" at bounding box center [333, 347] width 124 height 29
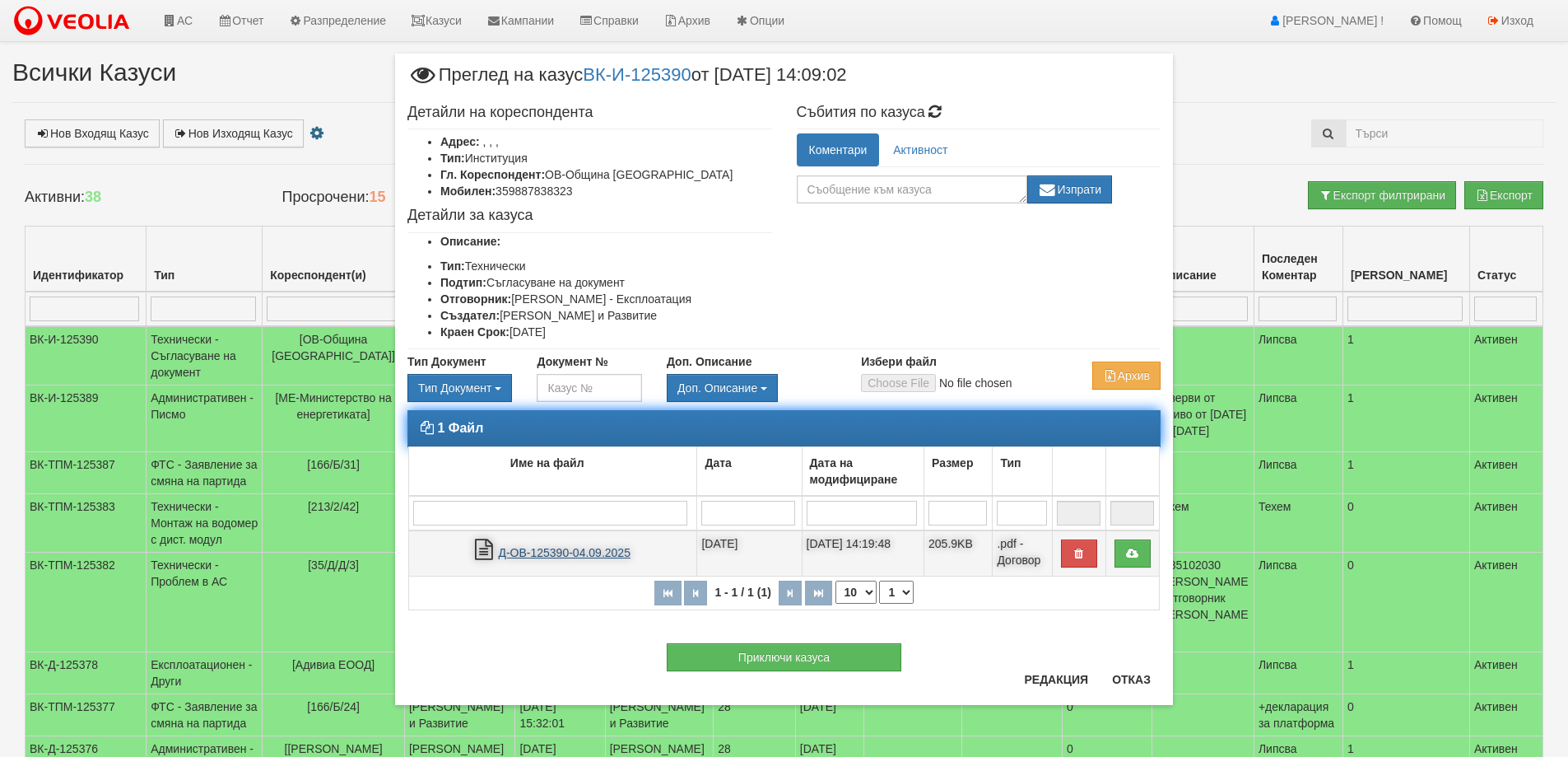
click at [546, 555] on link "Д-ОВ-125390-04.09.2025" at bounding box center [564, 552] width 132 height 13
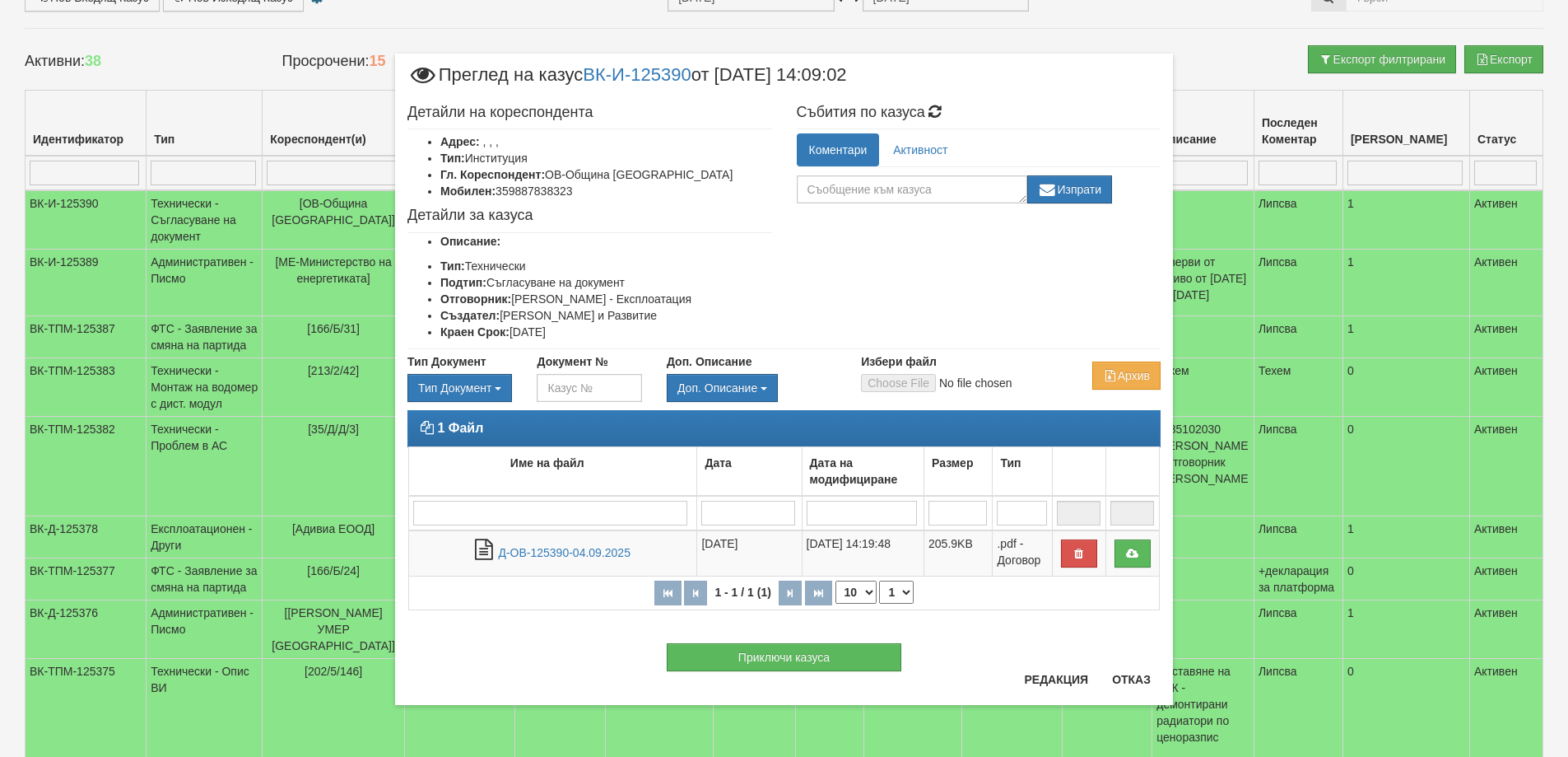
scroll to position [165, 0]
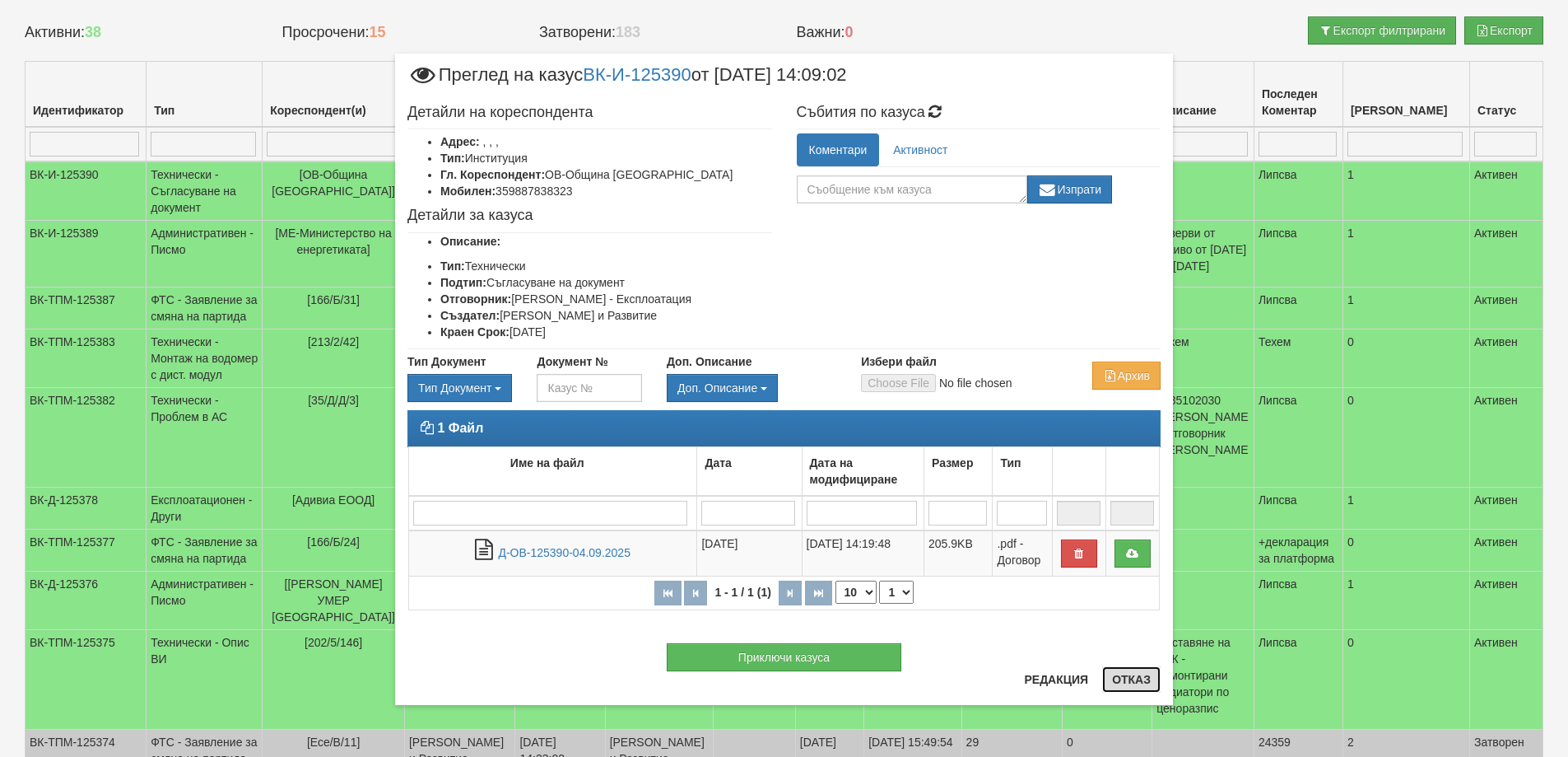
click at [1122, 680] on button "Отказ" at bounding box center [1131, 679] width 59 height 27
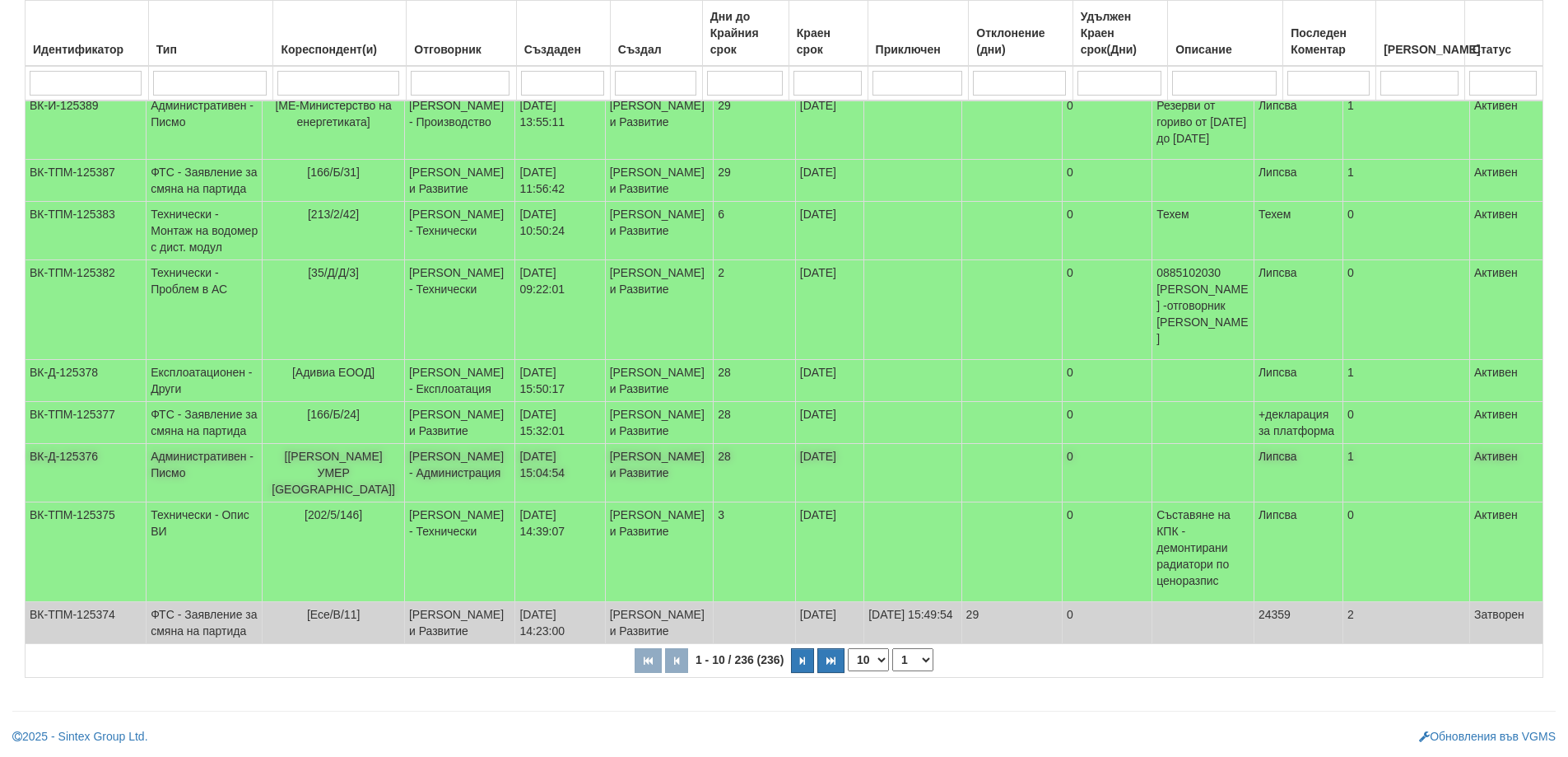
scroll to position [424, 0]
click at [807, 658] on button "button" at bounding box center [802, 661] width 23 height 25
select select "2"
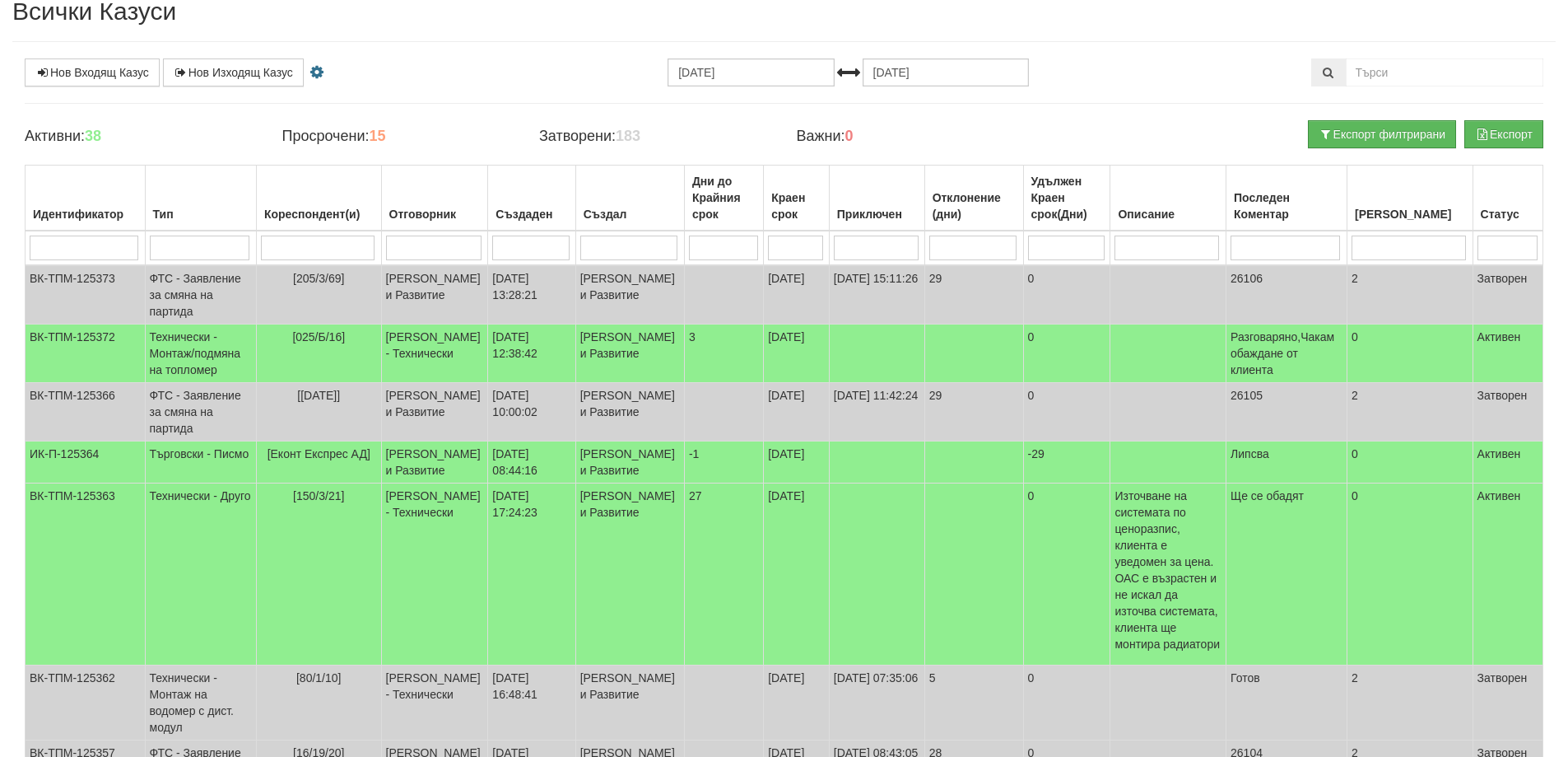
scroll to position [0, 0]
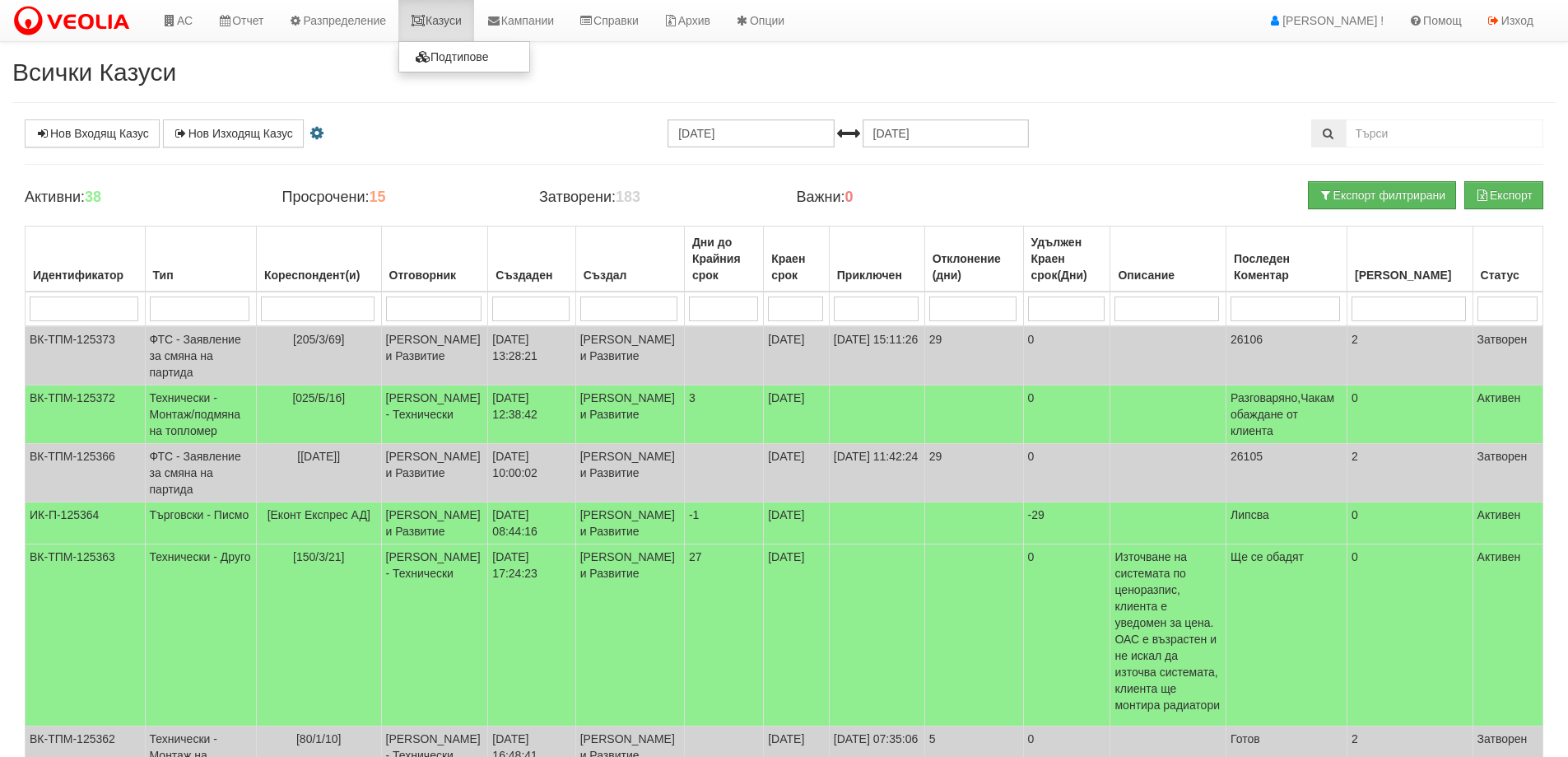
click at [444, 23] on link "Казуси" at bounding box center [436, 21] width 76 height 41
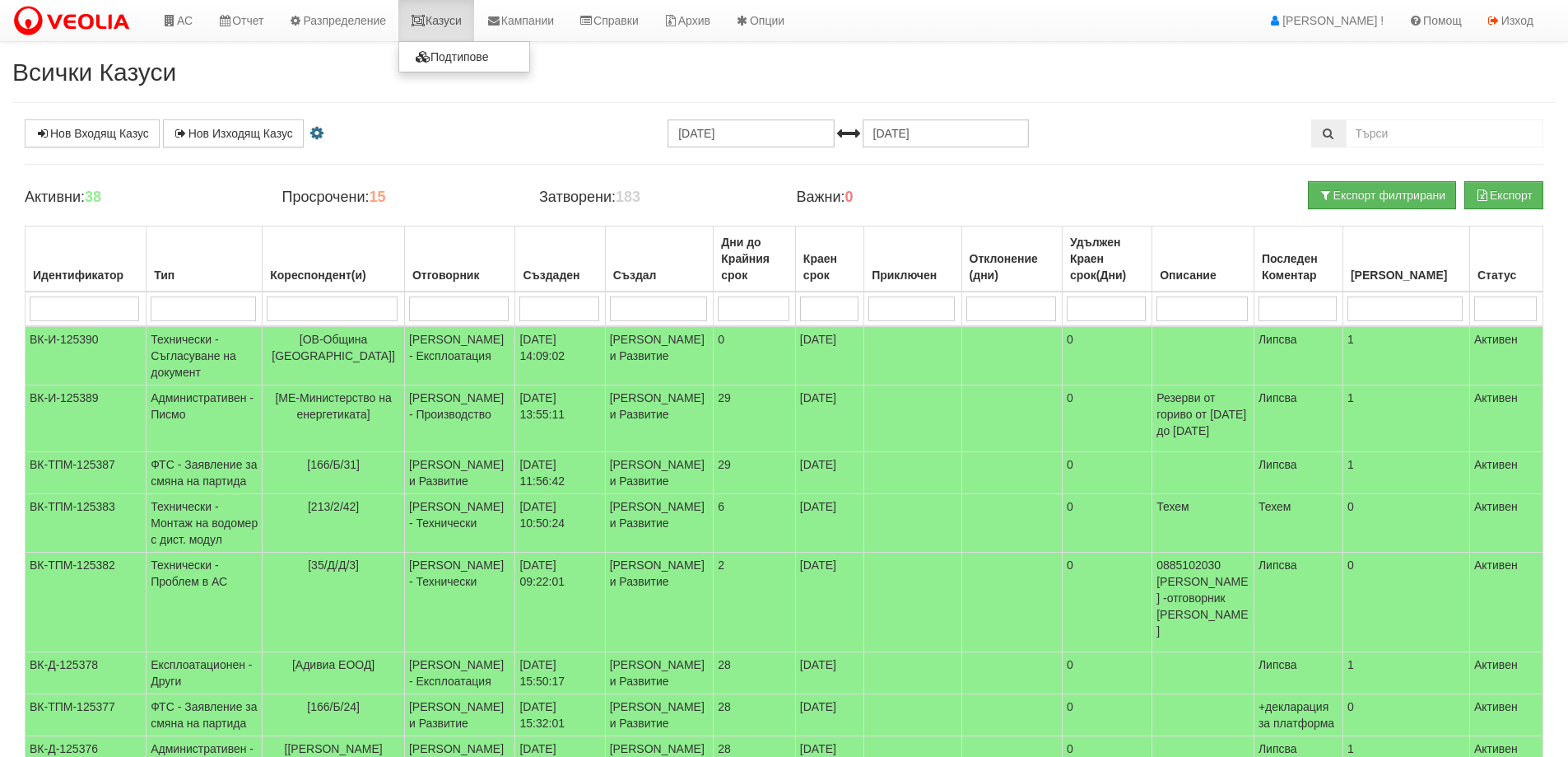
click at [459, 25] on link "Казуси" at bounding box center [436, 21] width 76 height 41
click at [183, 16] on link "АС" at bounding box center [177, 21] width 55 height 41
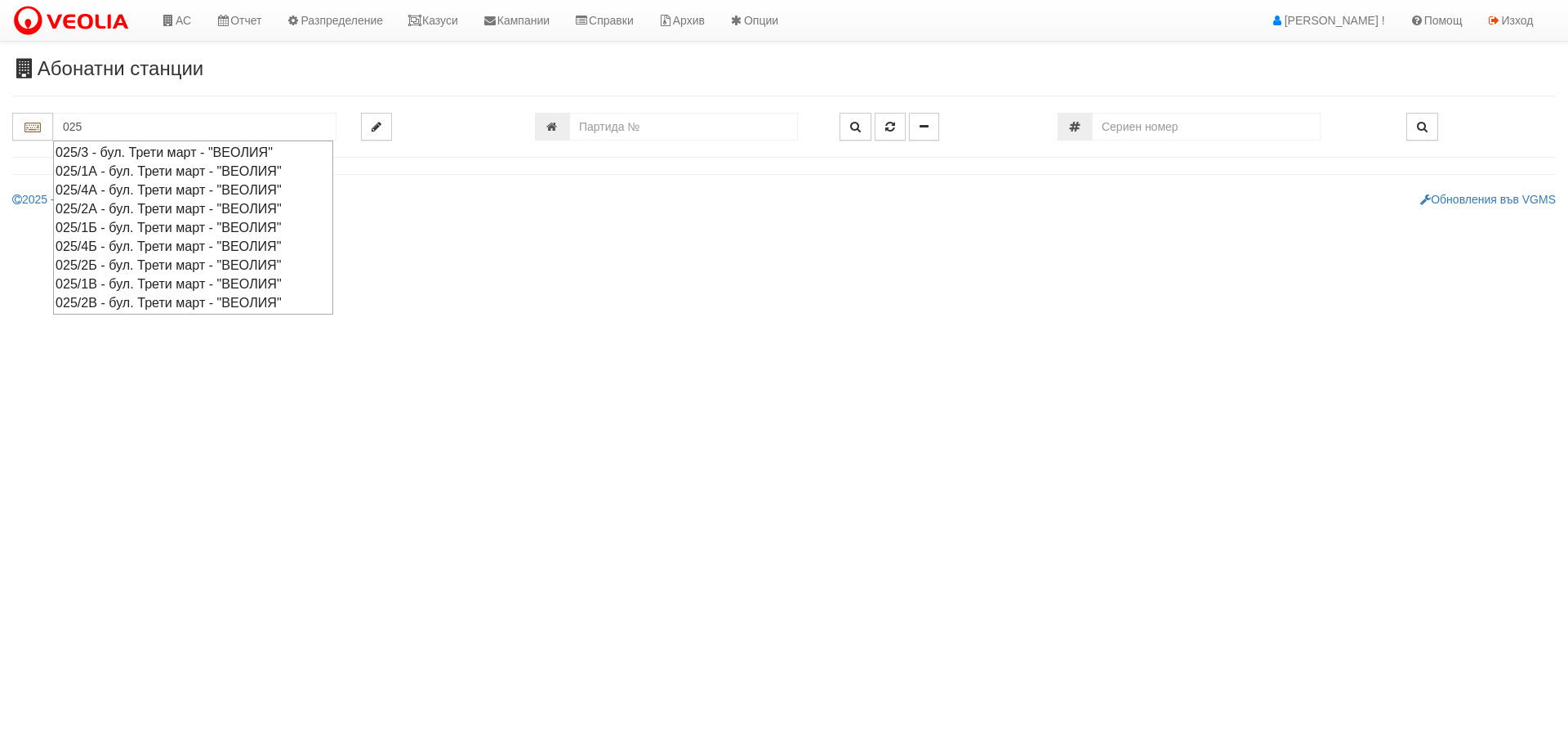
click at [129, 187] on div "025/4А - бул. Трети март - "ВЕОЛИЯ"" at bounding box center [193, 189] width 275 height 19
type input "025/4А - бул. Трети март - "ВЕОЛИЯ""
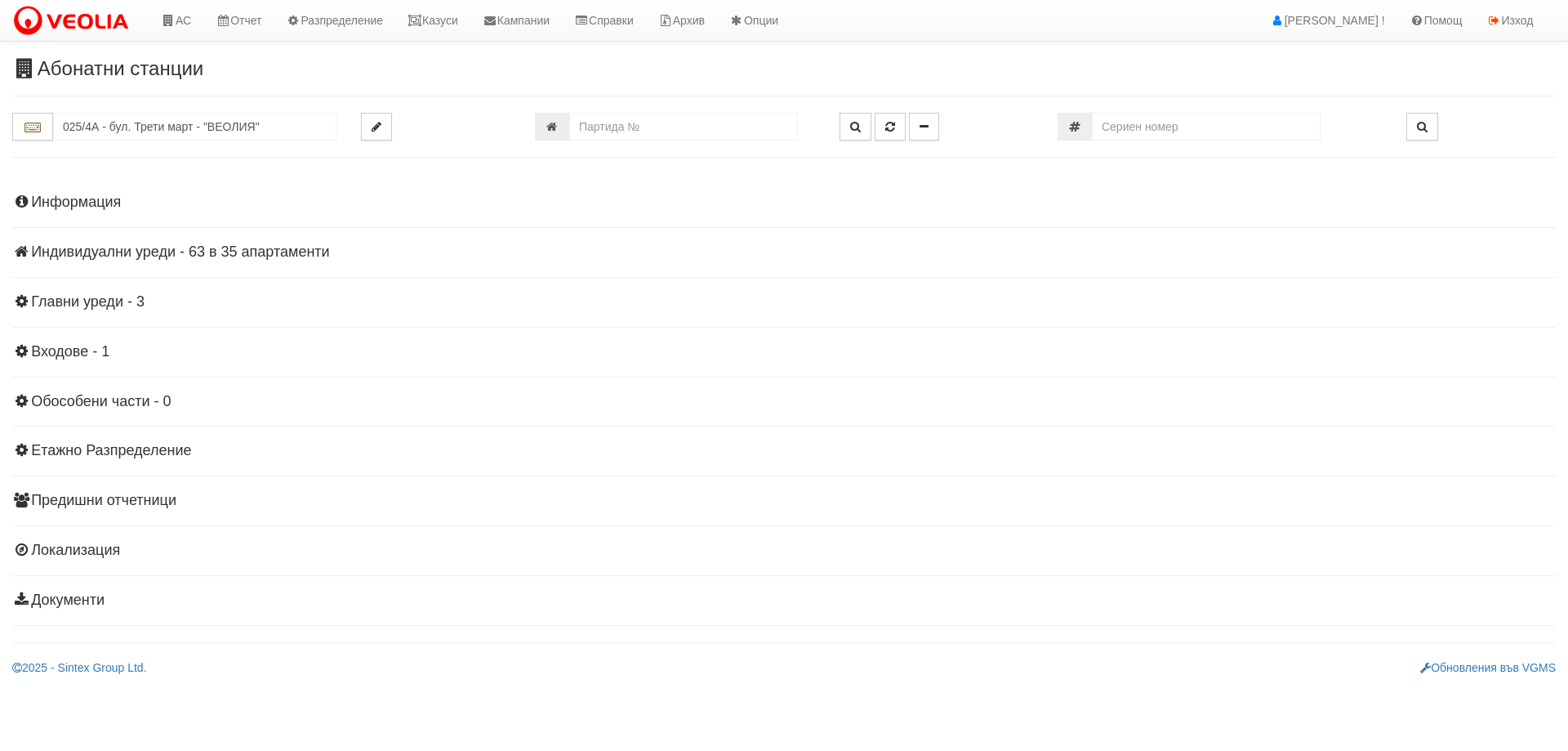
click at [133, 250] on h4 "Индивидуални уреди - 63 в 35 апартаменти" at bounding box center [784, 252] width 1543 height 16
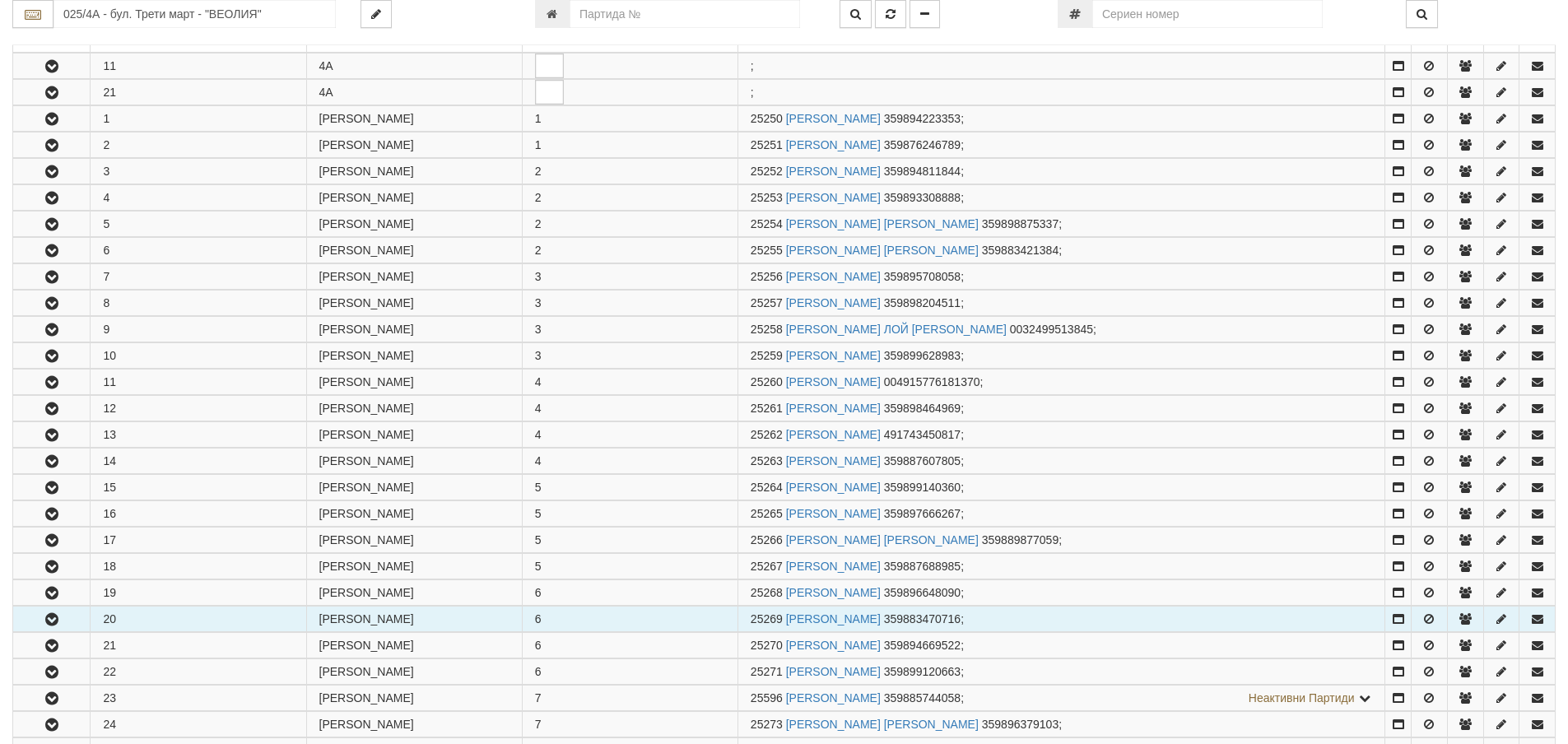
scroll to position [329, 0]
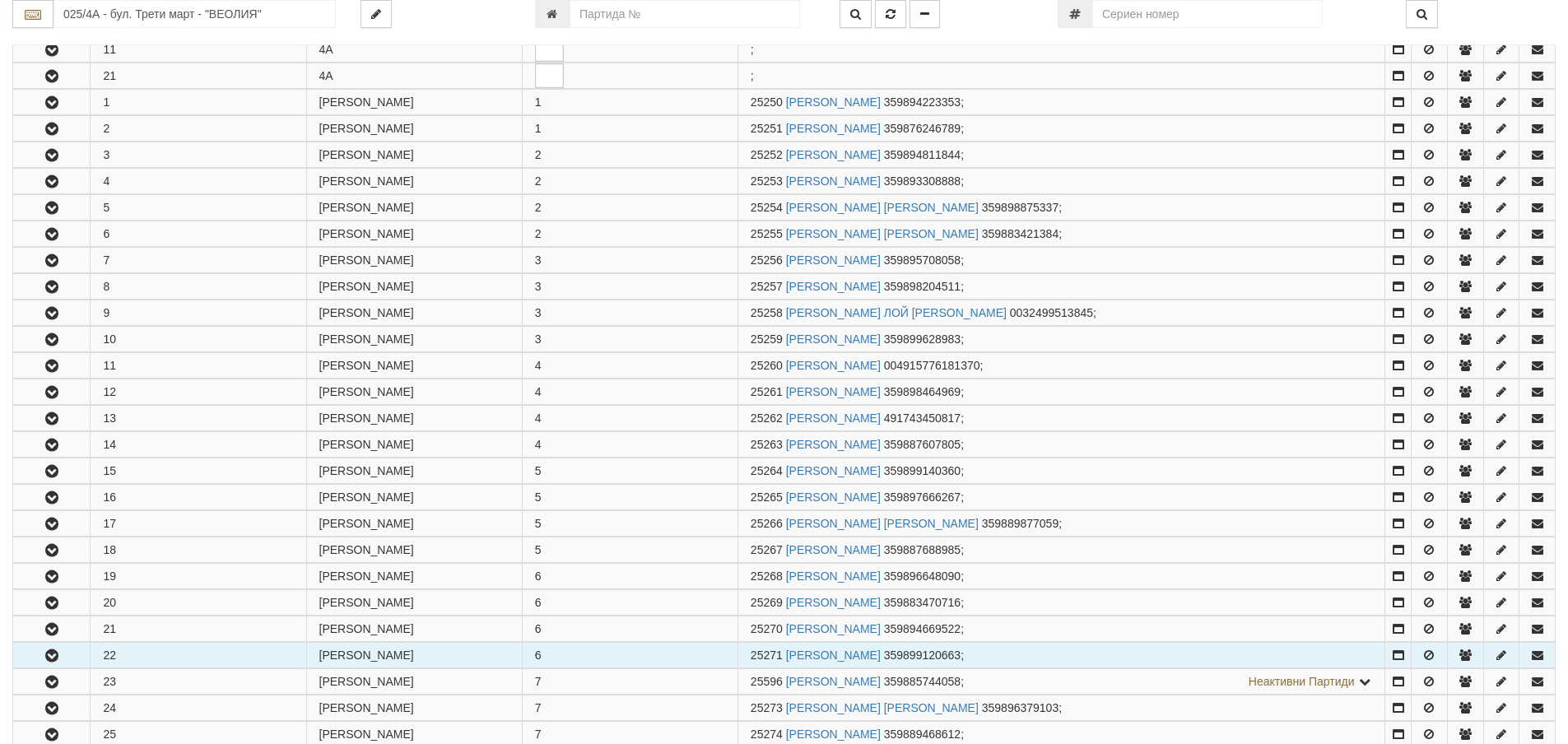
click at [60, 652] on icon "button" at bounding box center [52, 656] width 20 height 12
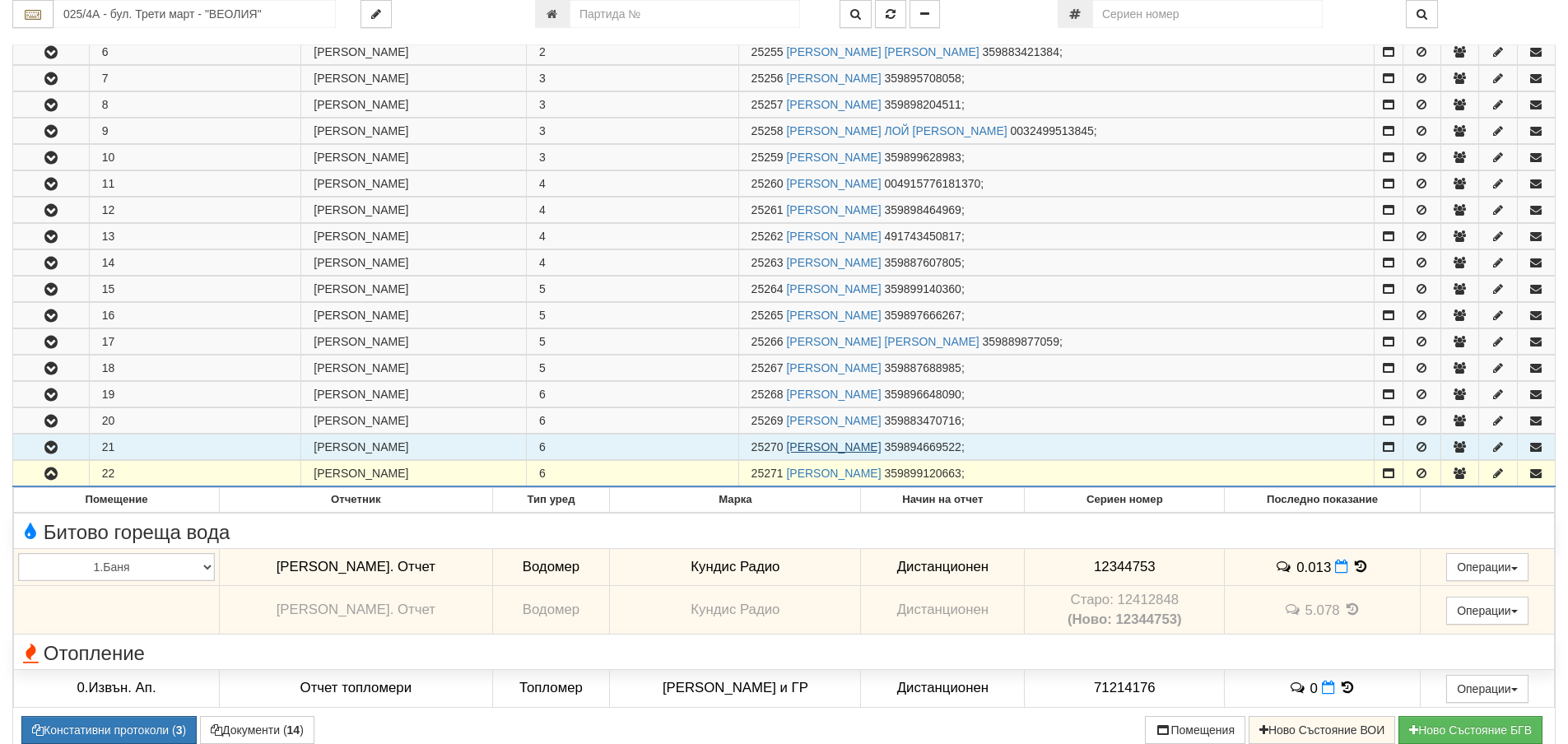
scroll to position [576, 0]
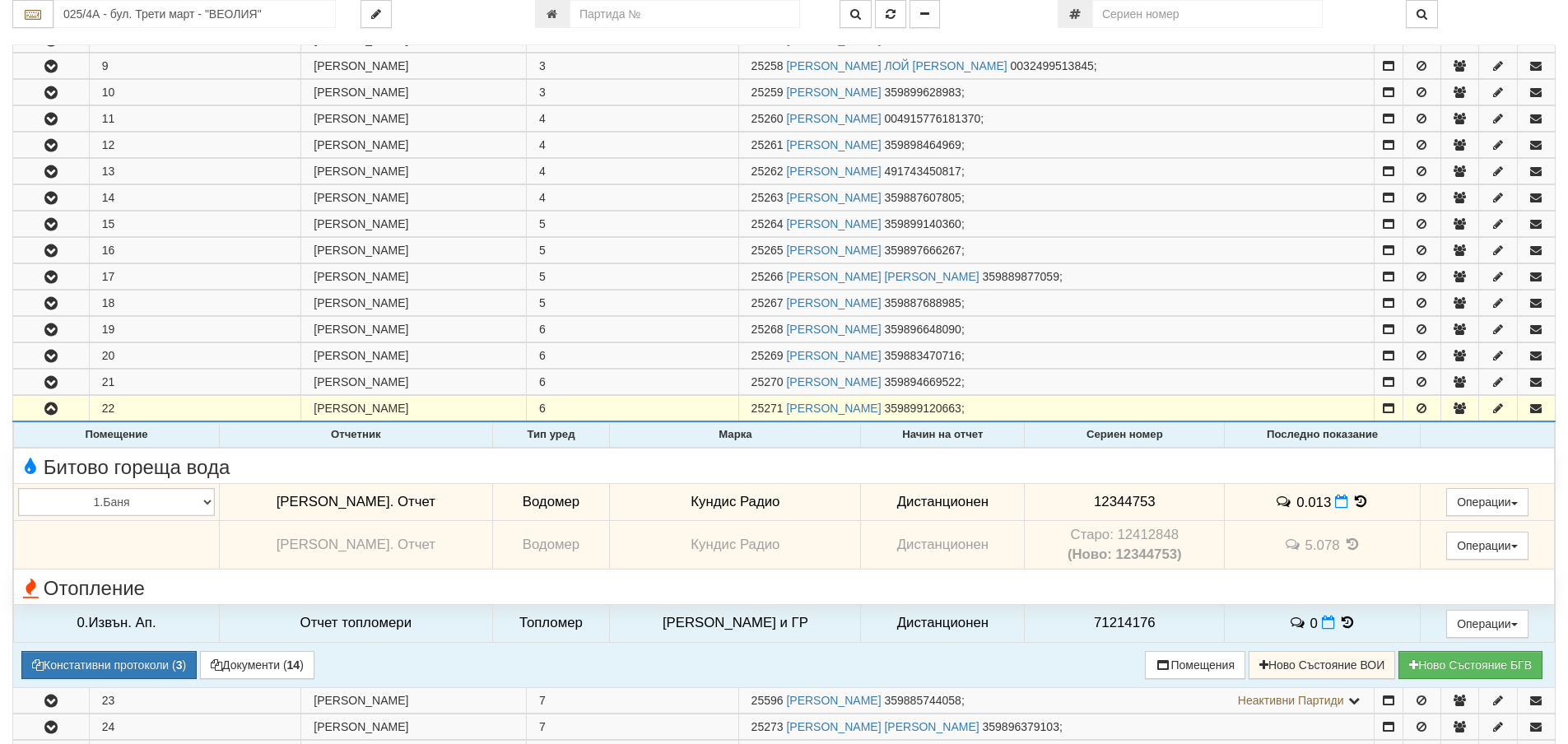
click at [1094, 501] on span "12344753" at bounding box center [1124, 502] width 62 height 16
copy span "12344753"
click at [1134, 539] on td "Старо: 12412848 (Ново: 12344753)" at bounding box center [1125, 545] width 200 height 48
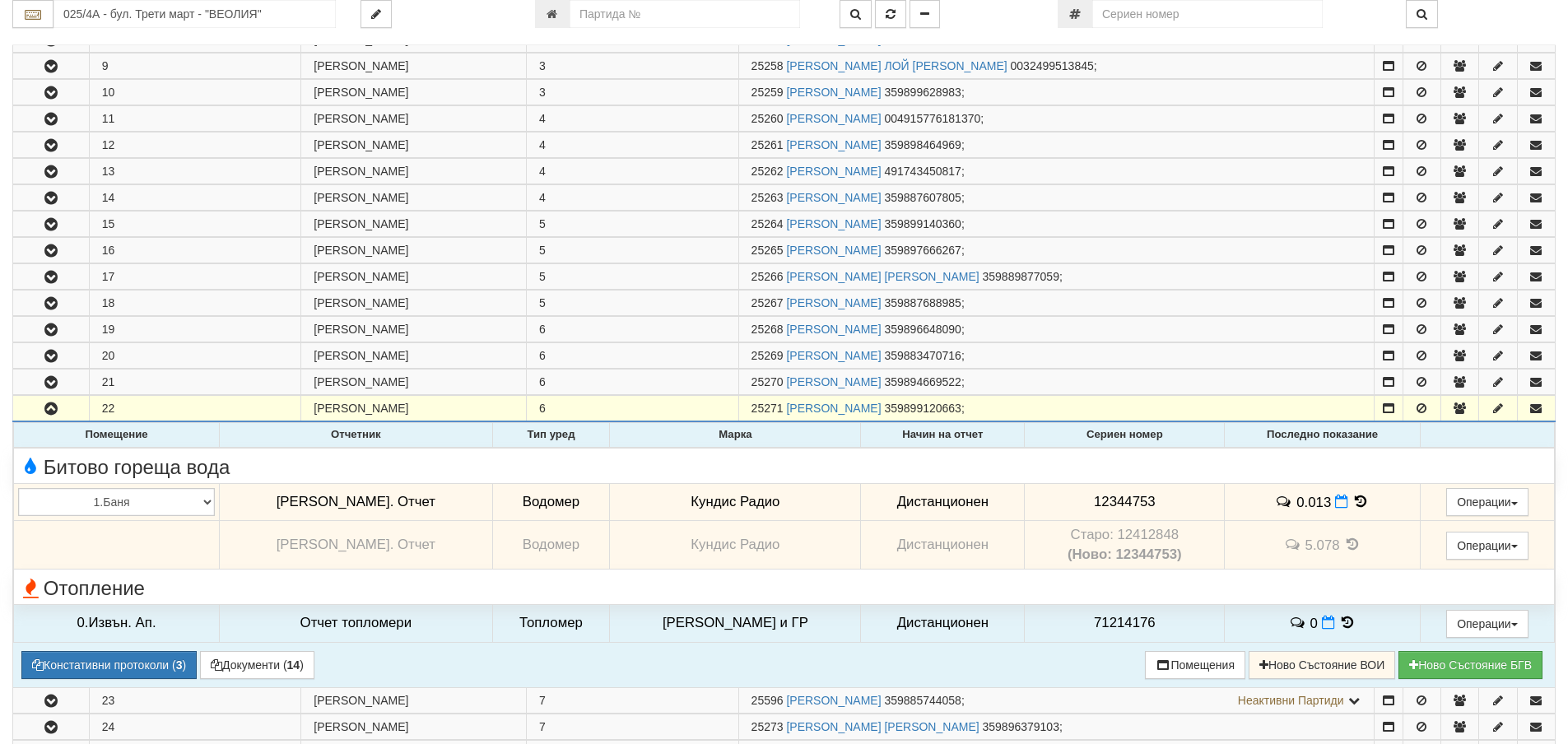
copy td "12412848"
click at [1110, 500] on span "12344753" at bounding box center [1124, 502] width 62 height 16
copy span "12344753"
click at [1129, 536] on td "Старо: 12412848 (Ново: 12344753)" at bounding box center [1125, 545] width 200 height 48
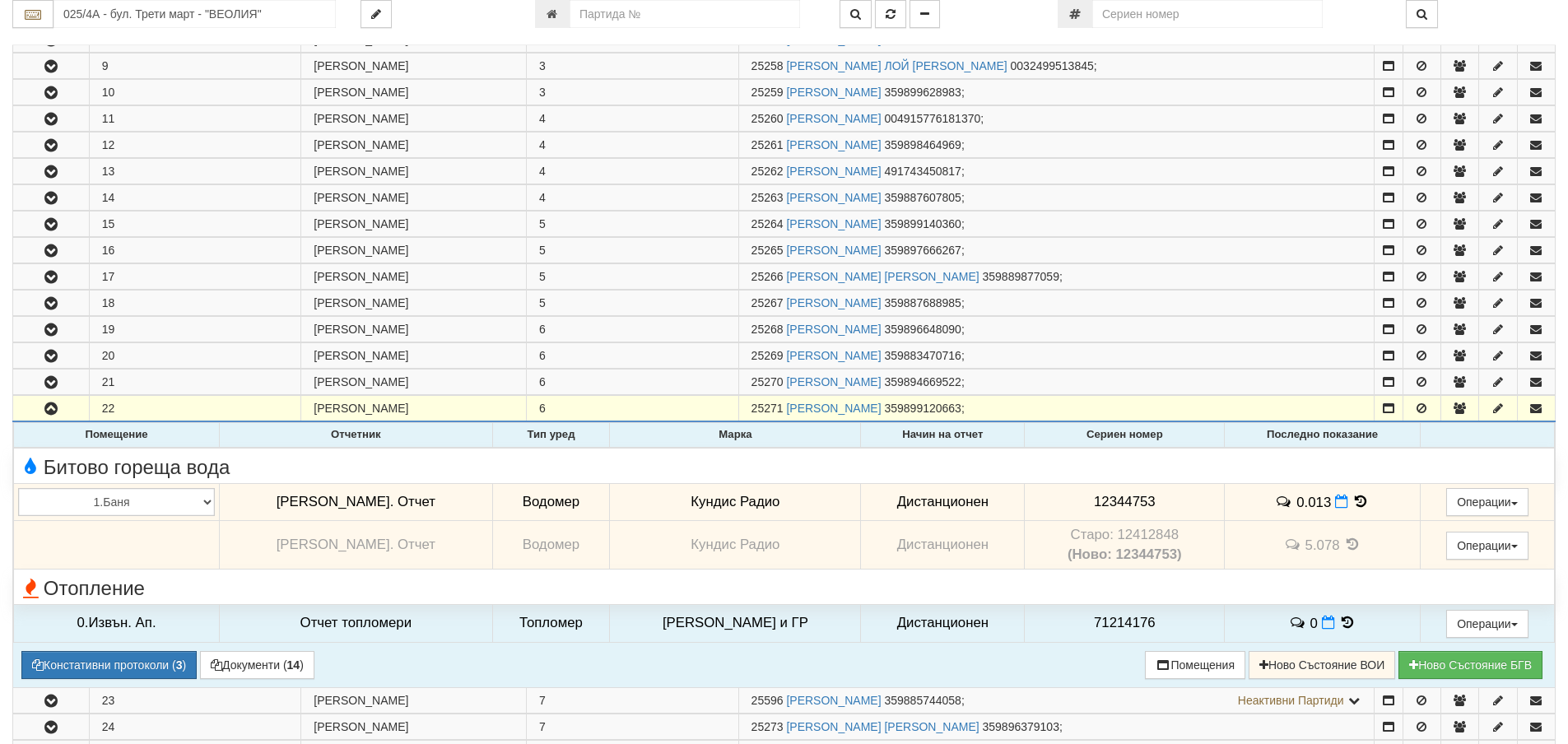
click at [1129, 536] on td "Старо: 12412848 (Ново: 12344753)" at bounding box center [1125, 545] width 200 height 48
copy td "12412848"
click at [1099, 499] on span "12344753" at bounding box center [1124, 502] width 62 height 16
copy span "12344753"
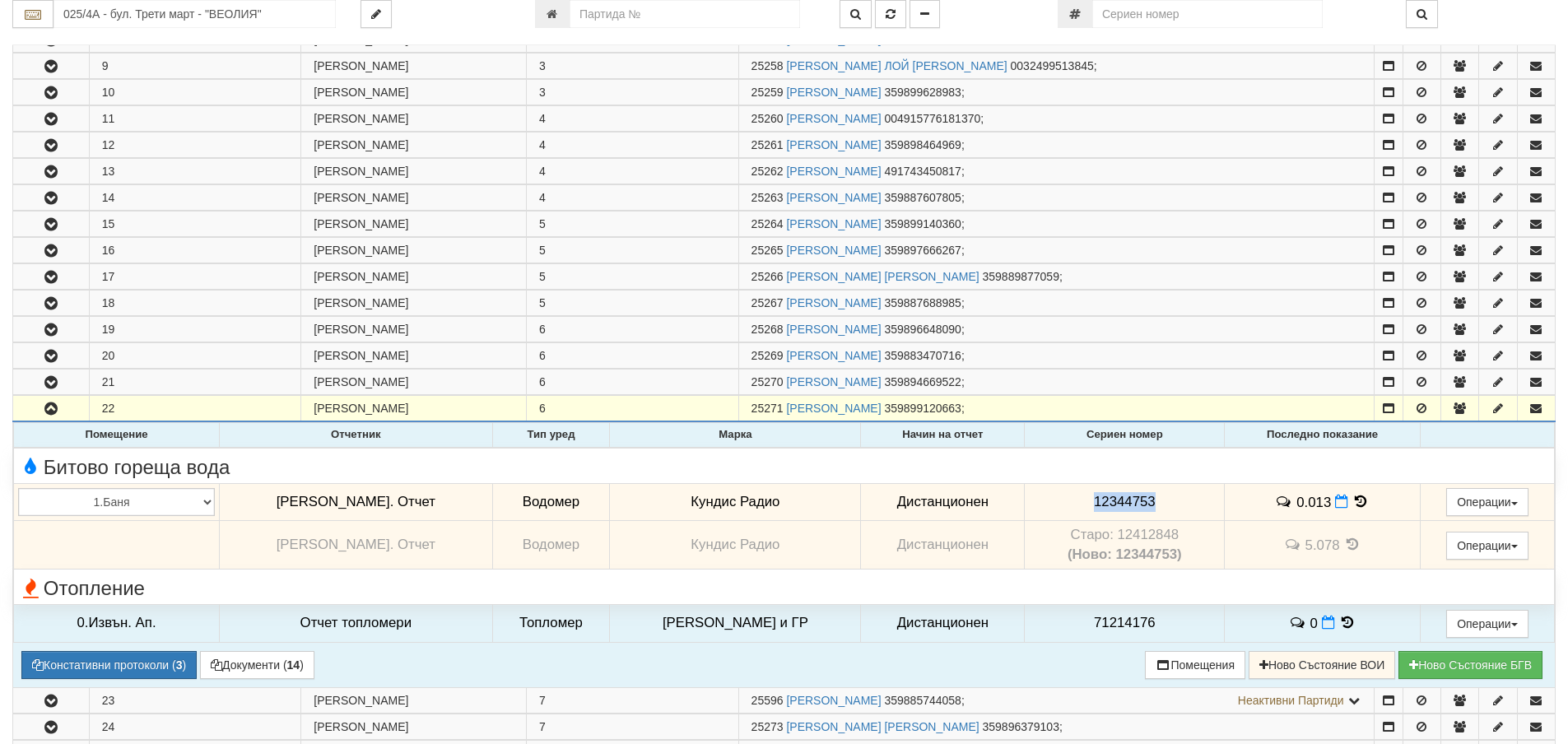
click at [1097, 500] on span "12344753" at bounding box center [1124, 502] width 62 height 16
copy span "12344753"
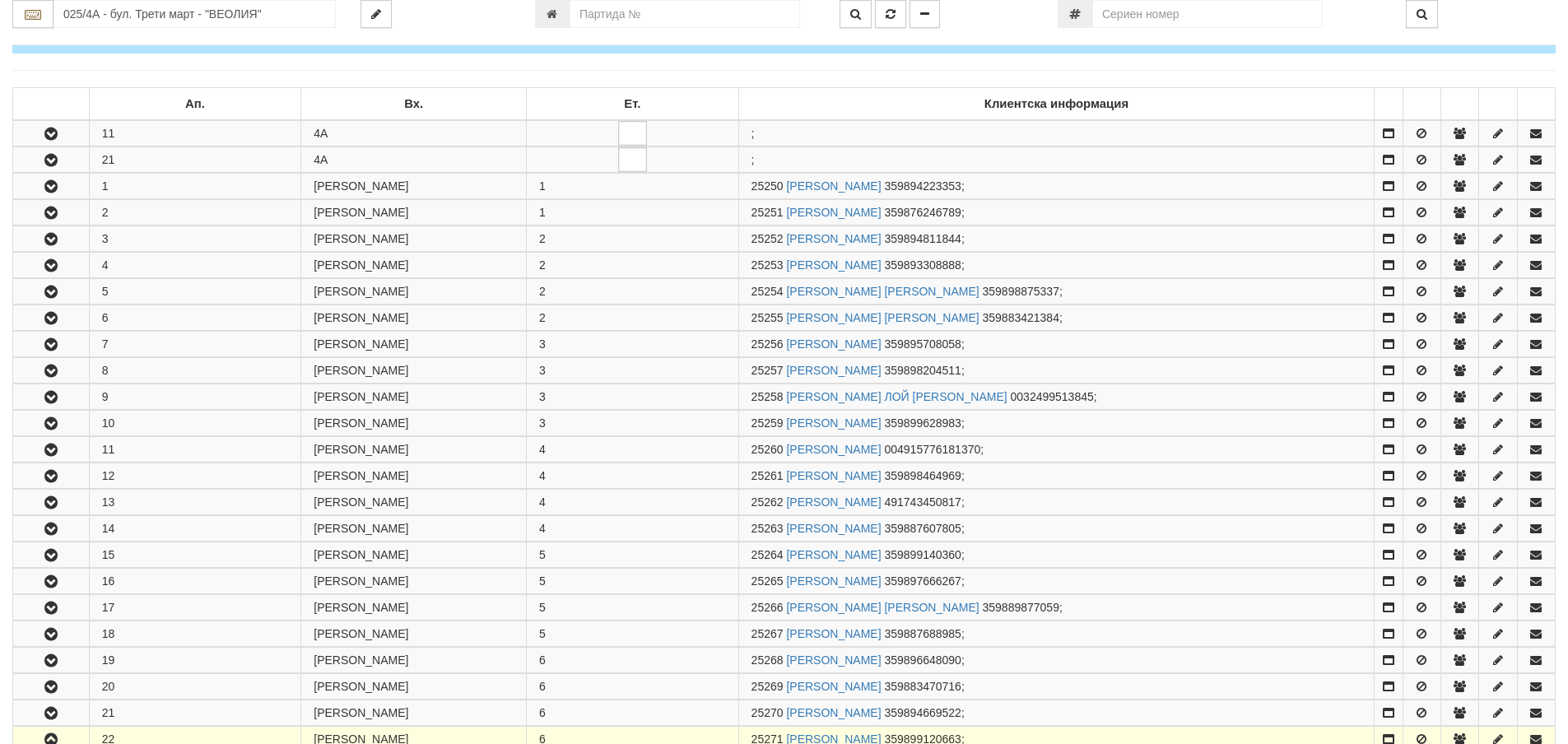
scroll to position [0, 0]
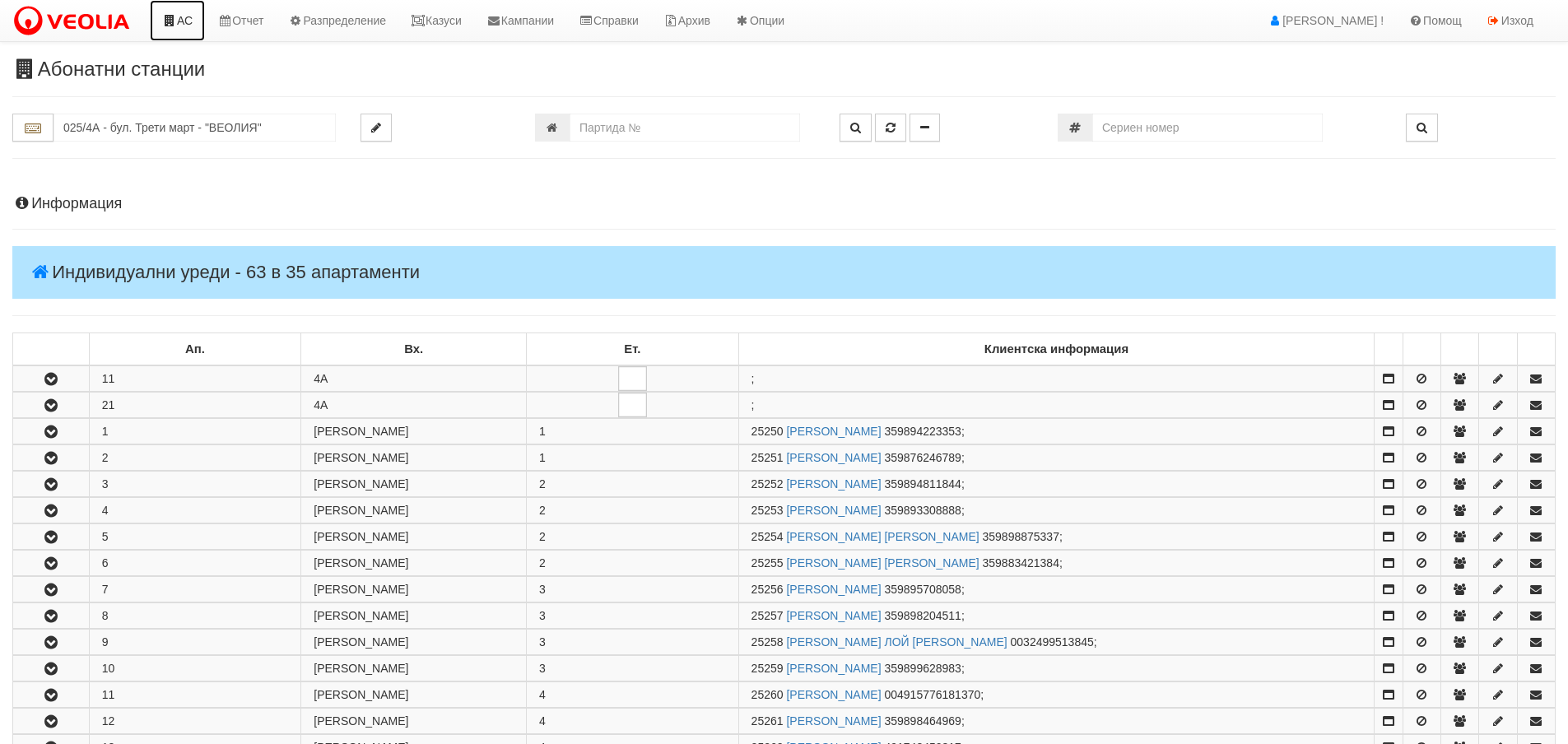
click at [172, 16] on icon at bounding box center [169, 20] width 15 height 12
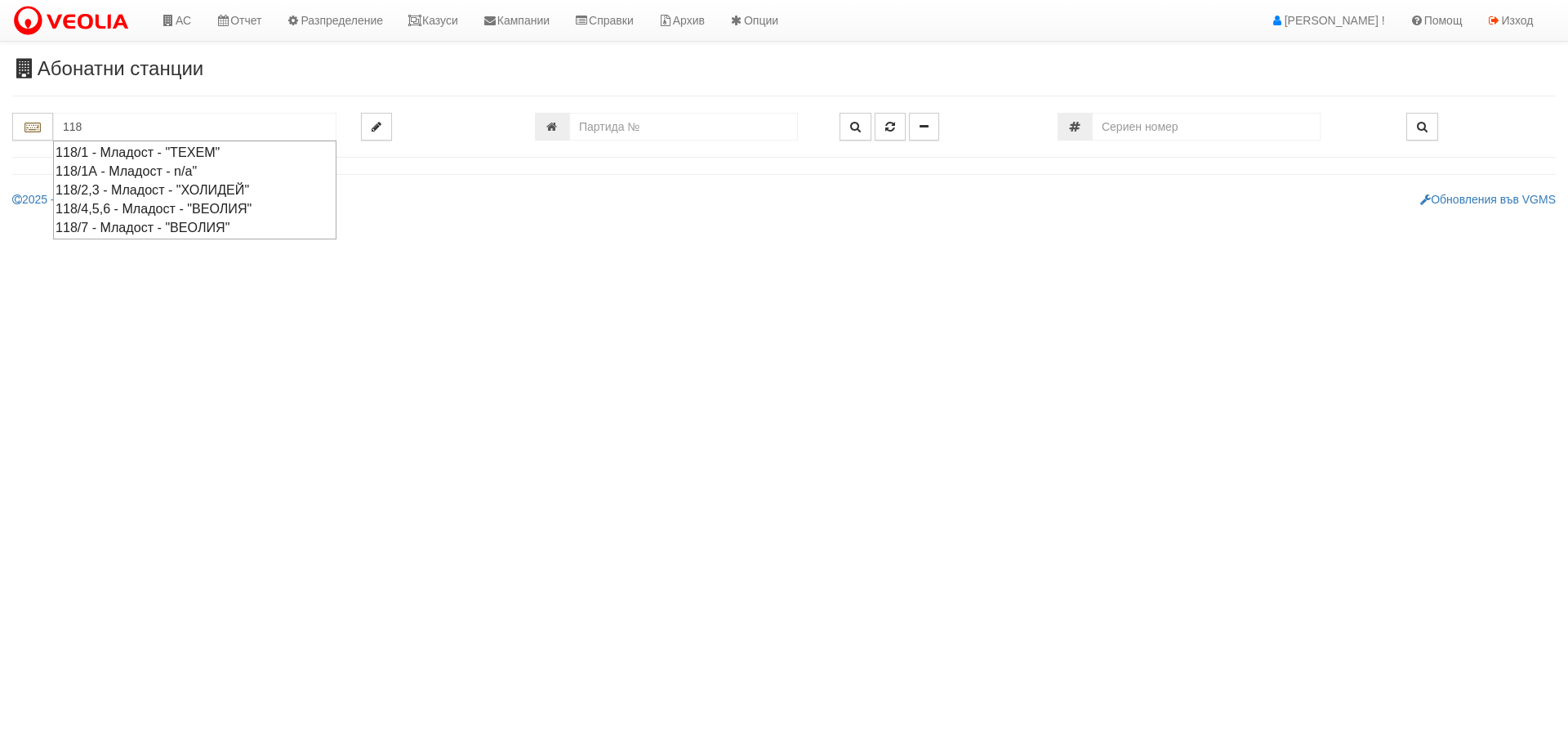
click at [96, 224] on div "118/7 - Младост - "ВЕОЛИЯ"" at bounding box center [195, 227] width 279 height 19
type input "118/7 - Младост - "ВЕОЛИЯ""
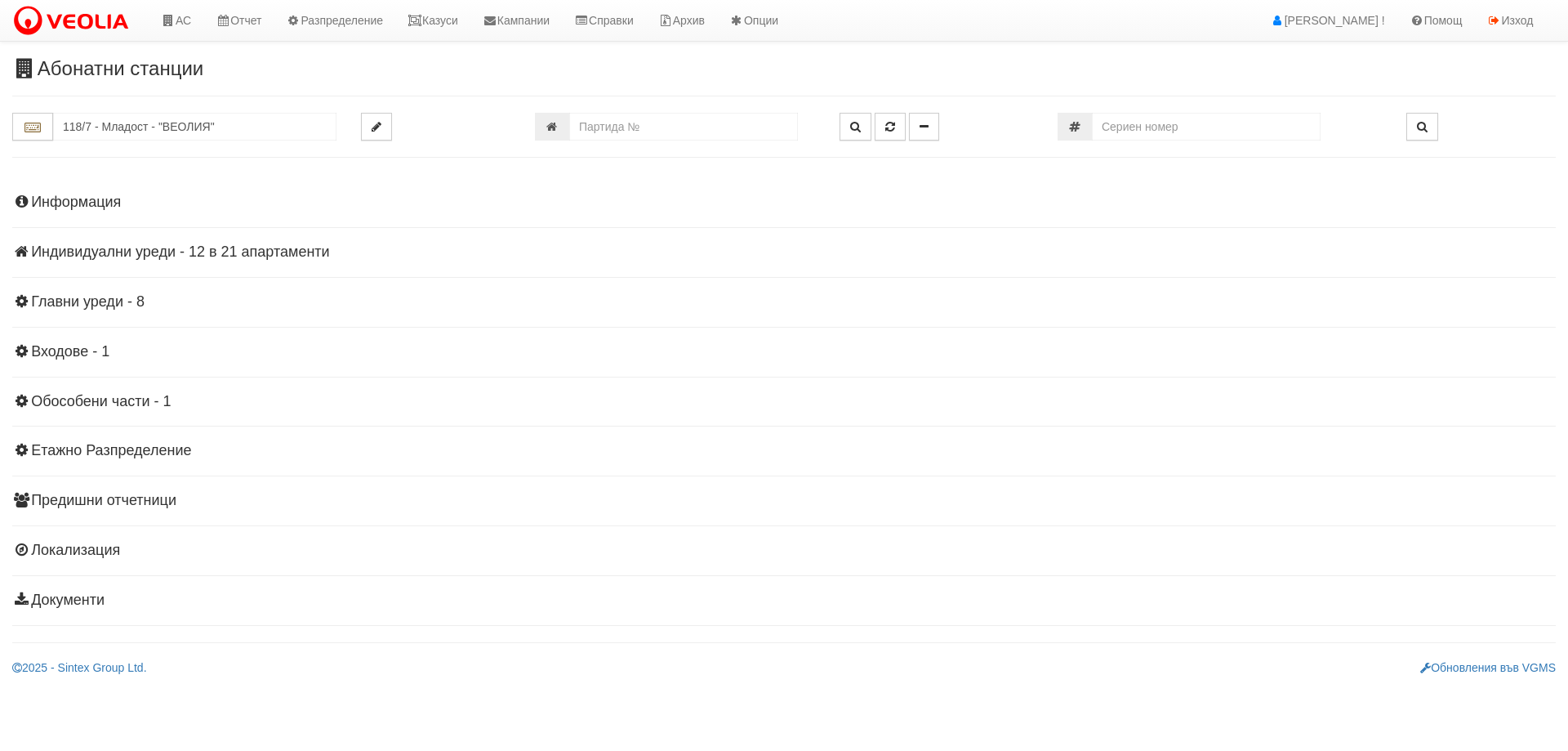
click at [134, 249] on h4 "Индивидуални уреди - 12 в 21 апартаменти" at bounding box center [784, 252] width 1543 height 16
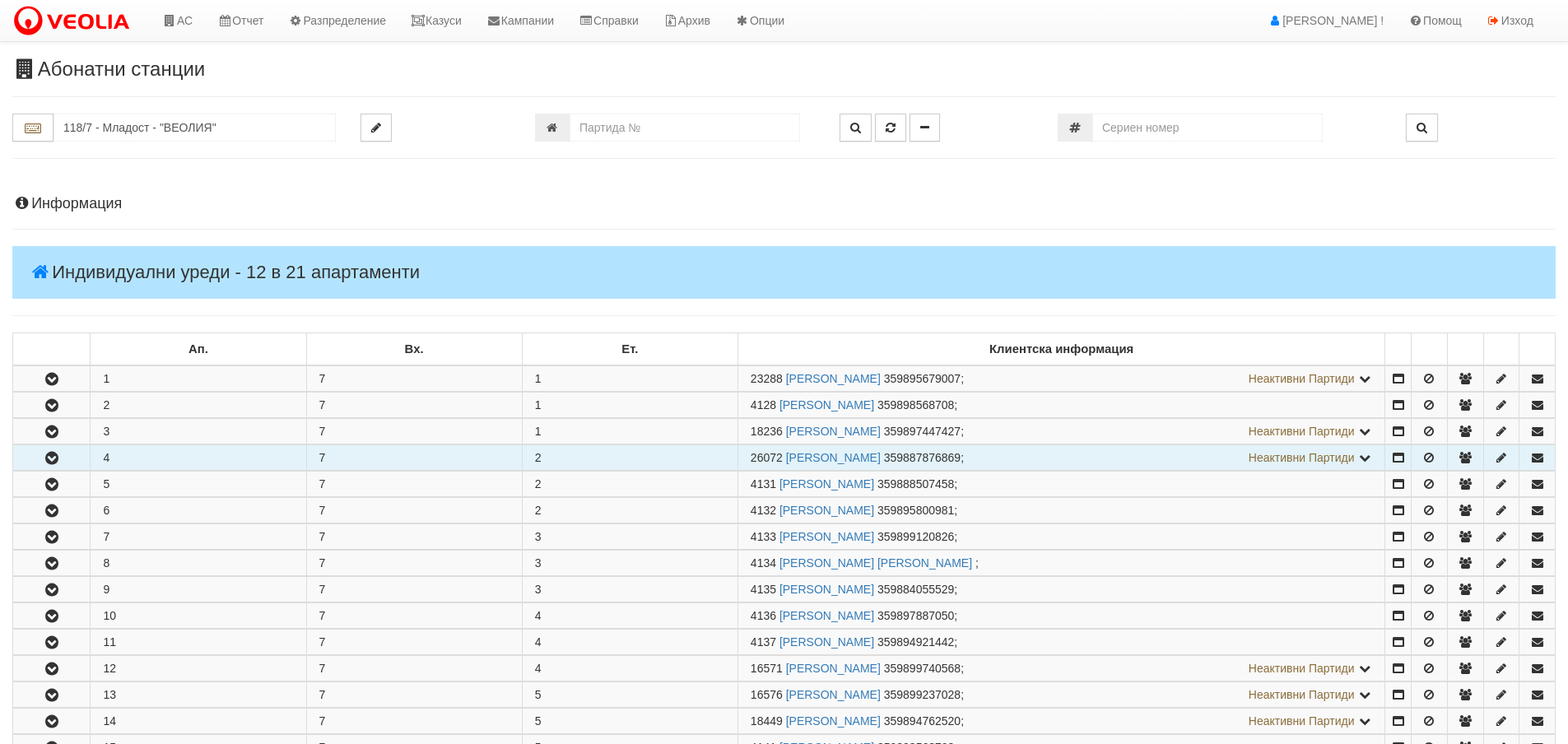
click at [51, 461] on icon "button" at bounding box center [52, 458] width 20 height 12
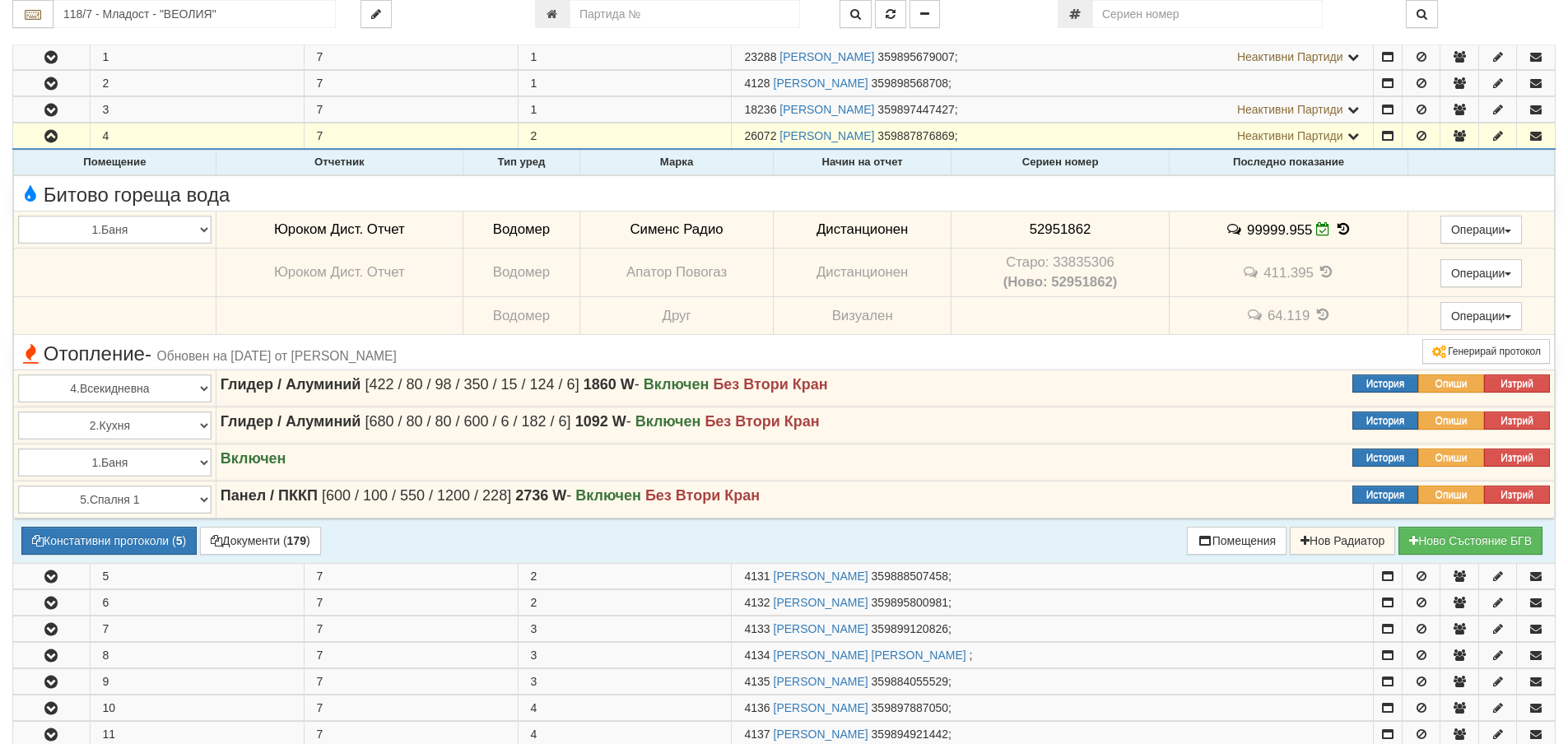
scroll to position [329, 0]
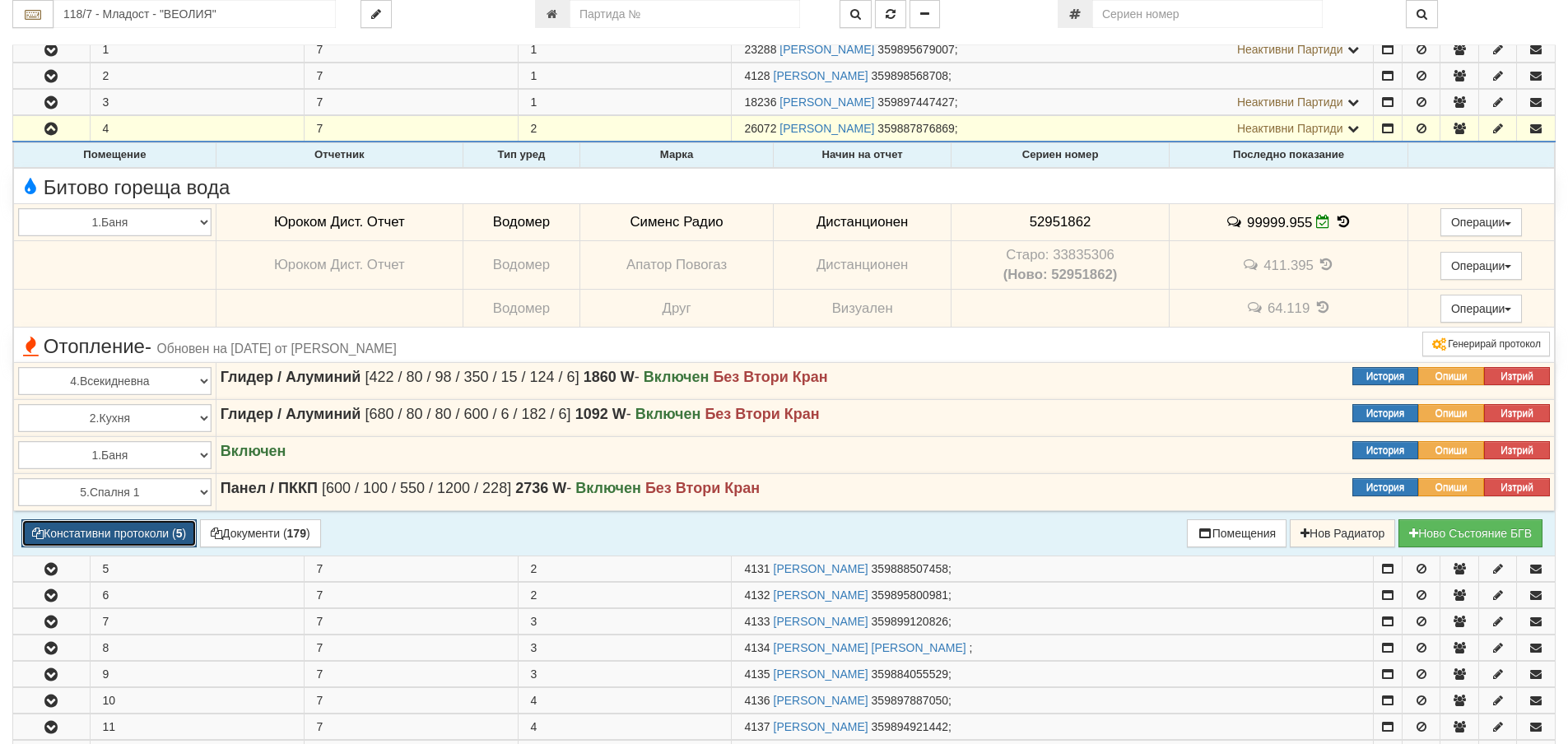
click at [119, 535] on button "Констативни протоколи ( 5 )" at bounding box center [109, 533] width 176 height 28
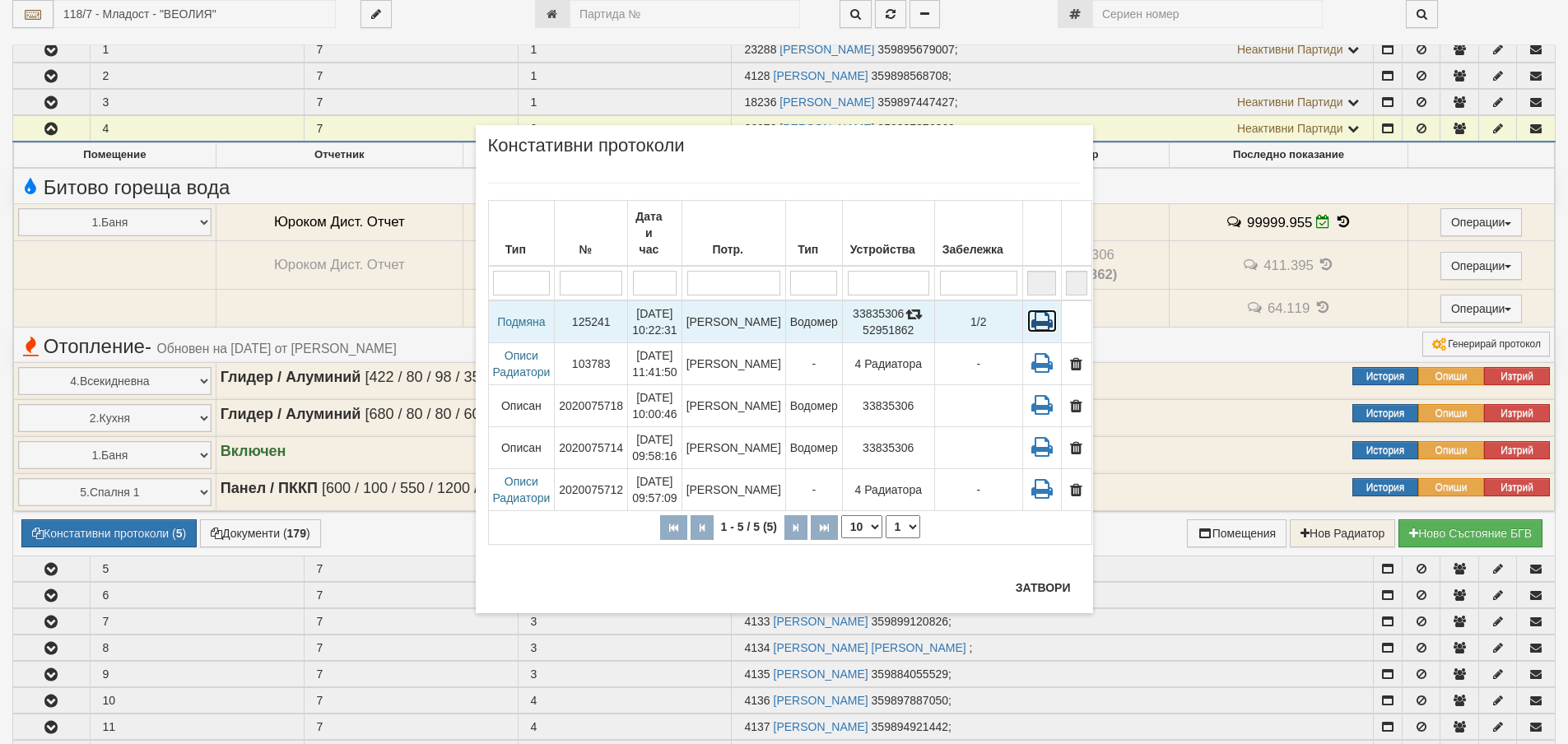
click at [1028, 309] on icon at bounding box center [1041, 321] width 29 height 23
